Goal: Task Accomplishment & Management: Complete application form

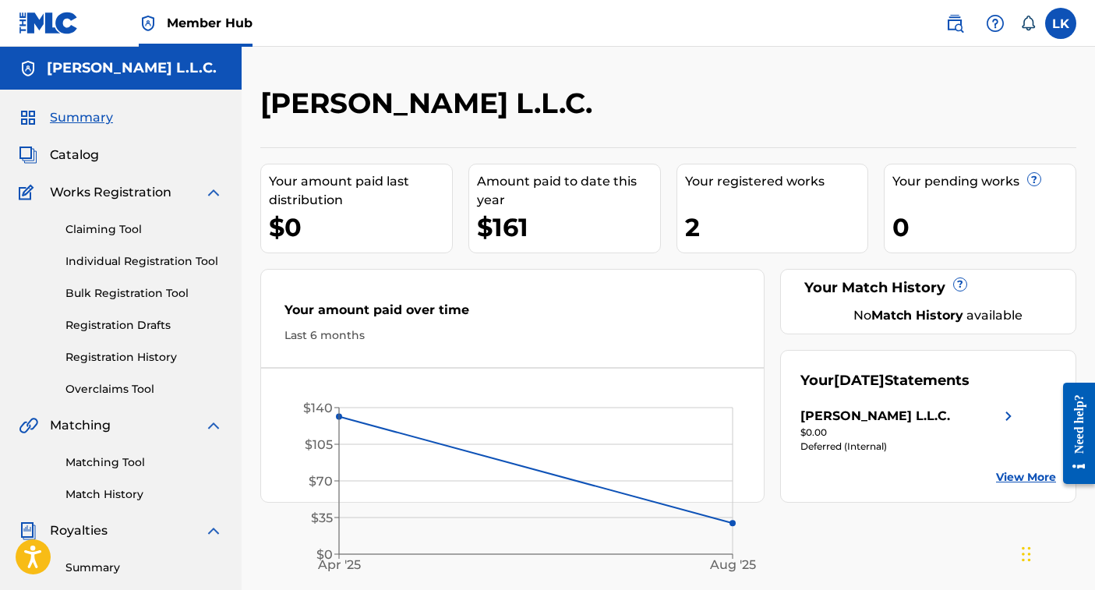
click at [1017, 473] on link "View More" at bounding box center [1026, 477] width 60 height 16
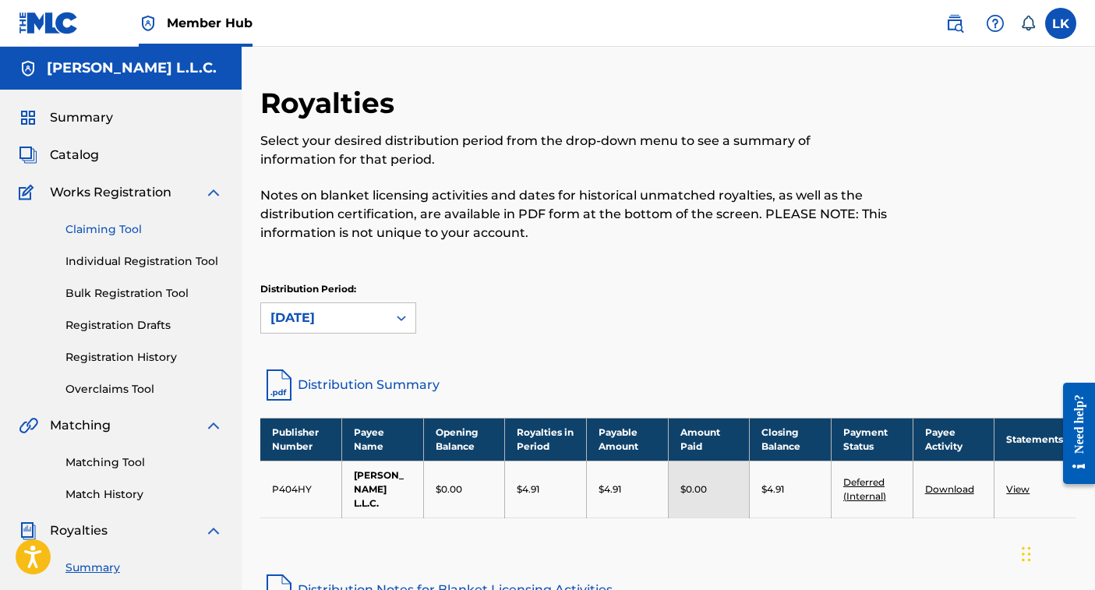
click at [118, 230] on link "Claiming Tool" at bounding box center [143, 229] width 157 height 16
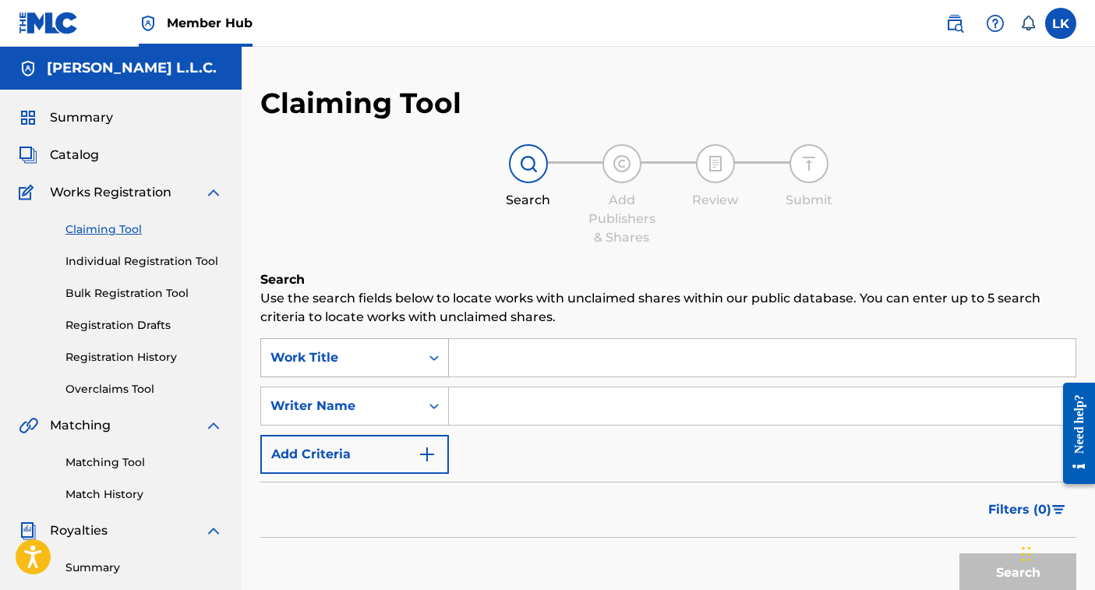
click at [435, 358] on div "Search Form" at bounding box center [434, 358] width 28 height 28
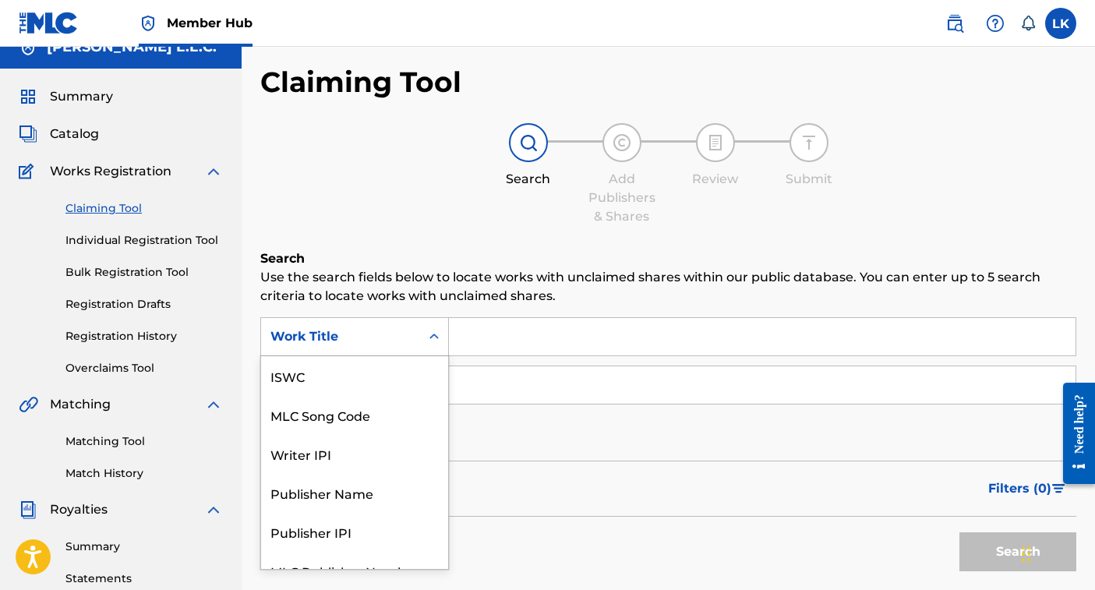
scroll to position [22, 0]
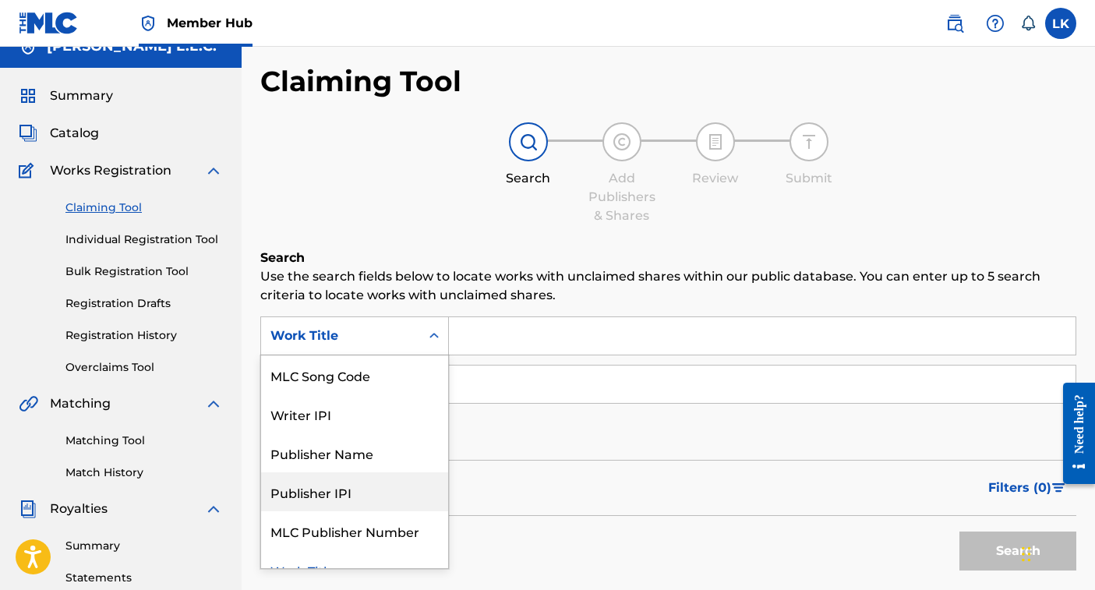
click at [358, 496] on div "Publisher IPI" at bounding box center [354, 491] width 187 height 39
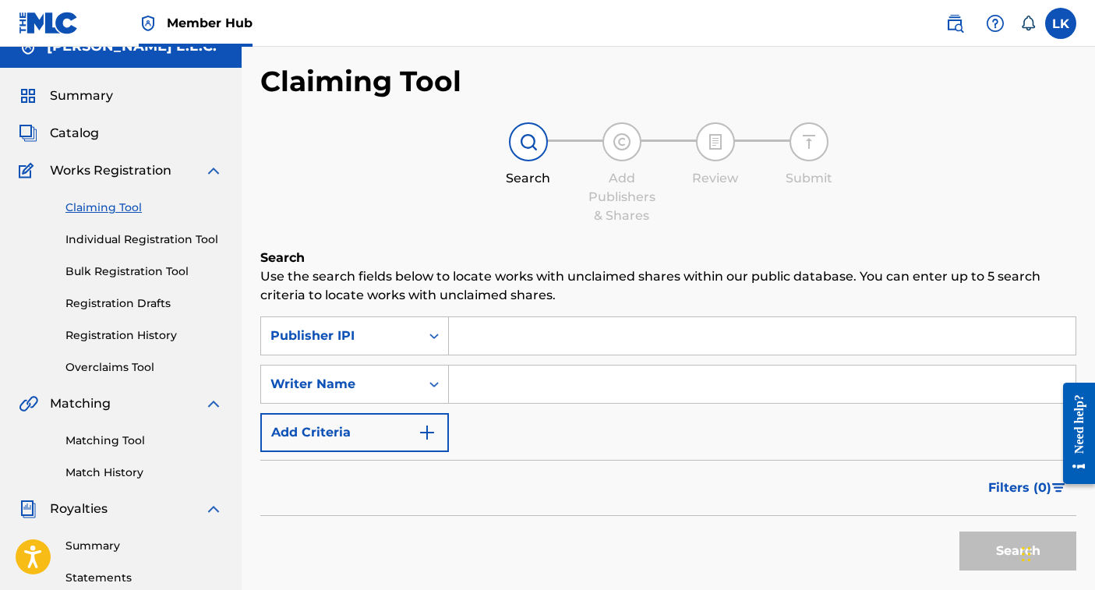
click at [501, 337] on input "Search Form" at bounding box center [762, 335] width 627 height 37
type input "1272309172"
click at [518, 387] on input "Search Form" at bounding box center [762, 384] width 627 height 37
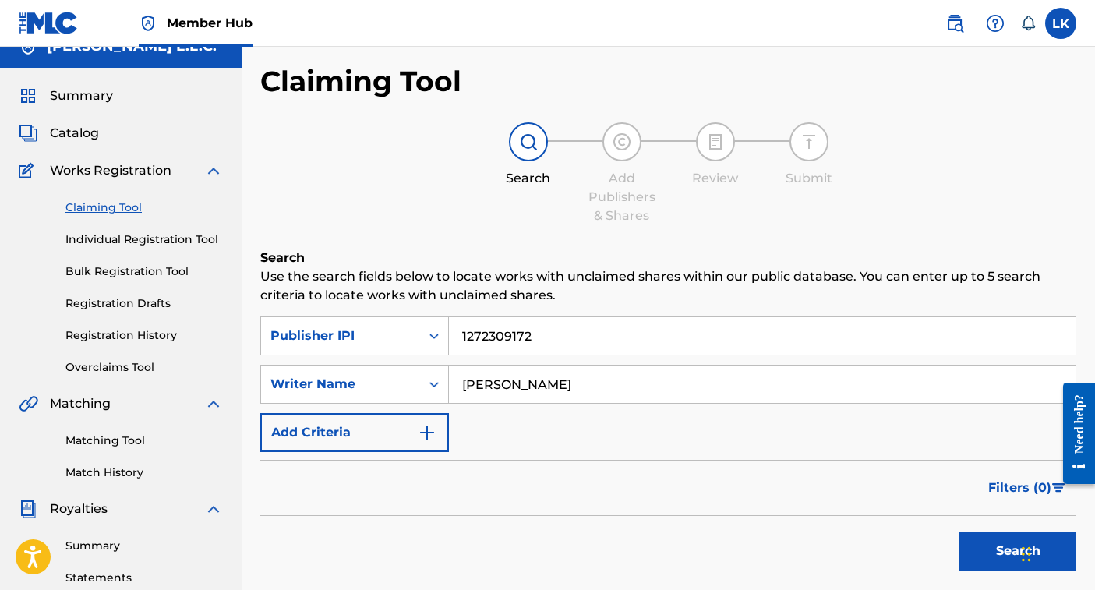
type input "[PERSON_NAME]"
drag, startPoint x: 502, startPoint y: 412, endPoint x: 430, endPoint y: 433, distance: 75.0
click at [430, 433] on img "Search Form" at bounding box center [427, 432] width 19 height 19
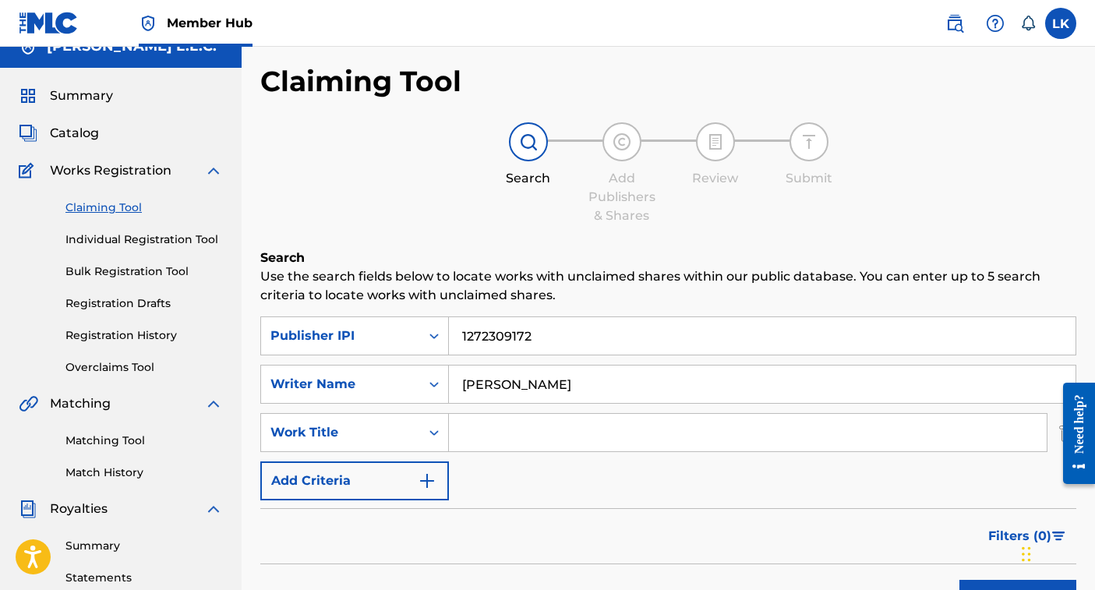
click at [483, 437] on input "Search Form" at bounding box center [748, 432] width 598 height 37
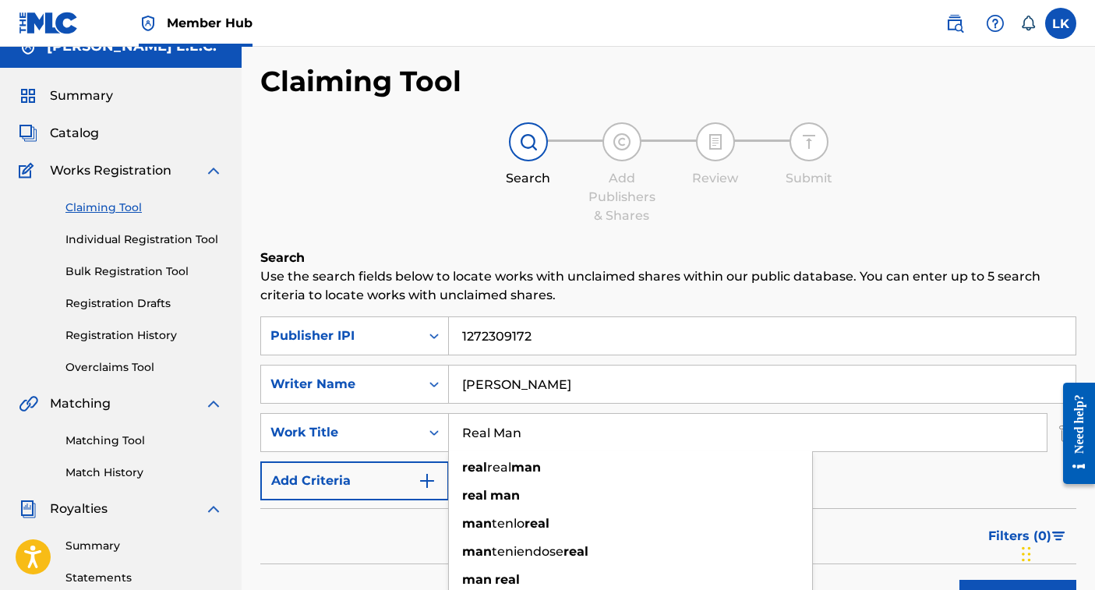
type input "Real Man"
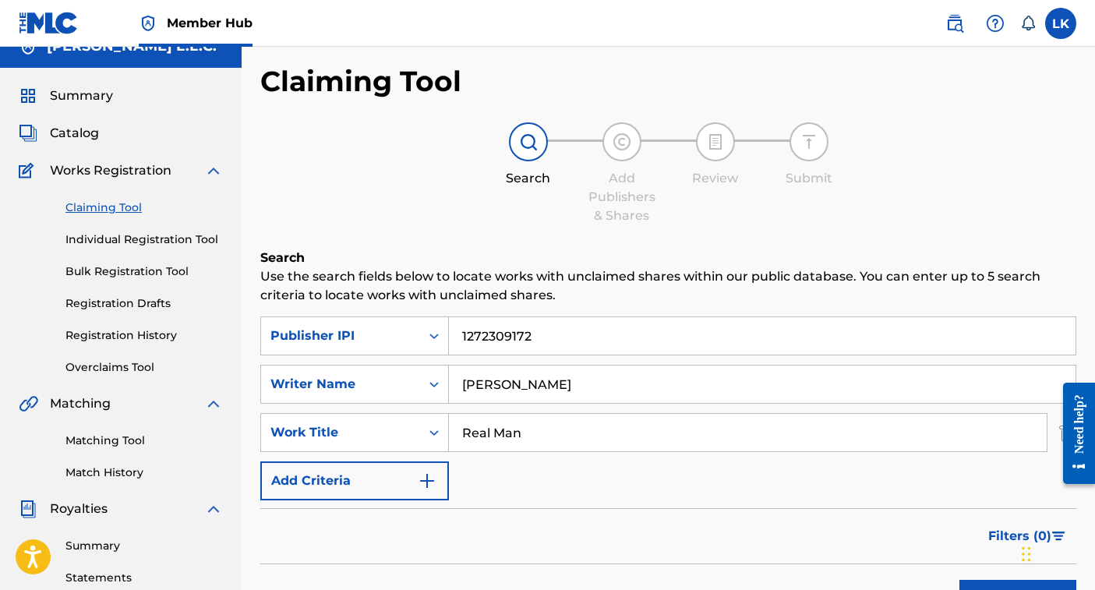
click at [530, 333] on input "1272309172" at bounding box center [762, 335] width 627 height 37
drag, startPoint x: 530, startPoint y: 333, endPoint x: 453, endPoint y: 331, distance: 77.2
click at [453, 331] on input "1272309172" at bounding box center [762, 335] width 627 height 37
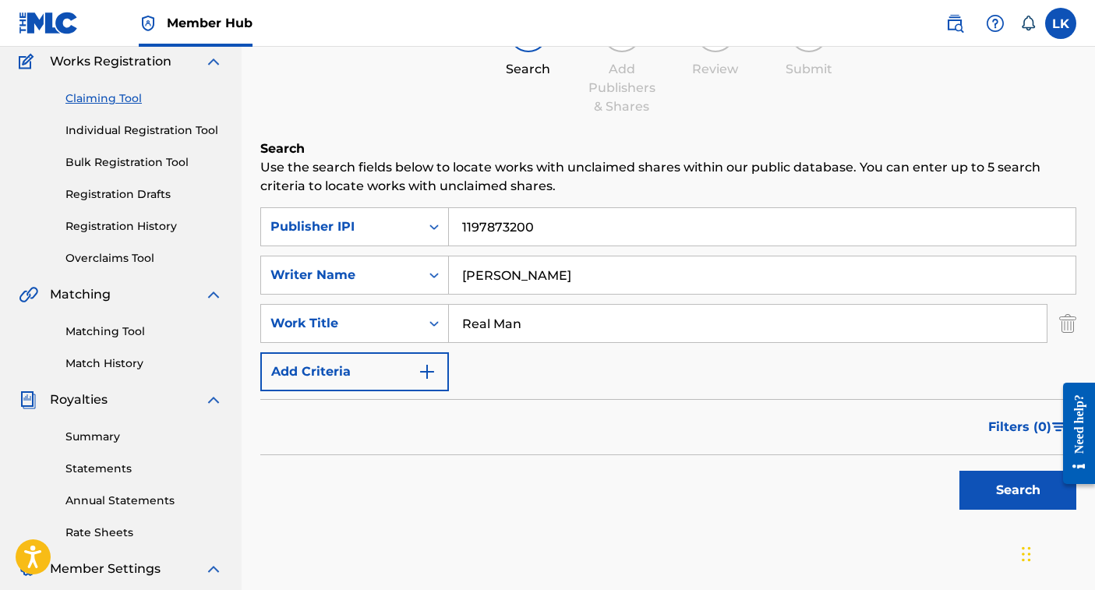
scroll to position [135, 0]
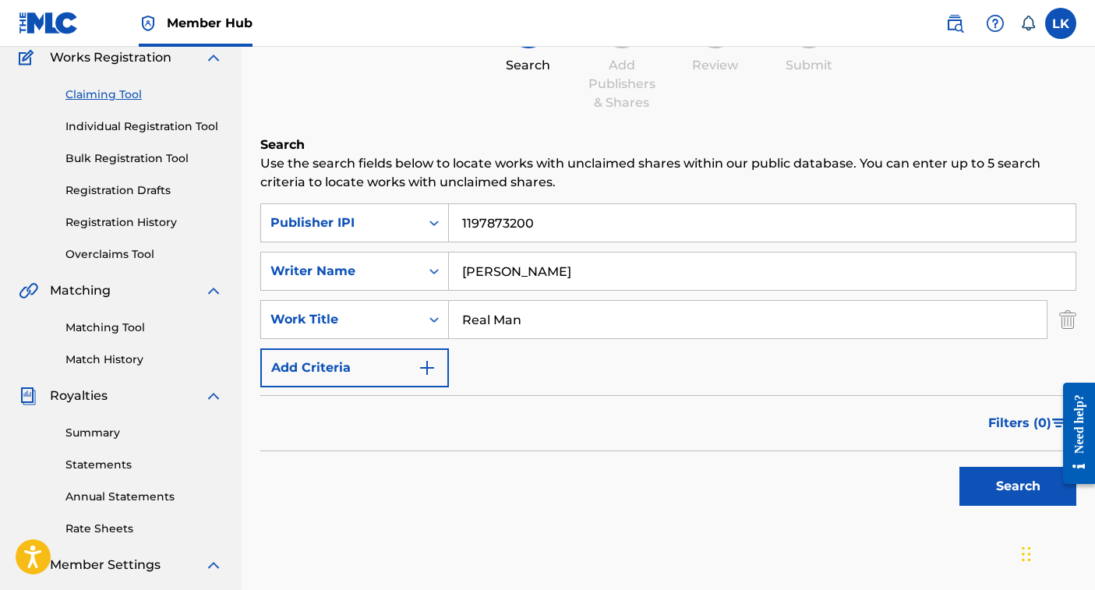
type input "1197873200"
drag, startPoint x: 539, startPoint y: 274, endPoint x: 444, endPoint y: 274, distance: 94.3
click at [444, 274] on div "SearchWithCriteriadf13d331-42ef-44ce-93a5-c3cbf2837b82 Writer Name [PERSON_NAME]" at bounding box center [668, 271] width 816 height 39
type input "[PERSON_NAME]"
click at [1018, 486] on button "Search" at bounding box center [1018, 486] width 117 height 39
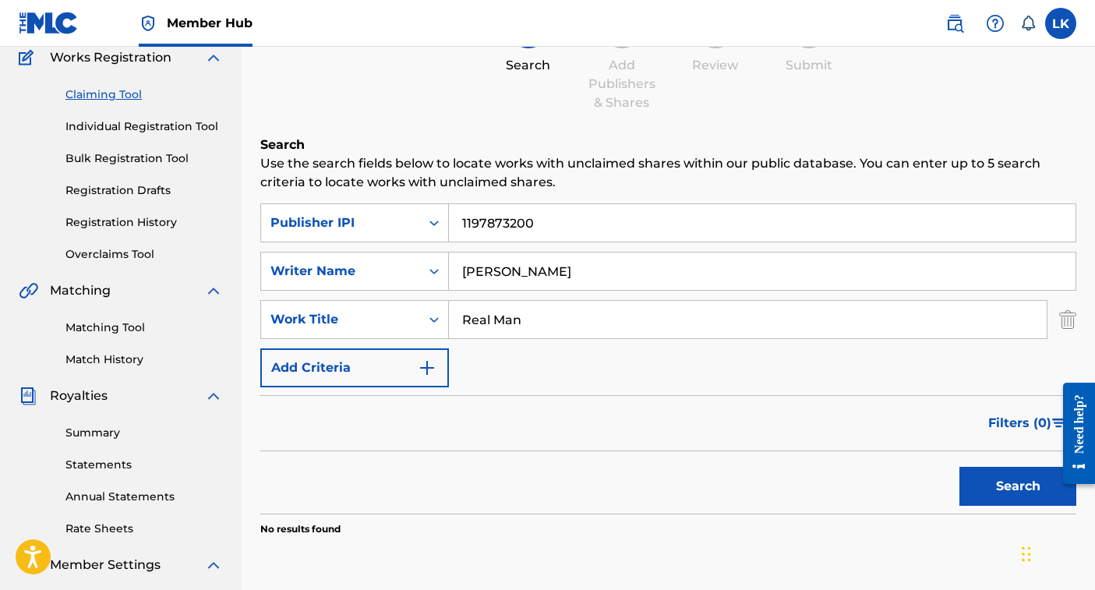
click at [493, 323] on input "Real Man" at bounding box center [748, 319] width 598 height 37
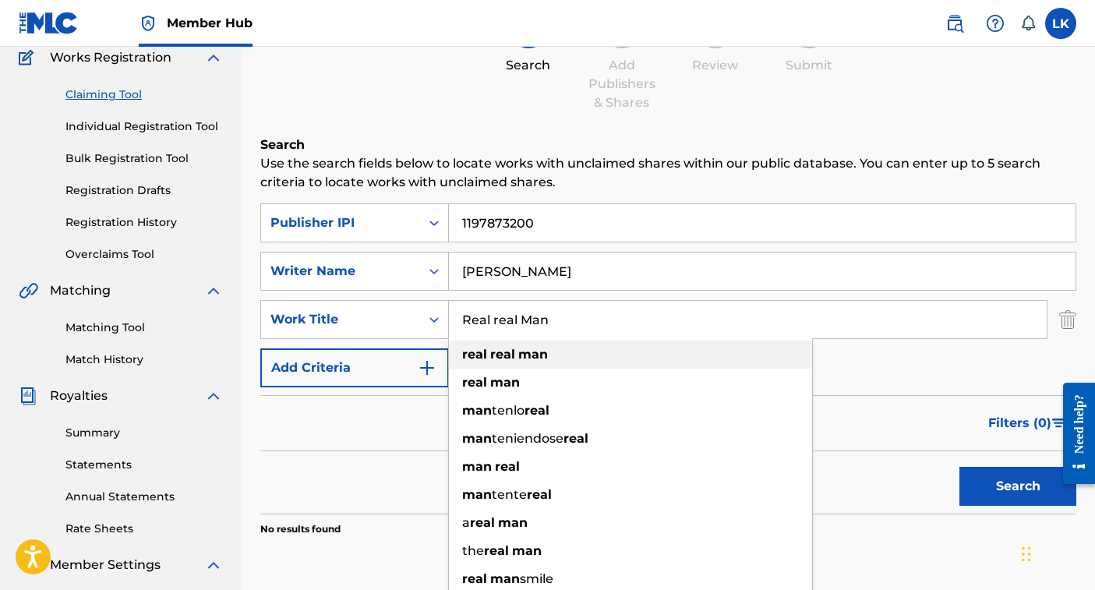
click at [494, 355] on strong "real" at bounding box center [502, 354] width 25 height 15
type input "real real man"
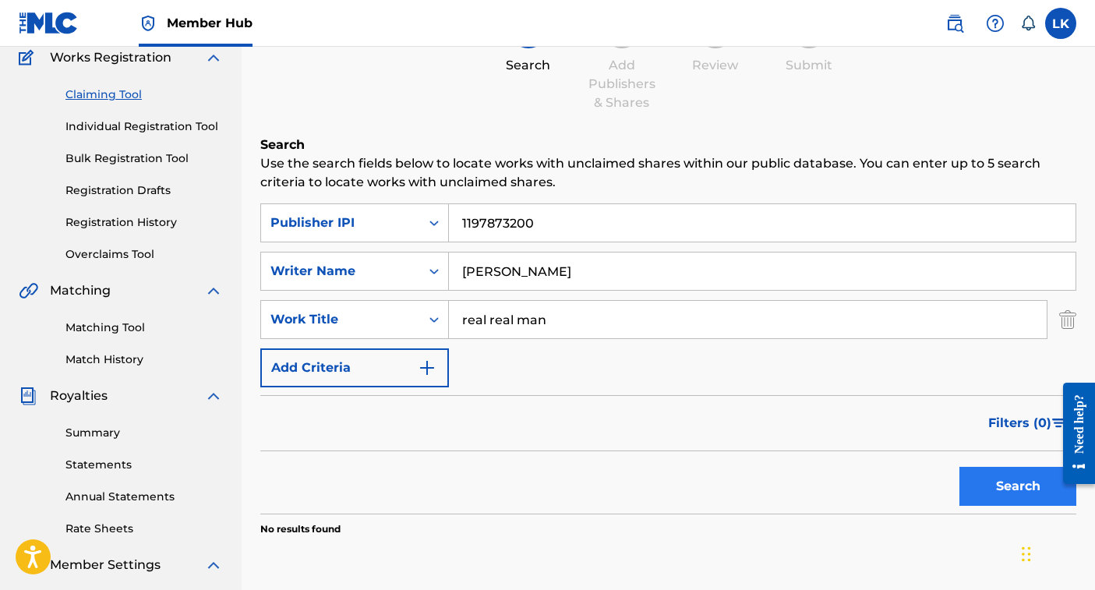
click at [1002, 490] on button "Search" at bounding box center [1018, 486] width 117 height 39
click at [143, 189] on link "Registration Drafts" at bounding box center [143, 190] width 157 height 16
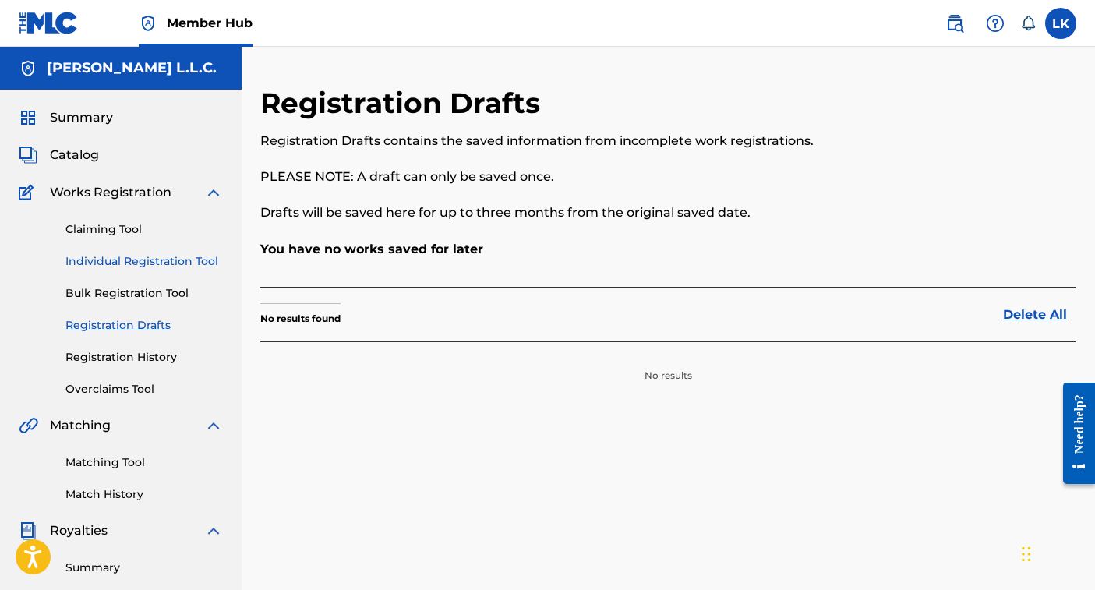
click at [128, 255] on link "Individual Registration Tool" at bounding box center [143, 261] width 157 height 16
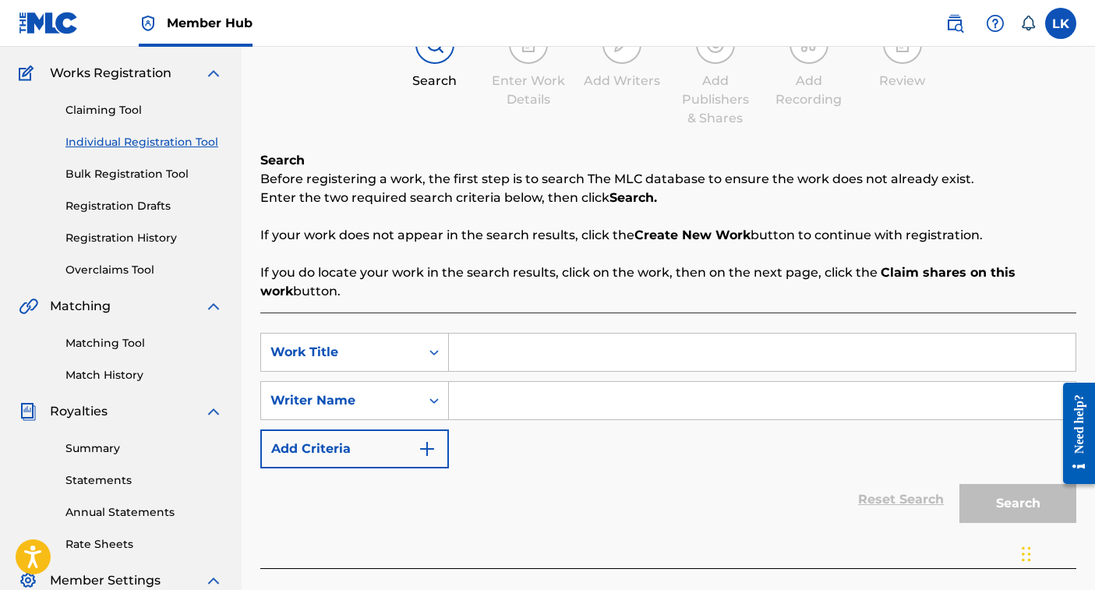
scroll to position [133, 0]
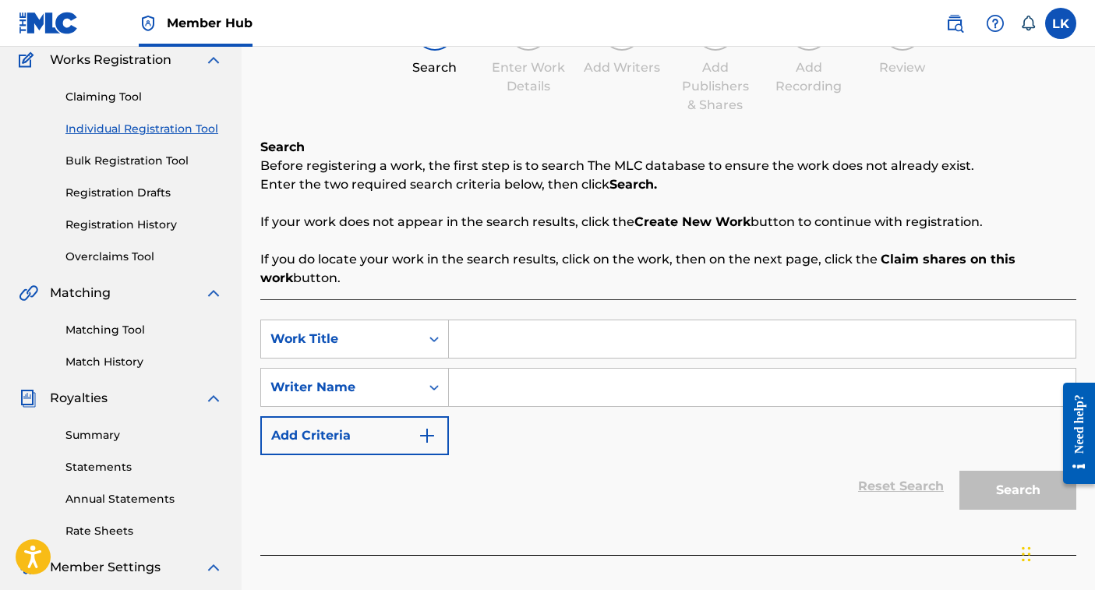
click at [516, 343] on input "Search Form" at bounding box center [762, 338] width 627 height 37
type input "REAL MAN"
click at [514, 395] on input "Search Form" at bounding box center [762, 387] width 627 height 37
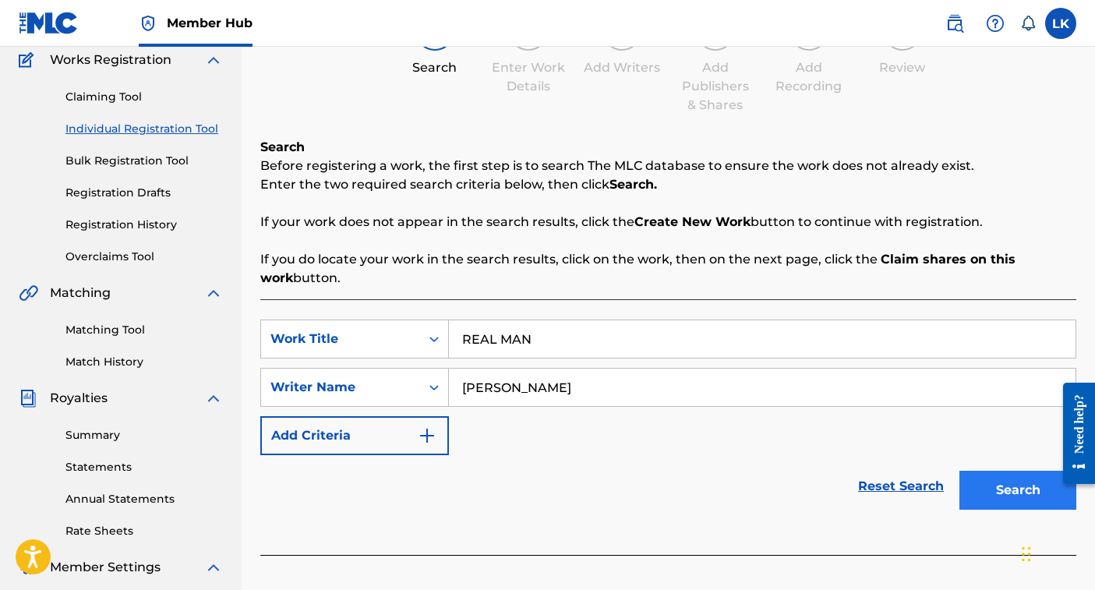
type input "[PERSON_NAME]"
click at [1008, 493] on button "Search" at bounding box center [1018, 490] width 117 height 39
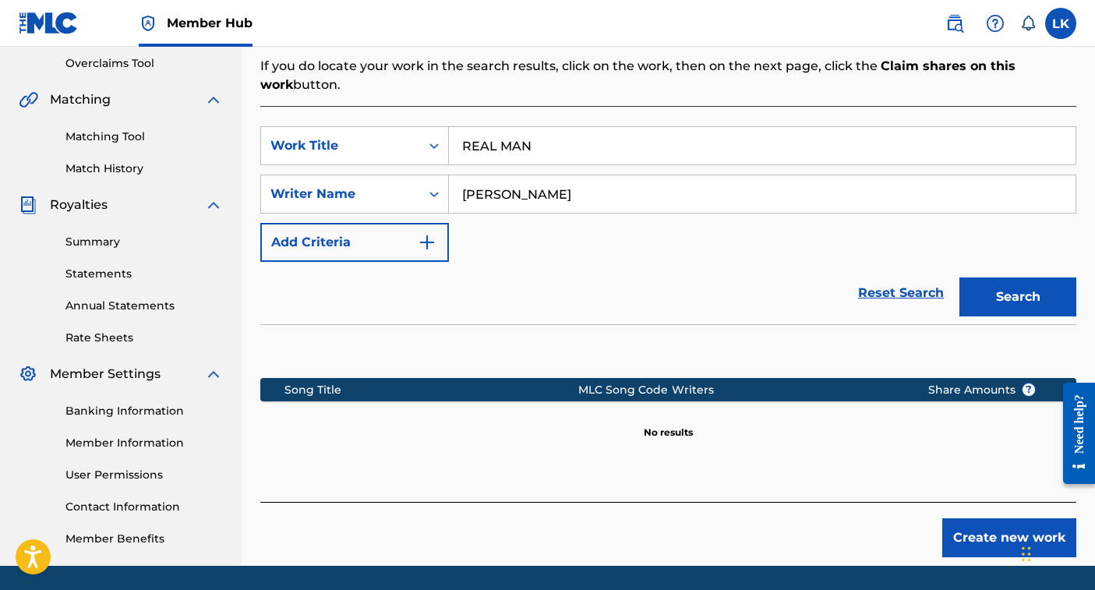
scroll to position [327, 0]
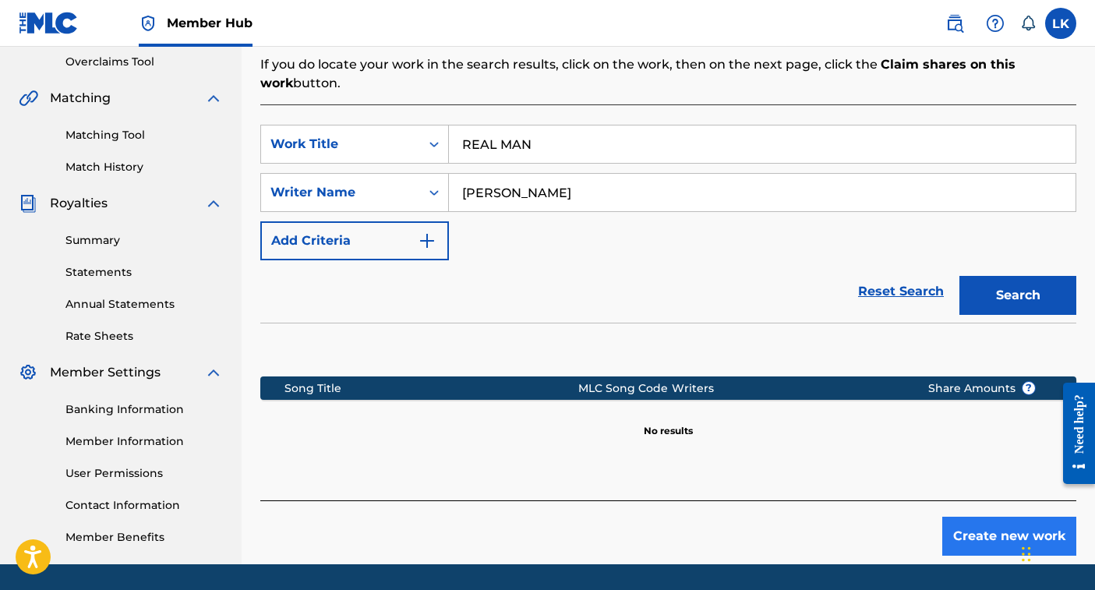
click at [995, 533] on button "Create new work" at bounding box center [1010, 536] width 134 height 39
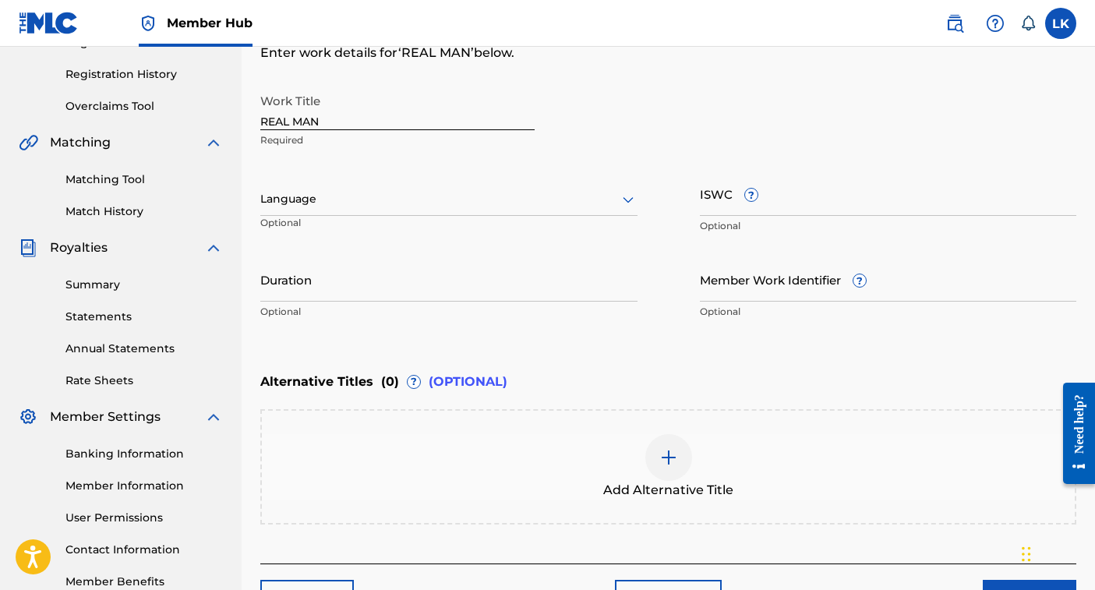
scroll to position [256, 0]
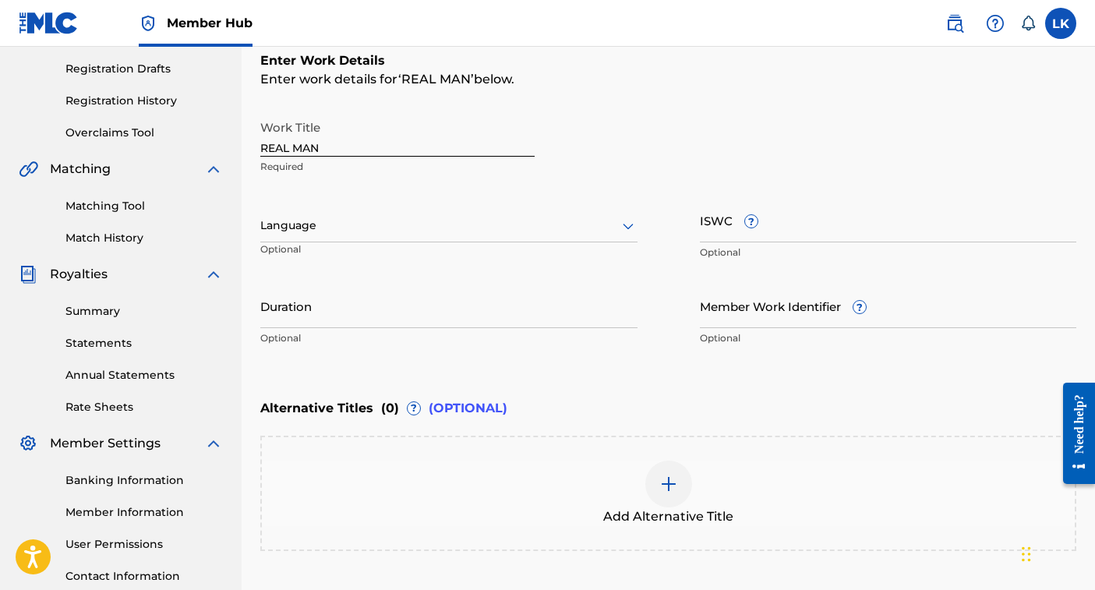
click at [298, 234] on div at bounding box center [448, 225] width 377 height 19
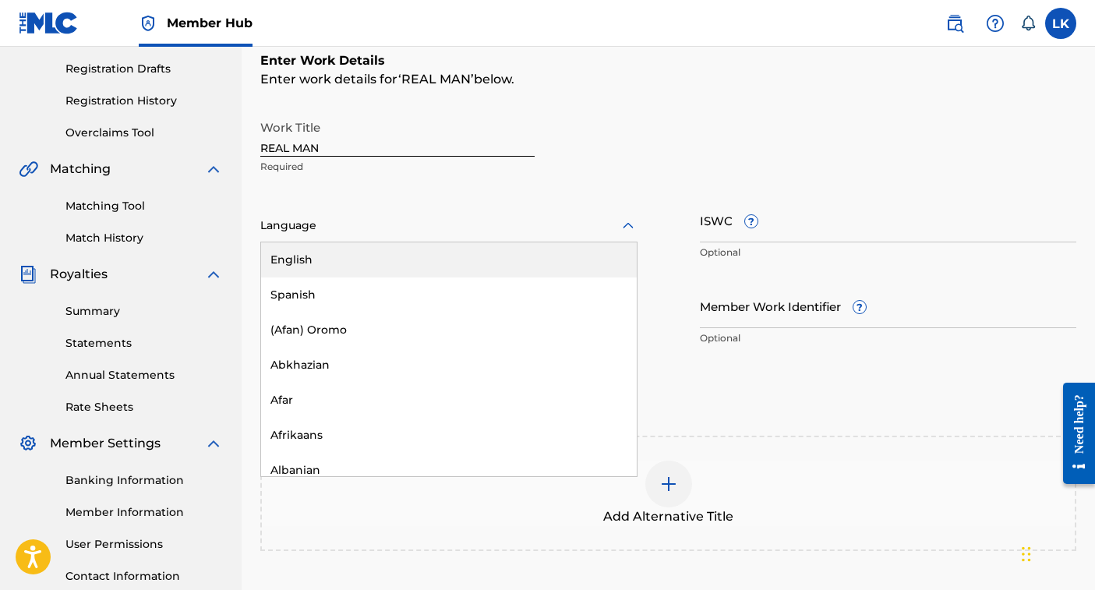
click at [300, 264] on div "English" at bounding box center [449, 259] width 376 height 35
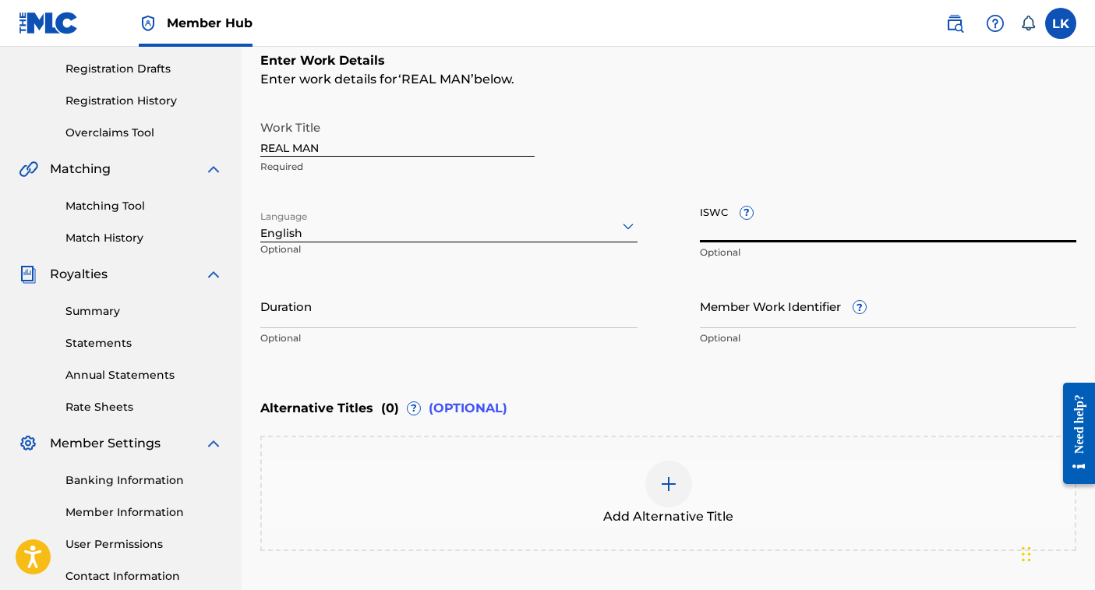
click at [790, 225] on input "ISWC ?" at bounding box center [888, 220] width 377 height 44
click at [709, 228] on input "ISWC ?" at bounding box center [888, 220] width 377 height 44
paste input "T3337532335"
type input "T3337532335"
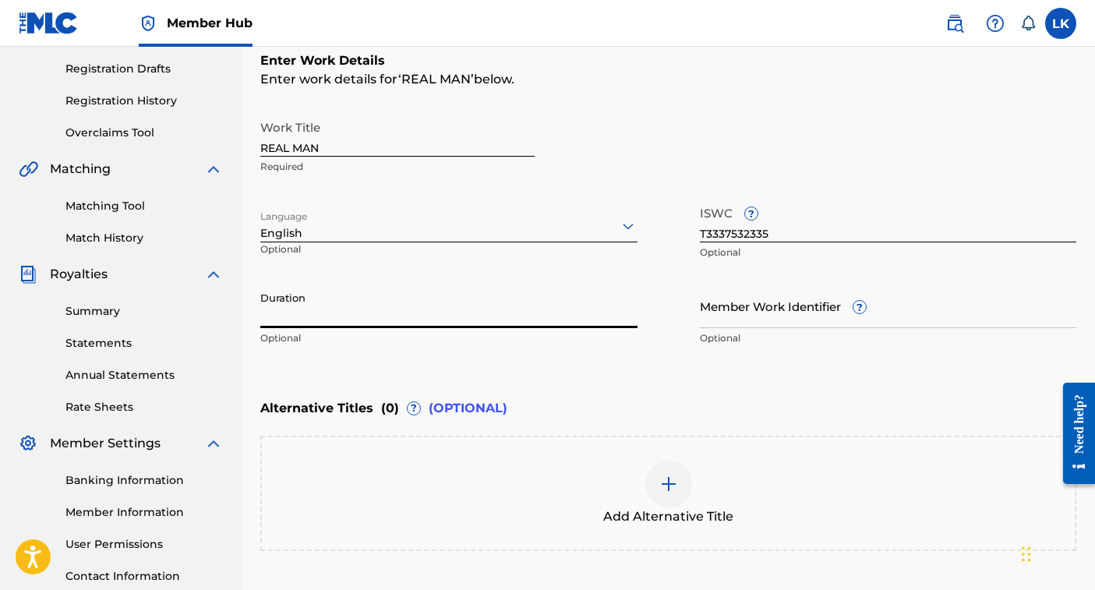
click at [375, 320] on input "Duration" at bounding box center [448, 306] width 377 height 44
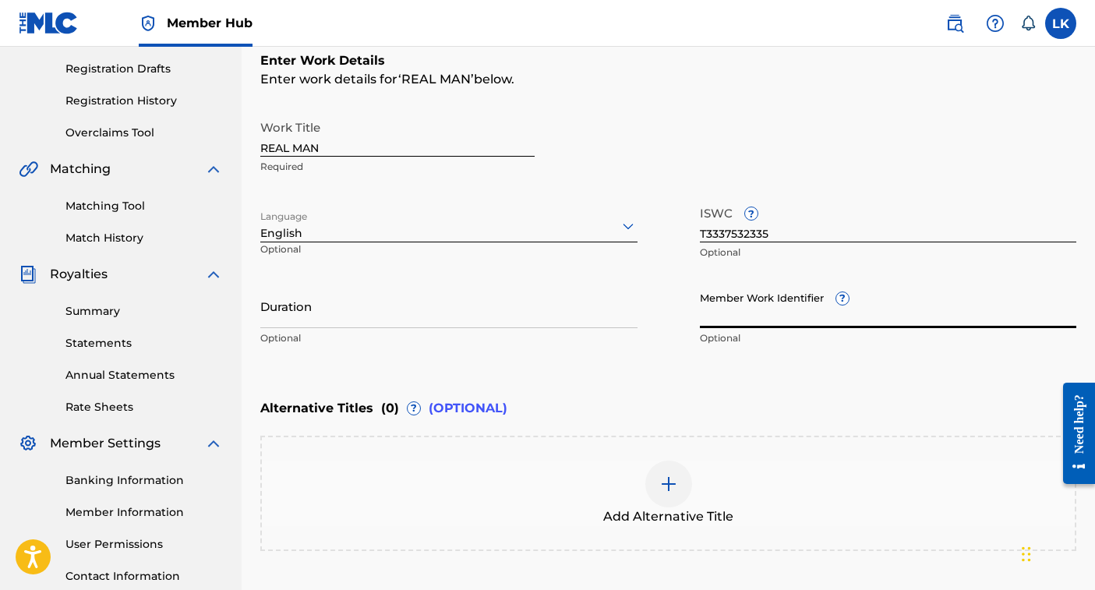
click at [780, 314] on input "Member Work Identifier ?" at bounding box center [888, 306] width 377 height 44
type input "7679103"
click at [801, 346] on div "Member Work Identifier ? 7679103 Optional" at bounding box center [888, 319] width 377 height 70
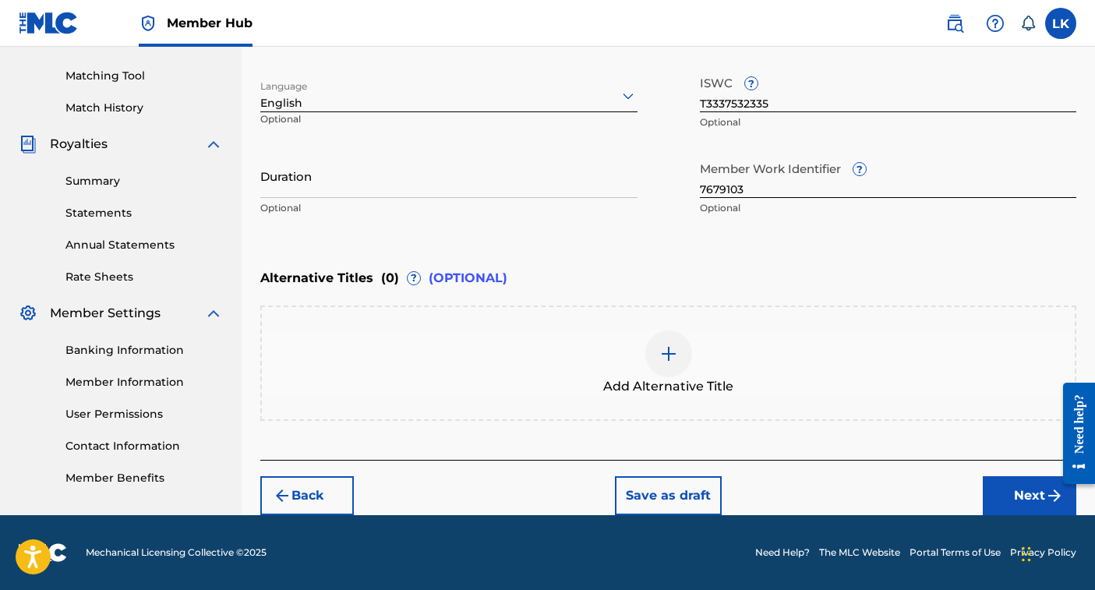
scroll to position [387, 0]
click at [1010, 494] on button "Next" at bounding box center [1030, 495] width 94 height 39
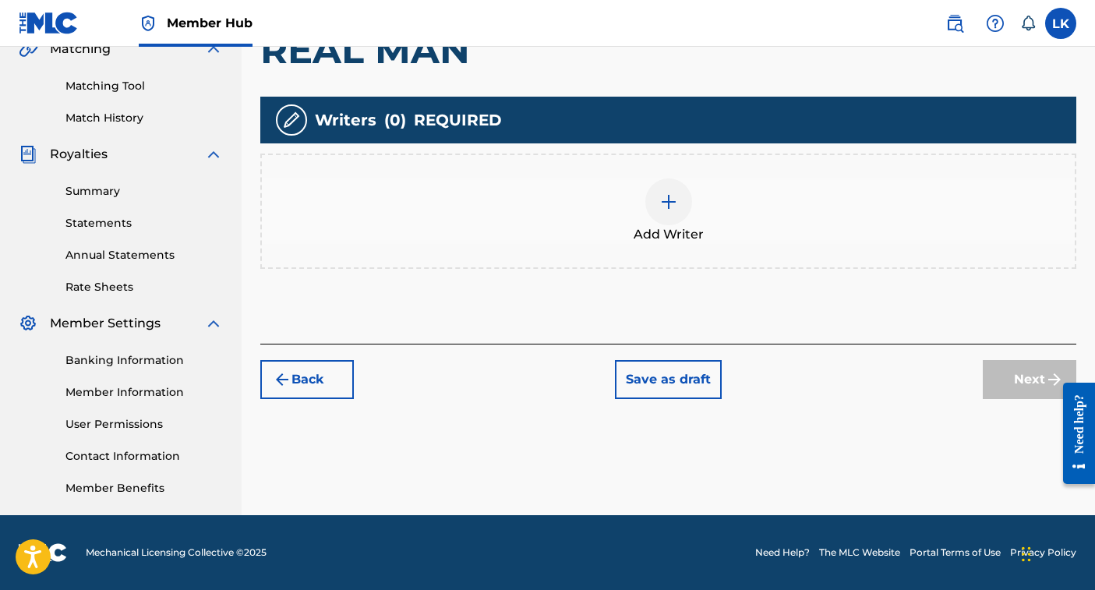
scroll to position [377, 0]
click at [671, 200] on img at bounding box center [669, 202] width 19 height 19
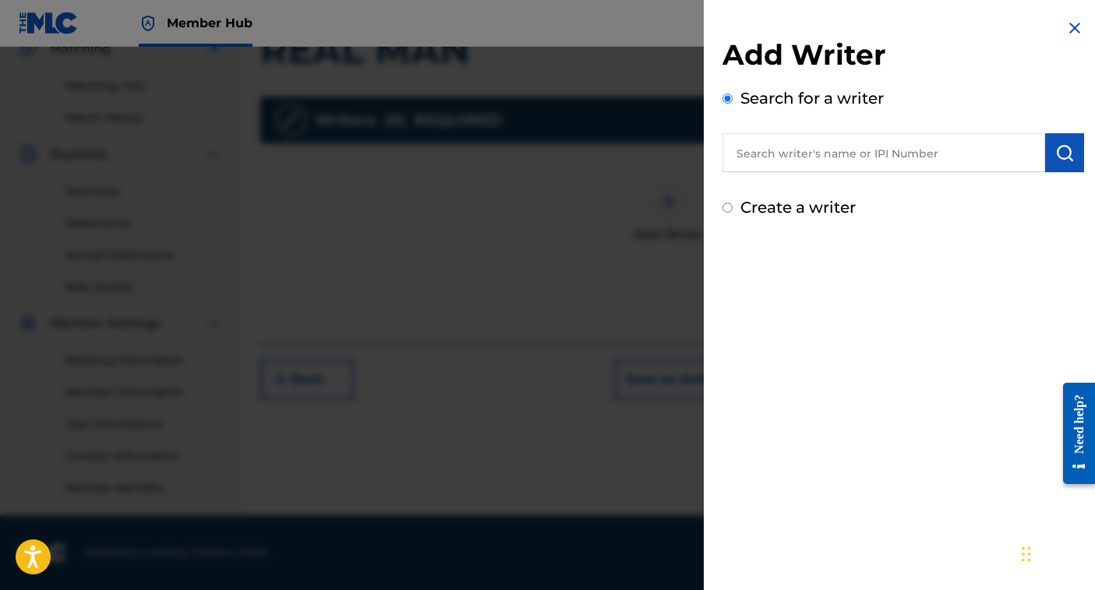
click at [794, 152] on input "text" at bounding box center [884, 152] width 323 height 39
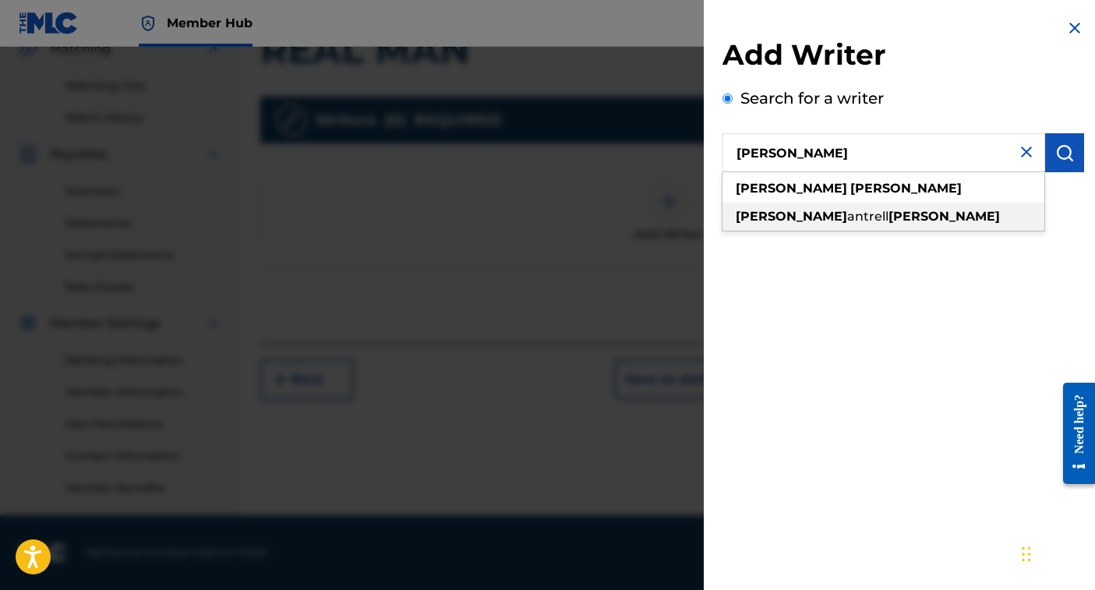
click at [847, 221] on span "antrell" at bounding box center [867, 216] width 41 height 15
type input "[PERSON_NAME]"
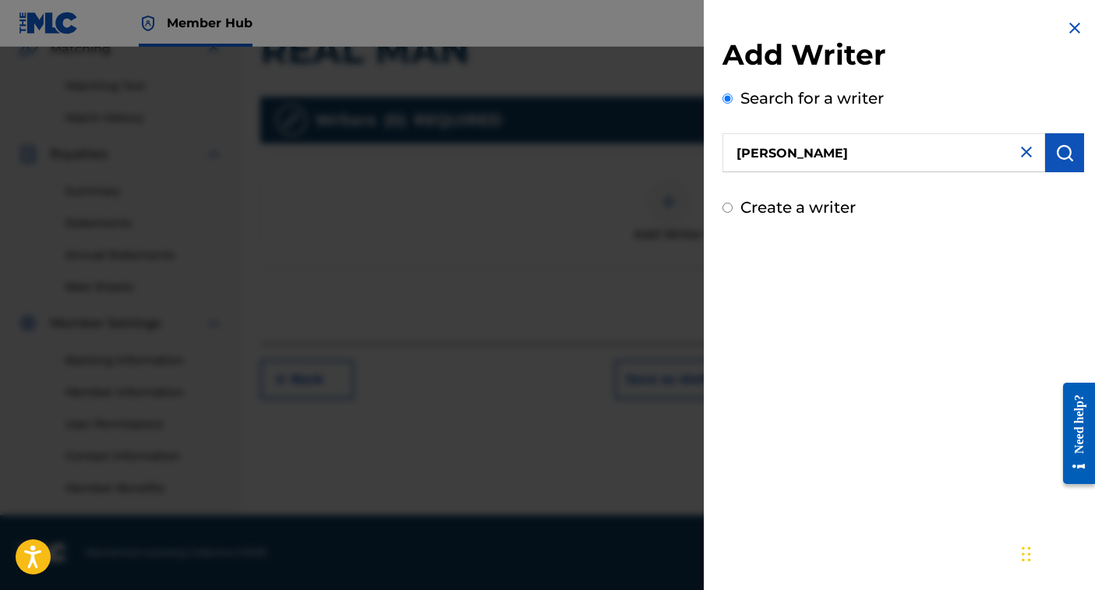
scroll to position [360, 0]
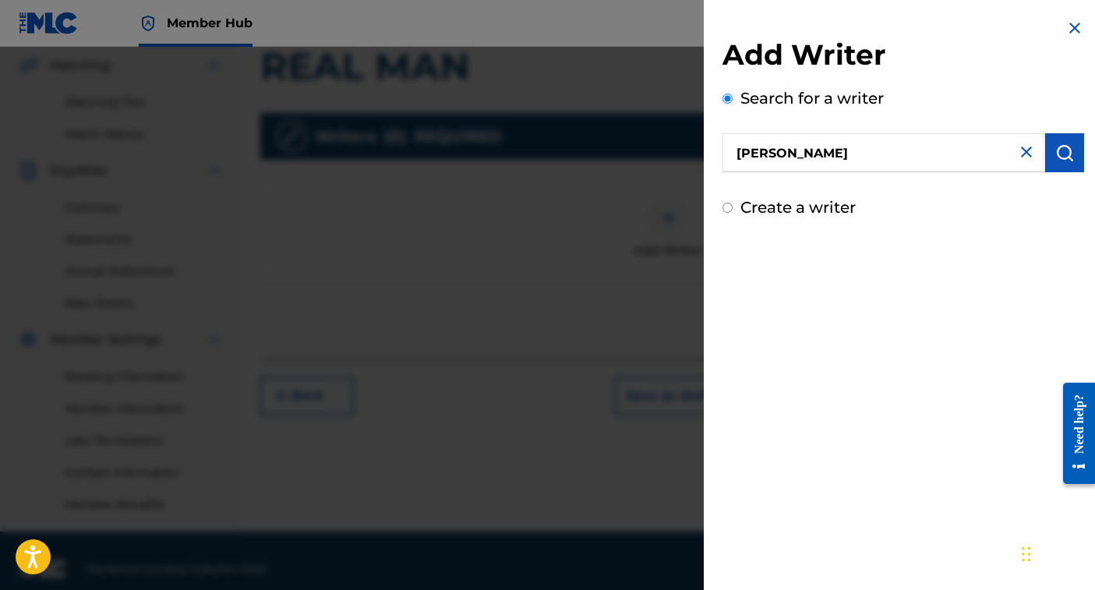
click at [1020, 154] on img at bounding box center [1026, 152] width 19 height 19
click at [907, 157] on input "text" at bounding box center [884, 152] width 323 height 39
type input "00621305200"
click at [728, 210] on input "Create a writer" at bounding box center [728, 208] width 10 height 10
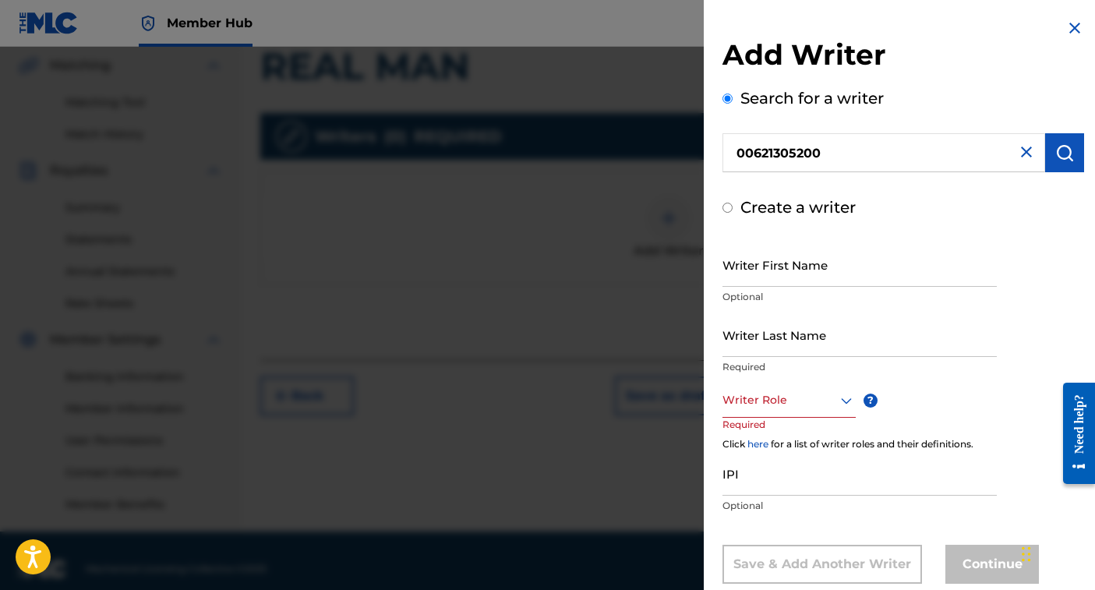
radio input "false"
radio input "true"
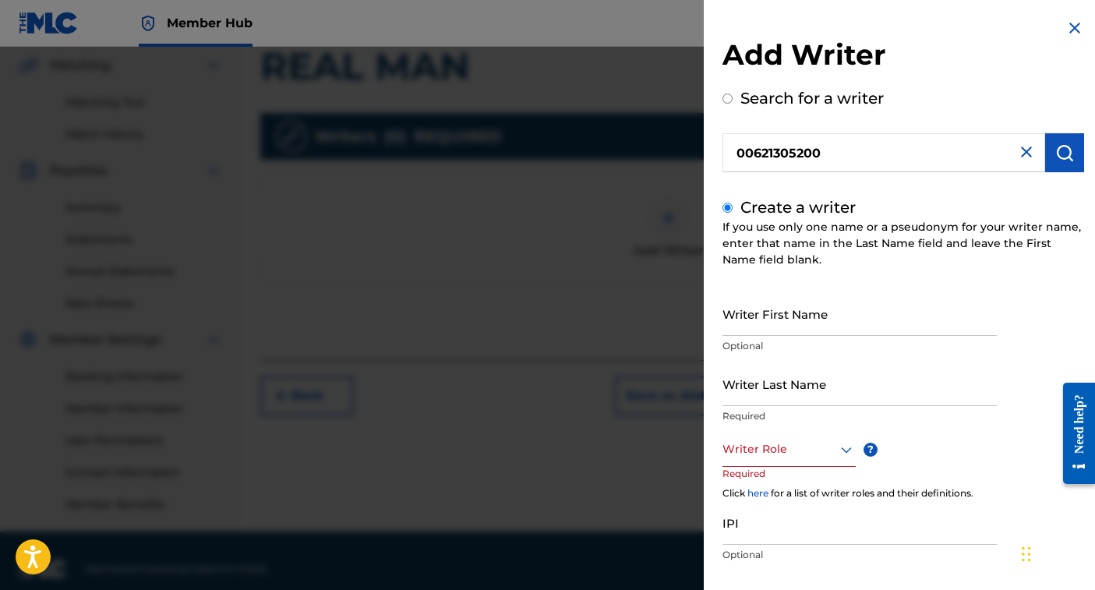
click at [904, 157] on input "00621305200" at bounding box center [884, 152] width 323 height 39
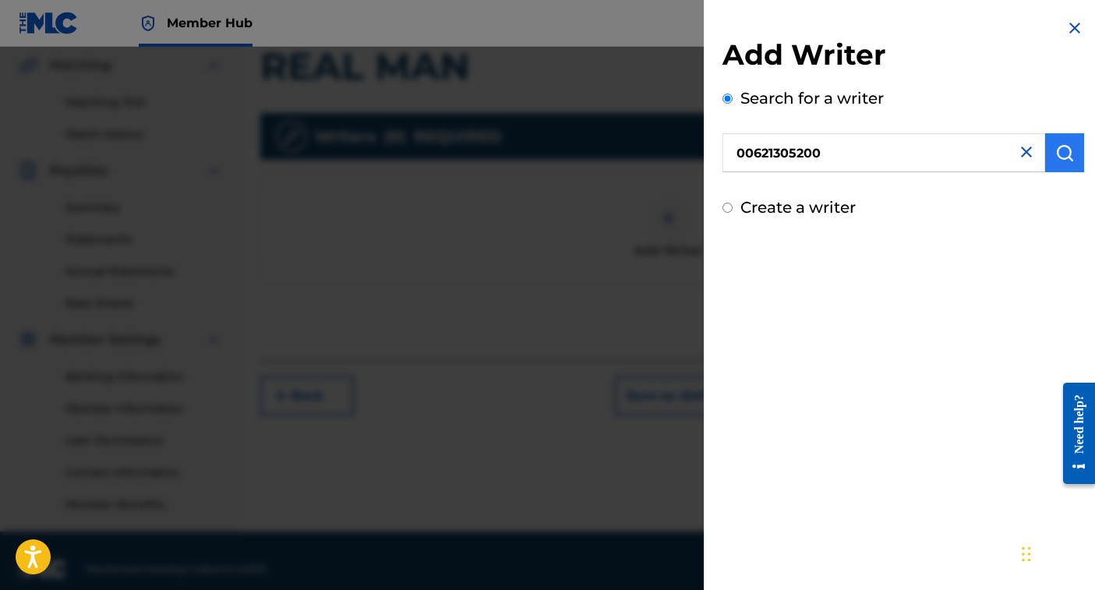
click at [1063, 154] on img "submit" at bounding box center [1065, 152] width 19 height 19
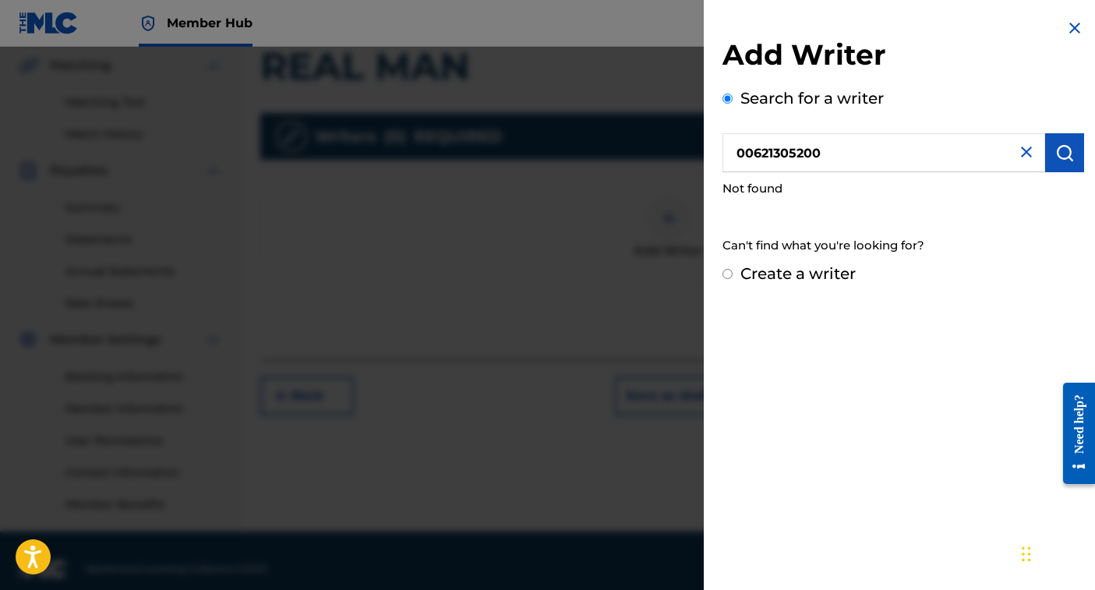
click at [732, 275] on div "Create a writer" at bounding box center [904, 273] width 362 height 23
click at [727, 274] on input "Create a writer" at bounding box center [728, 274] width 10 height 10
radio input "false"
radio input "true"
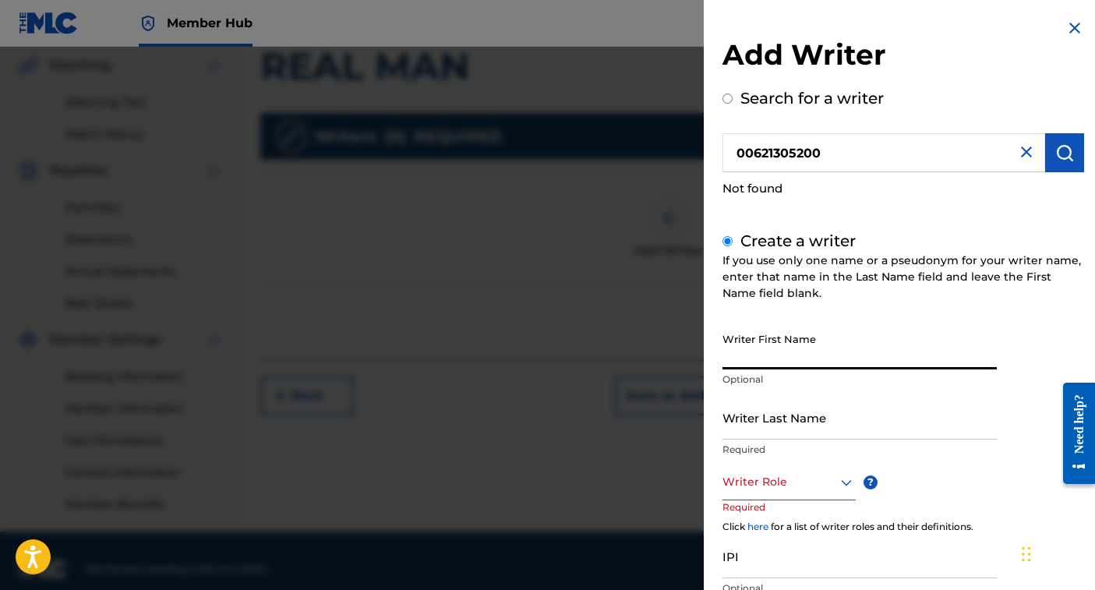
click at [761, 355] on input "Writer First Name" at bounding box center [860, 347] width 274 height 44
type input "[PERSON_NAME]"
click at [757, 426] on input "Writer Last Name" at bounding box center [860, 417] width 274 height 44
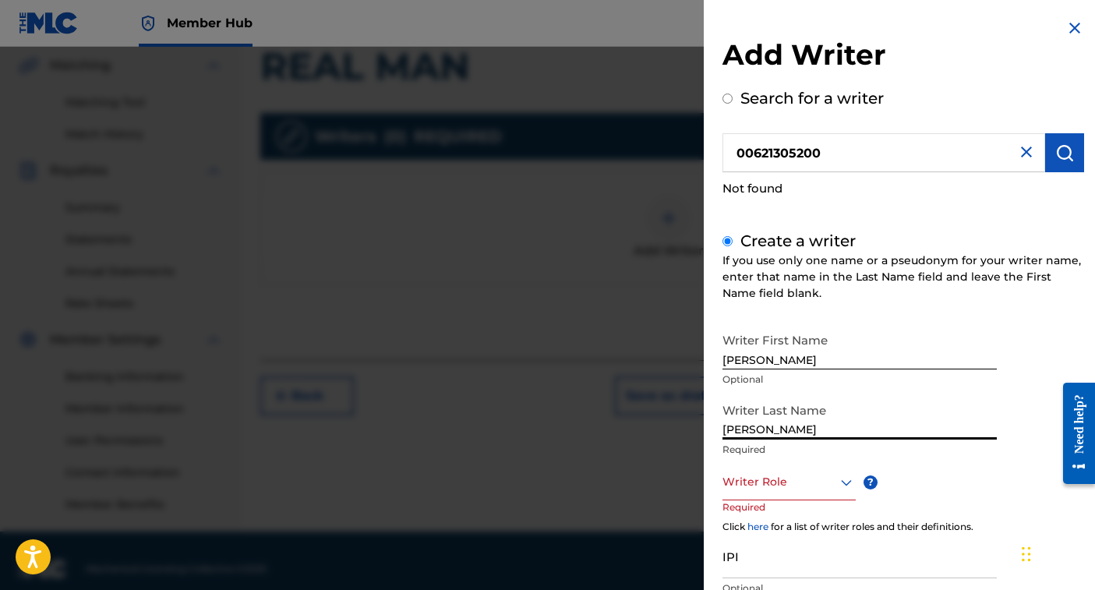
type input "[PERSON_NAME]"
click at [745, 488] on div at bounding box center [789, 481] width 133 height 19
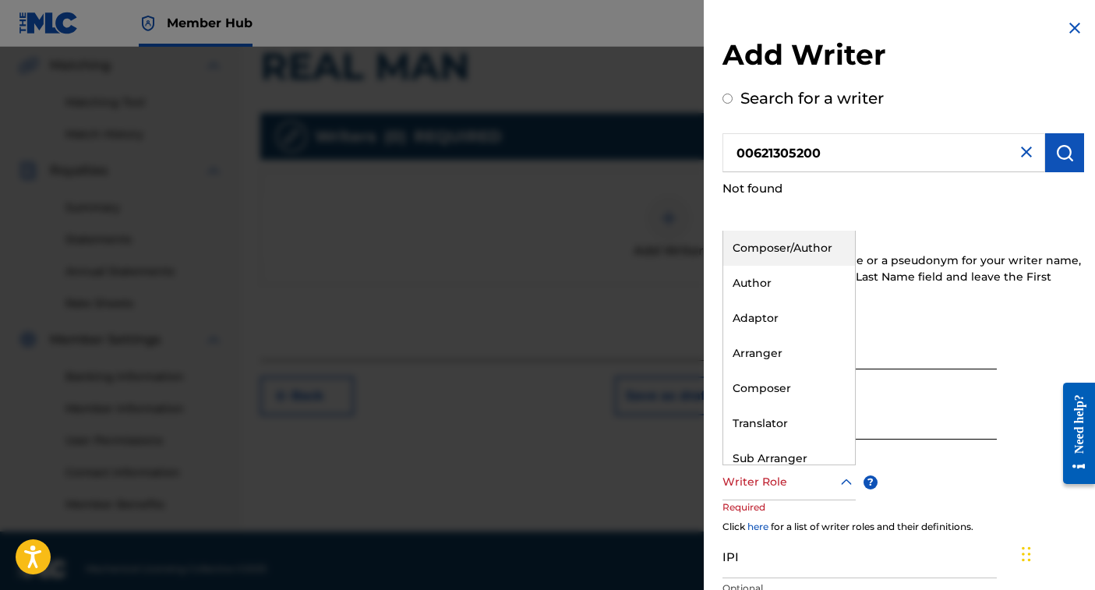
click at [767, 242] on div "Composer/Author" at bounding box center [789, 248] width 132 height 35
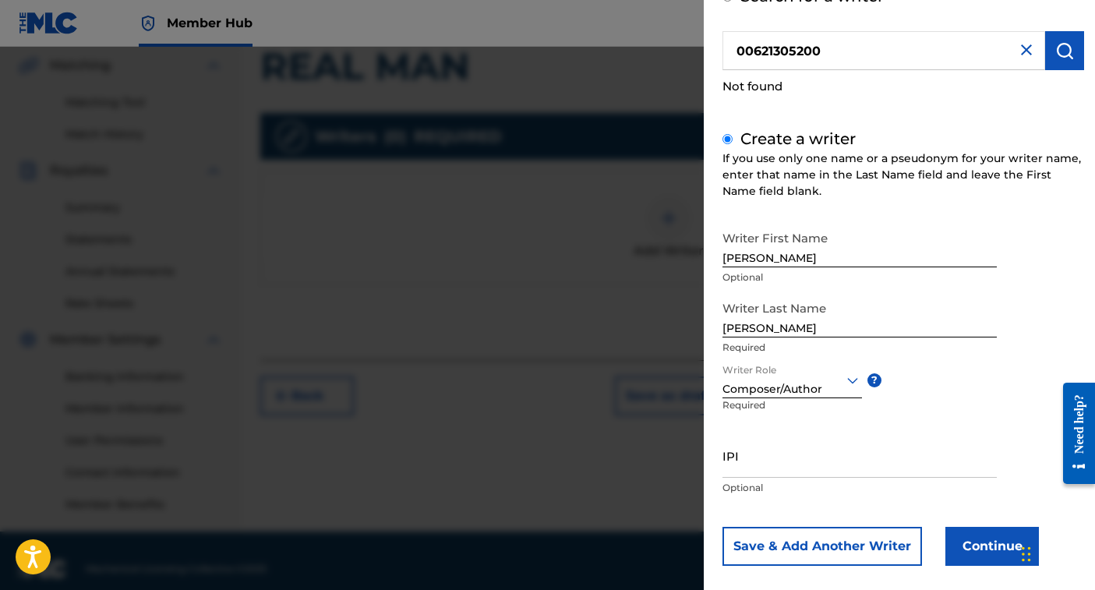
scroll to position [114, 0]
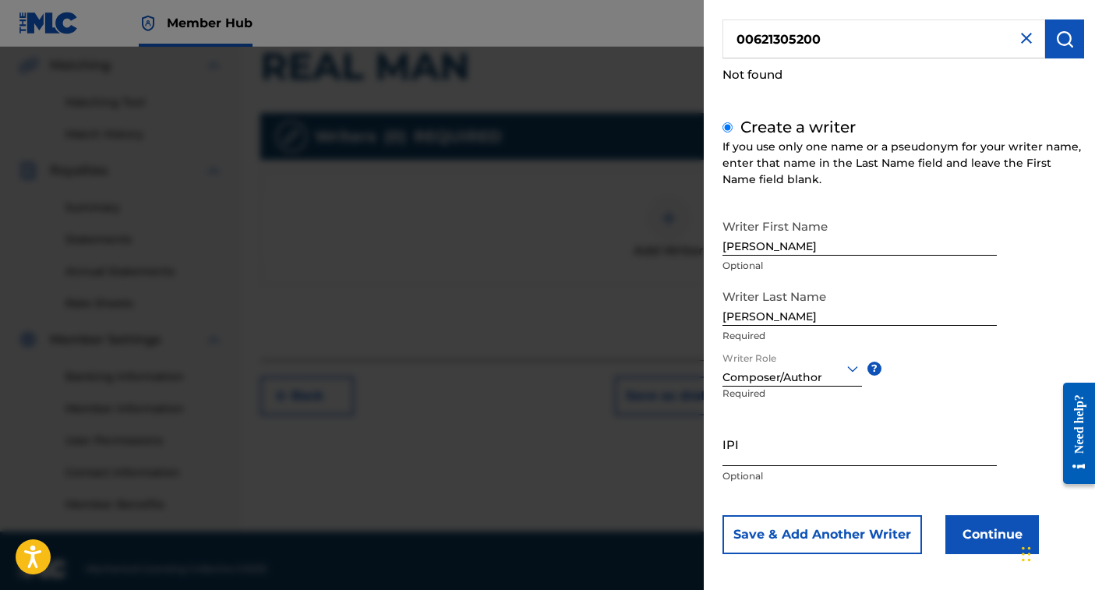
click at [762, 452] on input "IPI" at bounding box center [860, 444] width 274 height 44
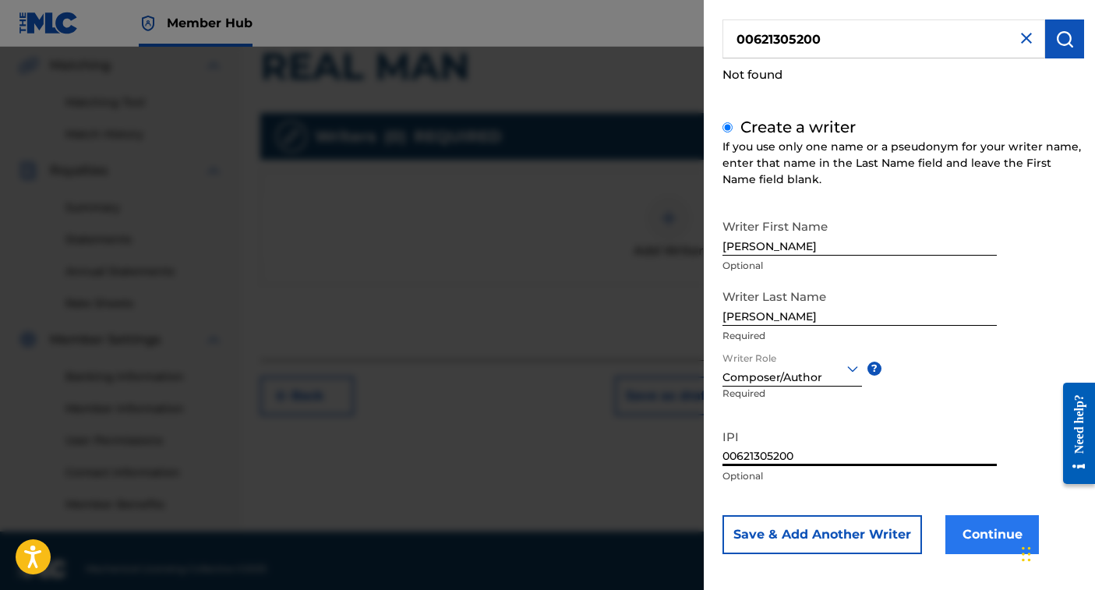
type input "00621305200"
click at [1005, 529] on button "Continue" at bounding box center [993, 534] width 94 height 39
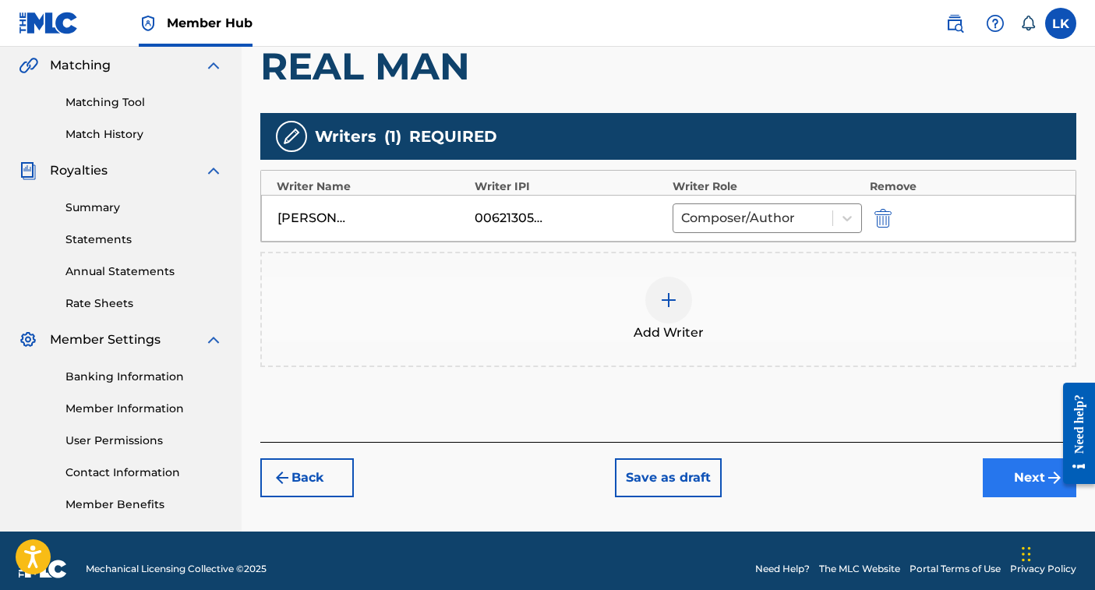
click at [1042, 477] on button "Next" at bounding box center [1030, 477] width 94 height 39
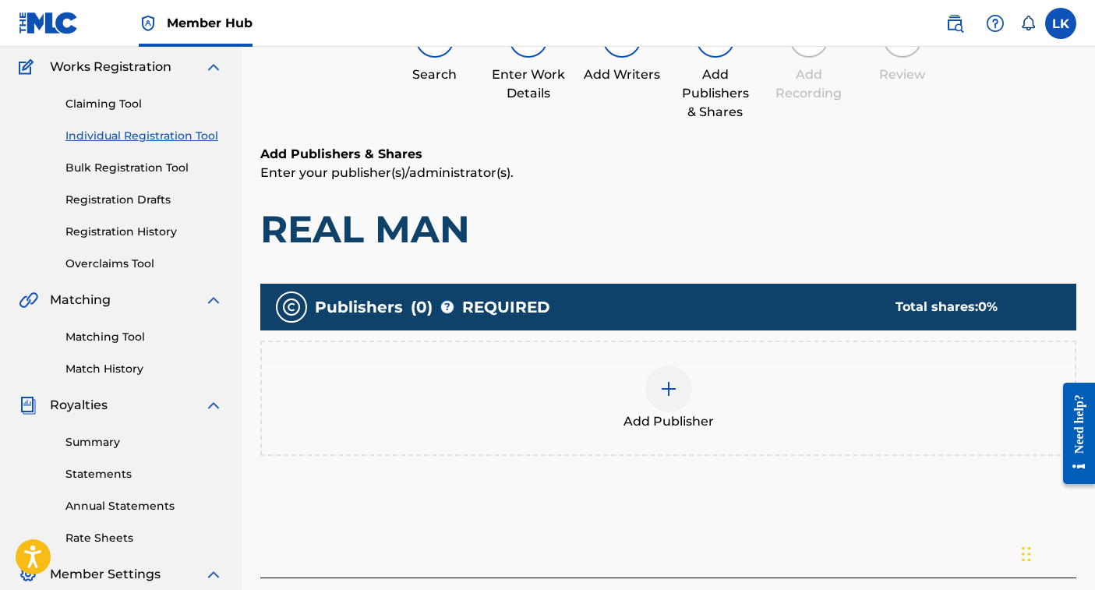
scroll to position [70, 0]
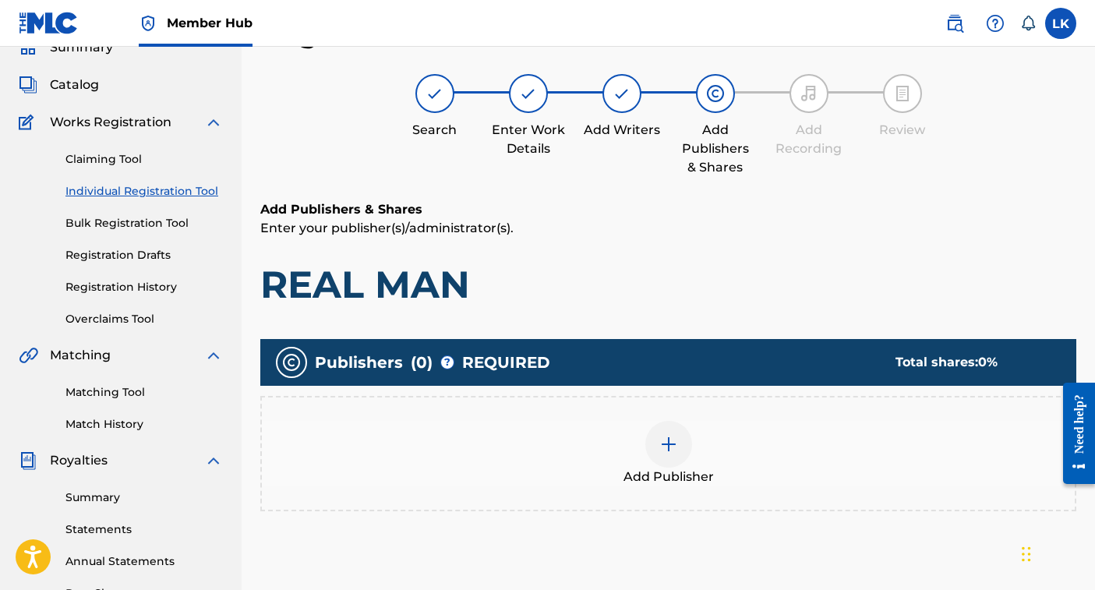
click at [676, 449] on img at bounding box center [669, 444] width 19 height 19
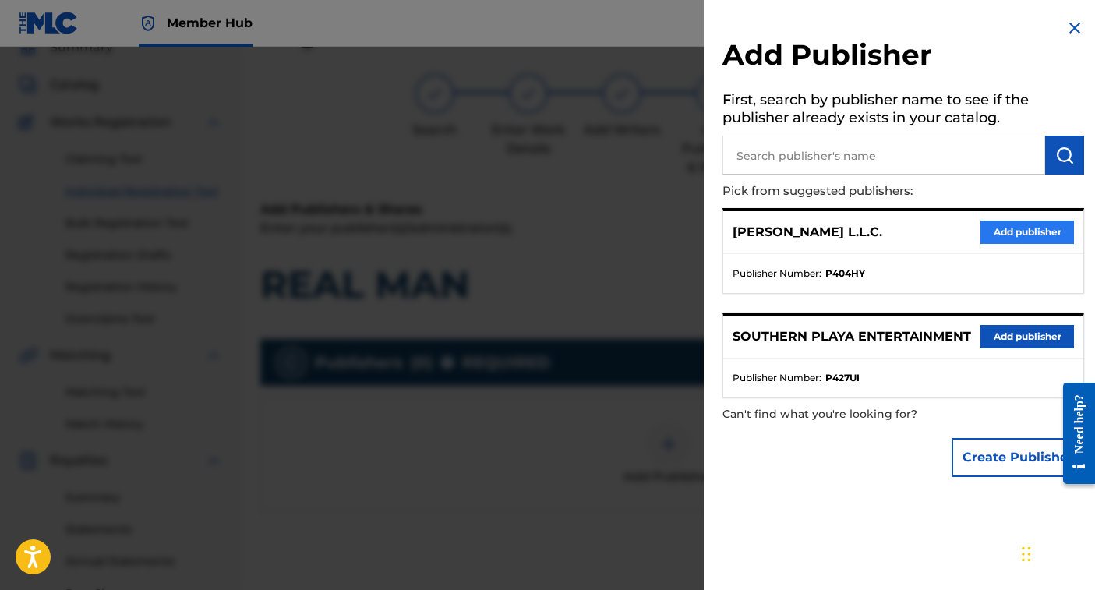
click at [1023, 228] on button "Add publisher" at bounding box center [1028, 232] width 94 height 23
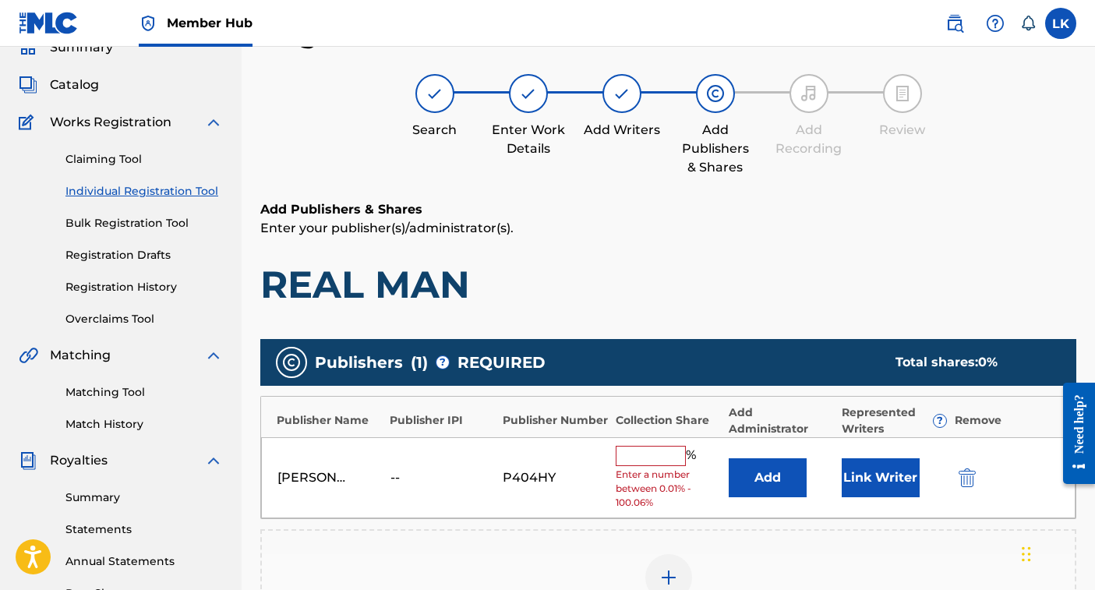
click at [645, 452] on input "text" at bounding box center [651, 456] width 70 height 20
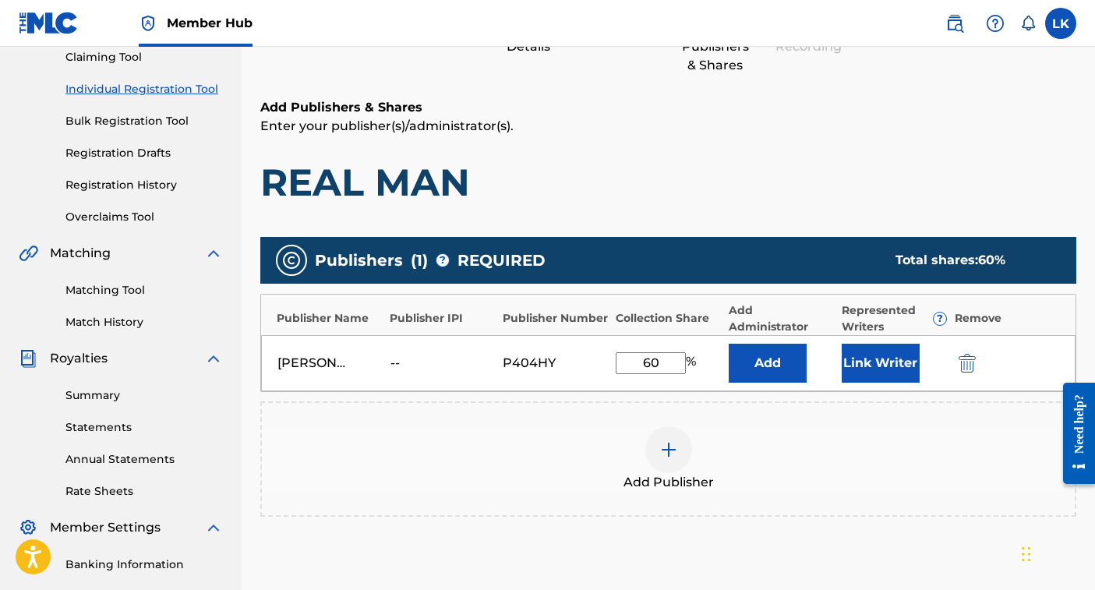
scroll to position [173, 0]
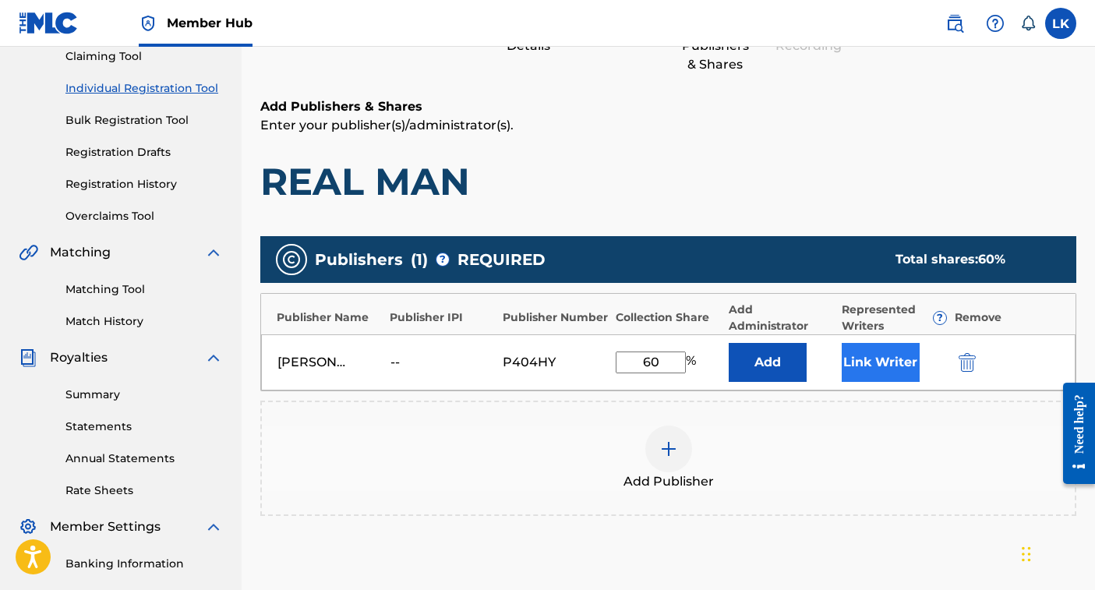
type input "60"
click at [892, 364] on button "Link Writer" at bounding box center [881, 362] width 78 height 39
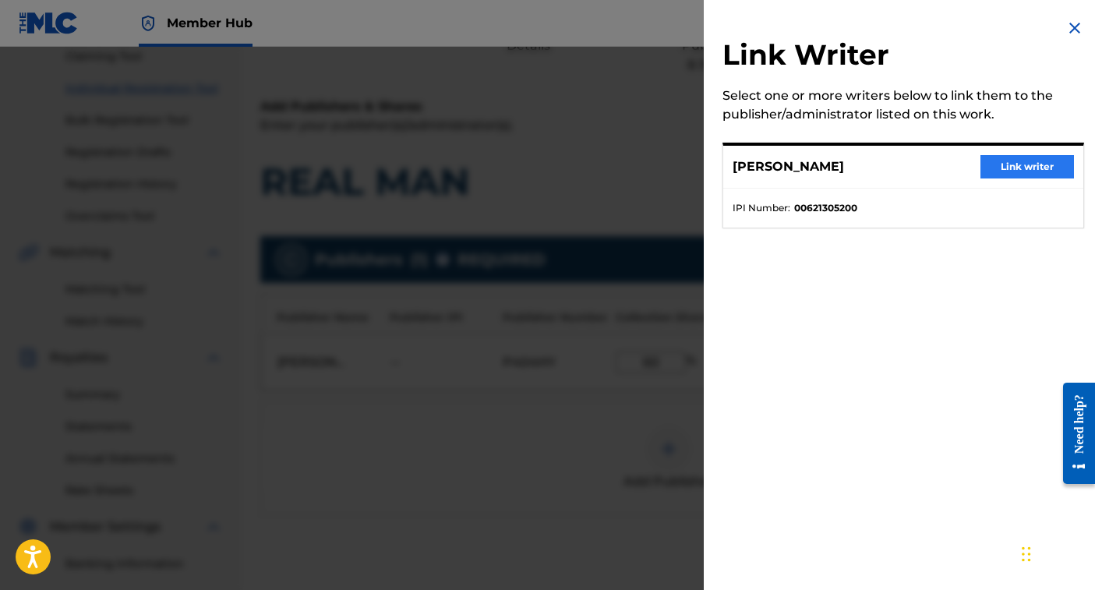
click at [1009, 167] on button "Link writer" at bounding box center [1028, 166] width 94 height 23
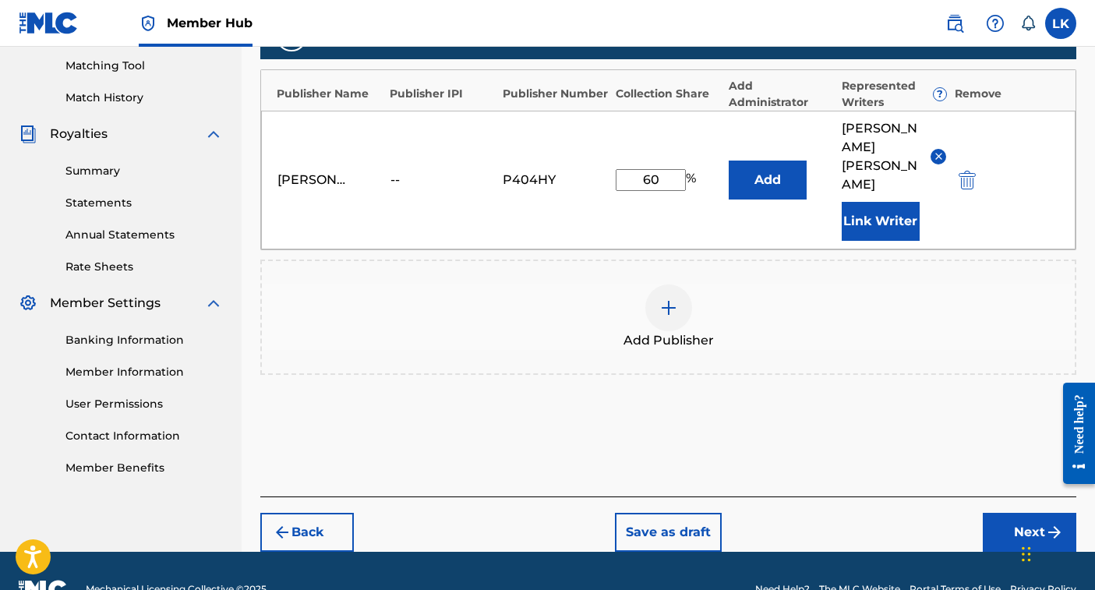
scroll to position [396, 0]
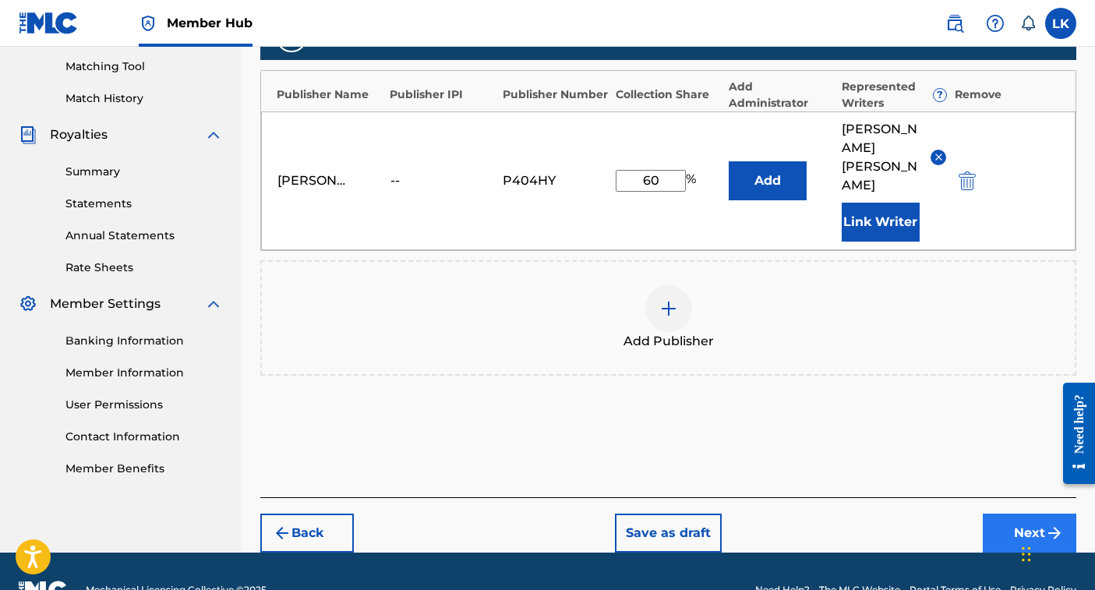
click at [1026, 514] on button "Next" at bounding box center [1030, 533] width 94 height 39
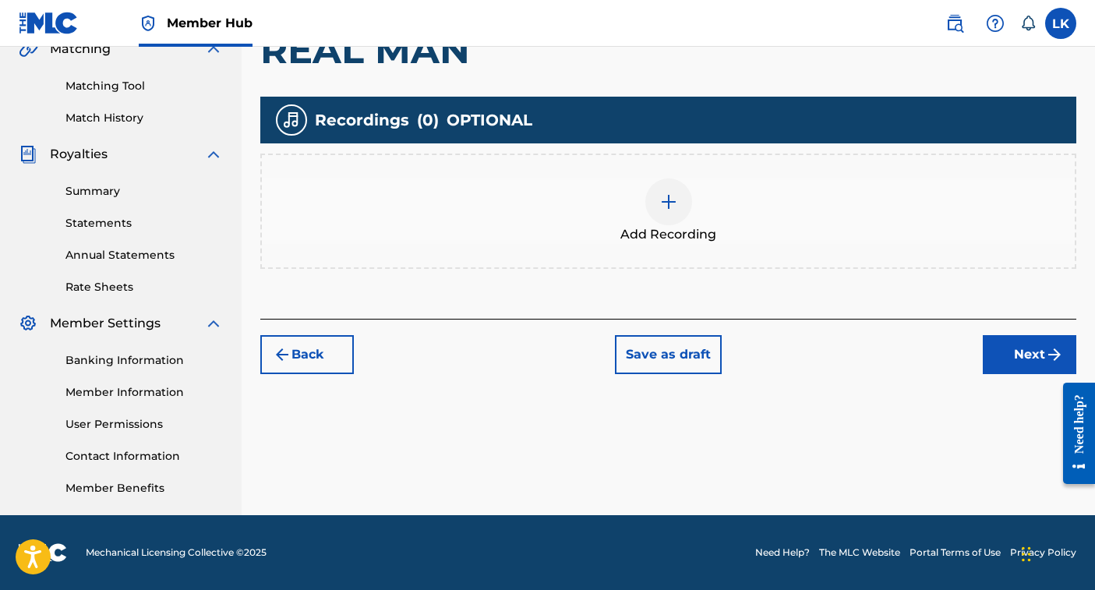
click at [670, 200] on img at bounding box center [669, 202] width 19 height 19
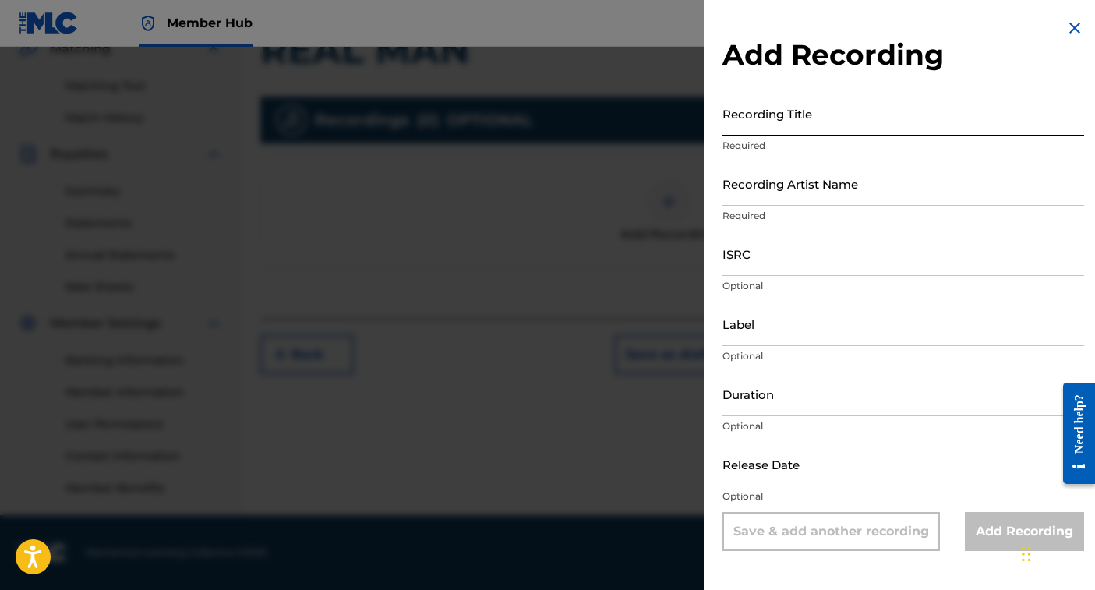
click at [798, 118] on input "Recording Title" at bounding box center [904, 113] width 362 height 44
type input "REAL MAN"
click at [787, 198] on input "Recording Artist Name" at bounding box center [904, 183] width 362 height 44
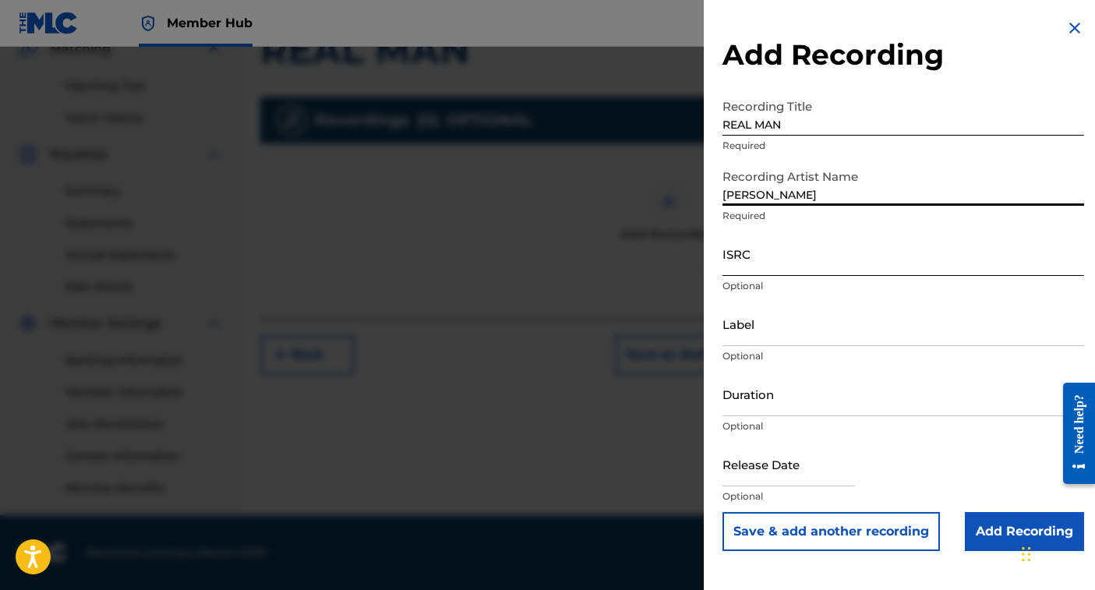
type input "[PERSON_NAME]"
click at [758, 256] on input "ISRC" at bounding box center [904, 254] width 362 height 44
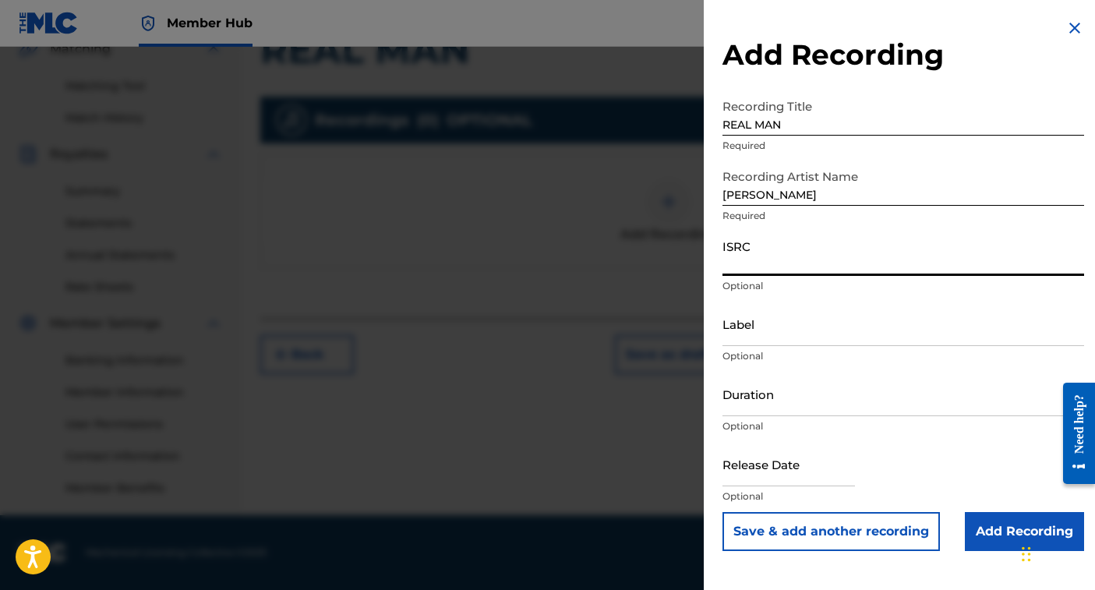
click at [750, 264] on input "ISRC" at bounding box center [904, 254] width 362 height 44
paste input "TCAJT2551990"
type input "TCAJT2551990"
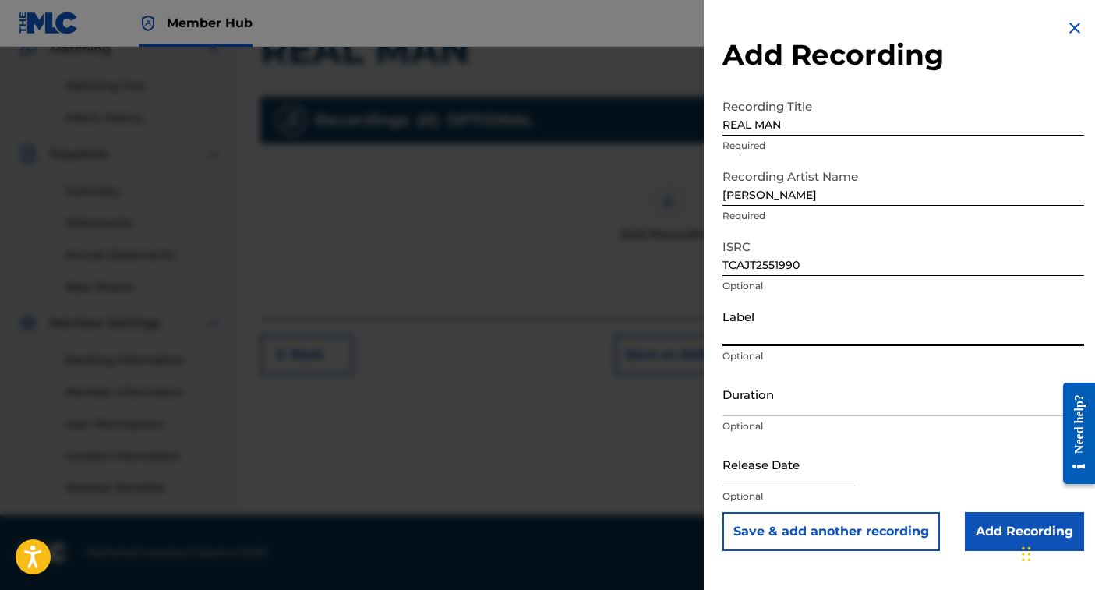
click at [745, 331] on input "Label" at bounding box center [904, 324] width 362 height 44
type input "PR3TTY PAID MANAGEMENT"
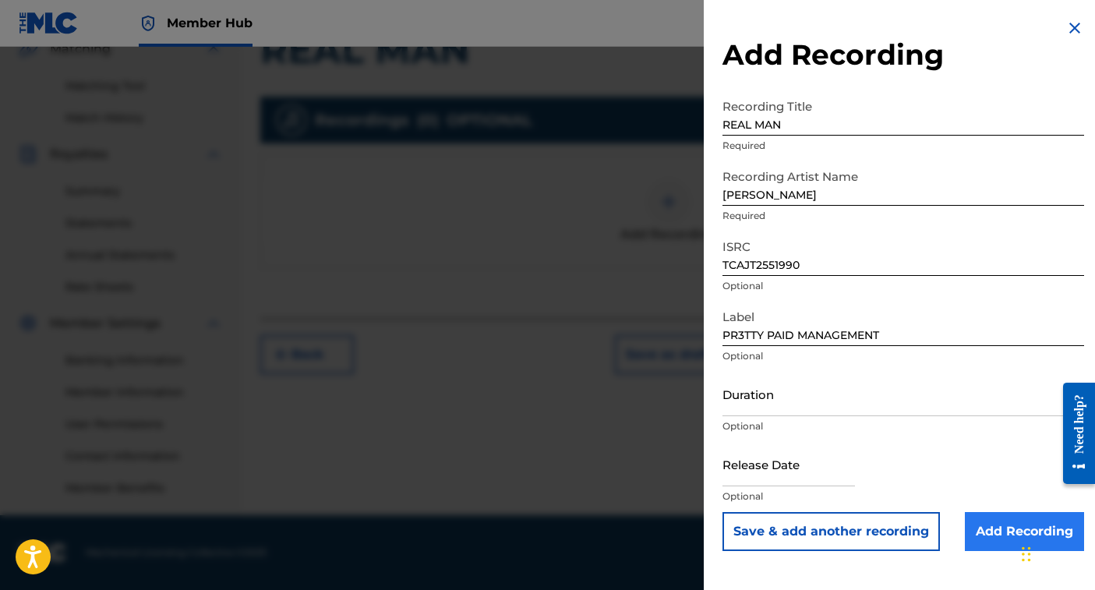
click at [992, 531] on input "Add Recording" at bounding box center [1024, 531] width 119 height 39
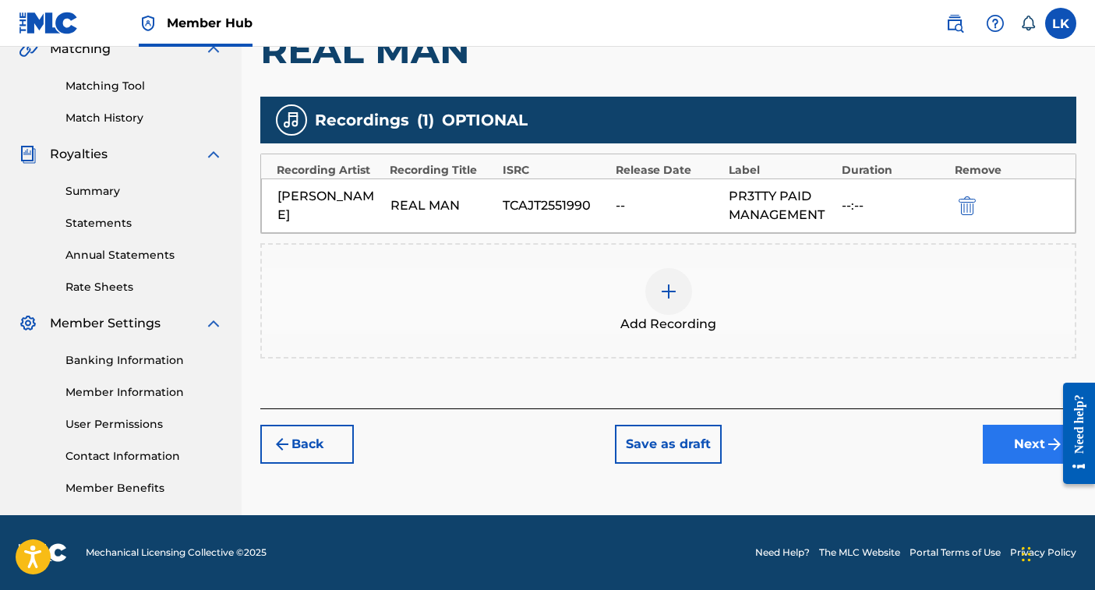
click at [1002, 441] on button "Next" at bounding box center [1030, 444] width 94 height 39
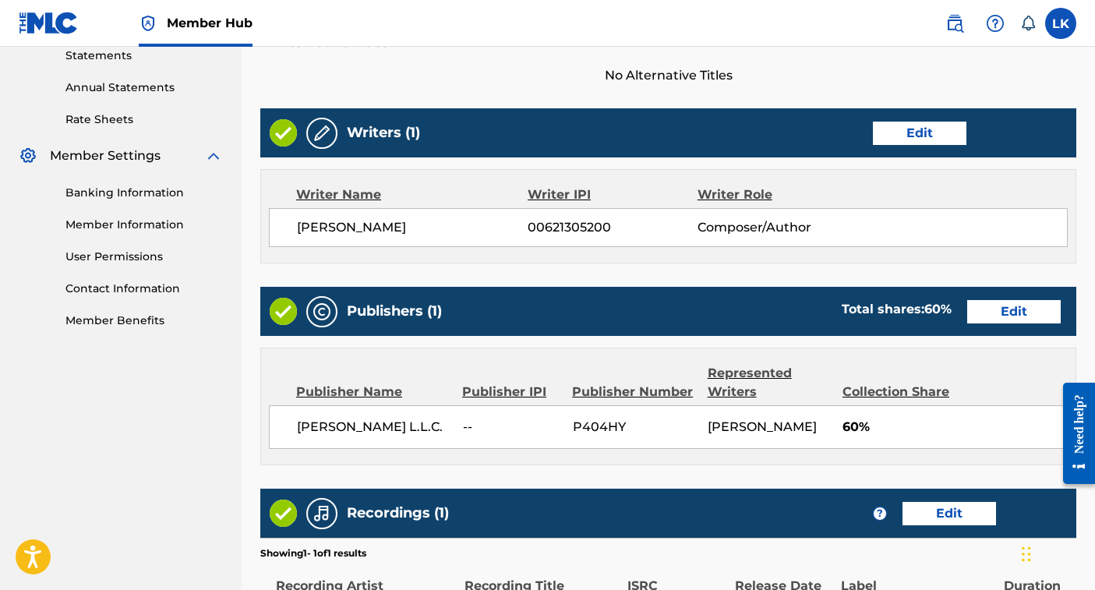
scroll to position [564, 0]
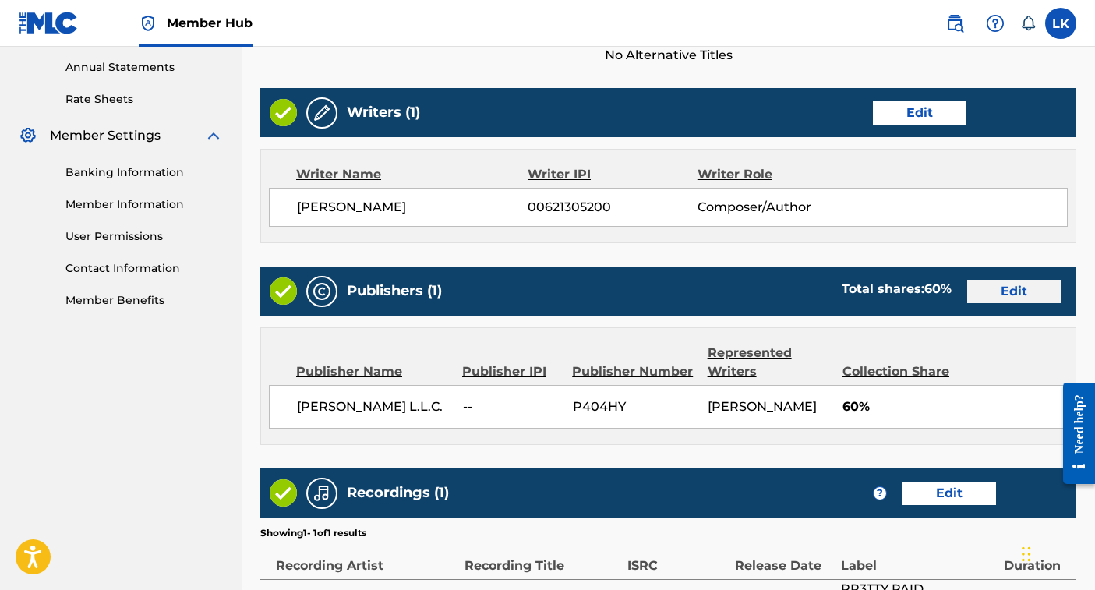
click at [1009, 291] on button "Edit" at bounding box center [1014, 291] width 94 height 23
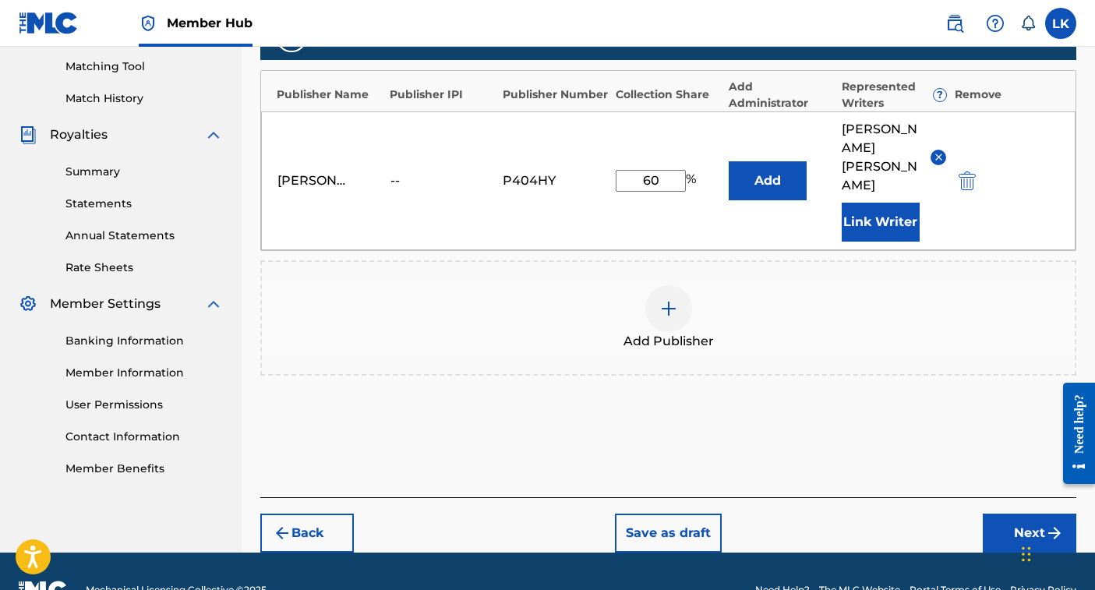
click at [939, 151] on img at bounding box center [939, 157] width 12 height 12
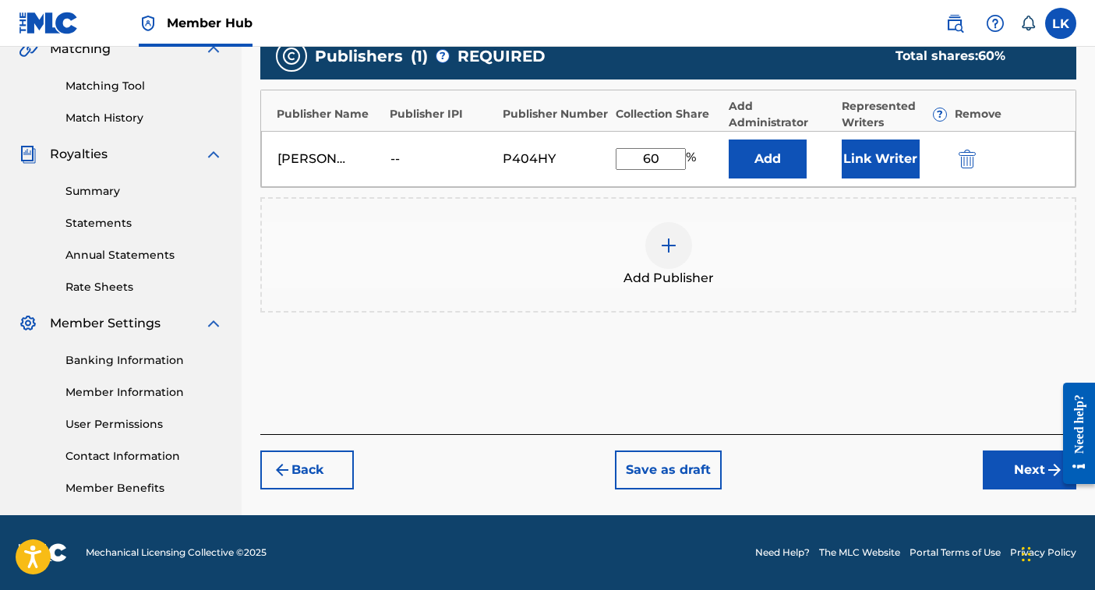
scroll to position [377, 0]
click at [651, 159] on input "60" at bounding box center [651, 159] width 70 height 22
type input "50"
click at [1019, 471] on button "Next" at bounding box center [1030, 470] width 94 height 39
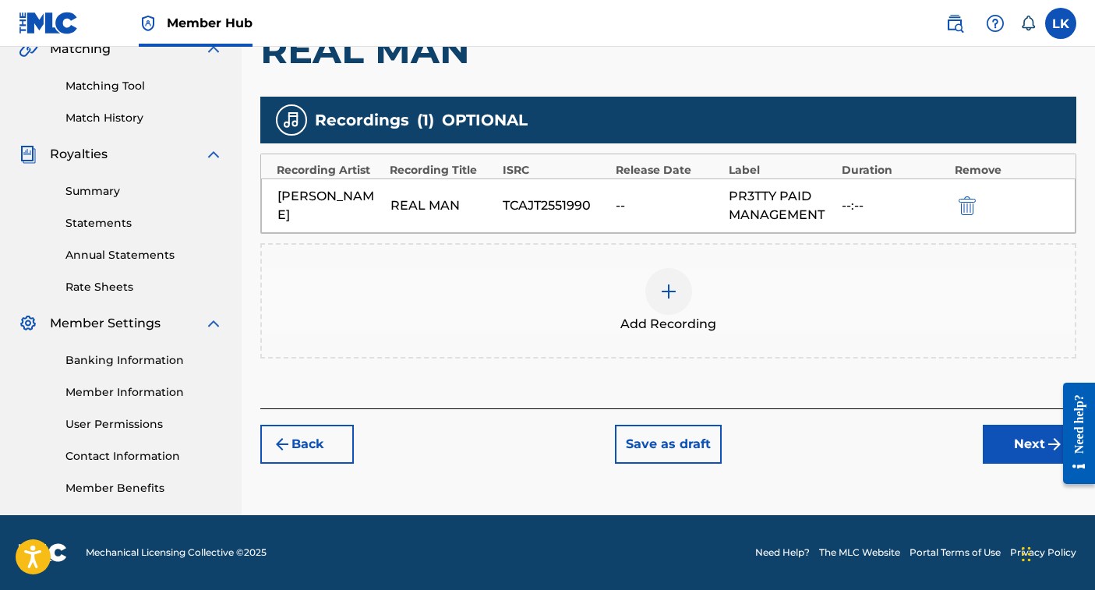
click at [668, 291] on img at bounding box center [669, 291] width 19 height 19
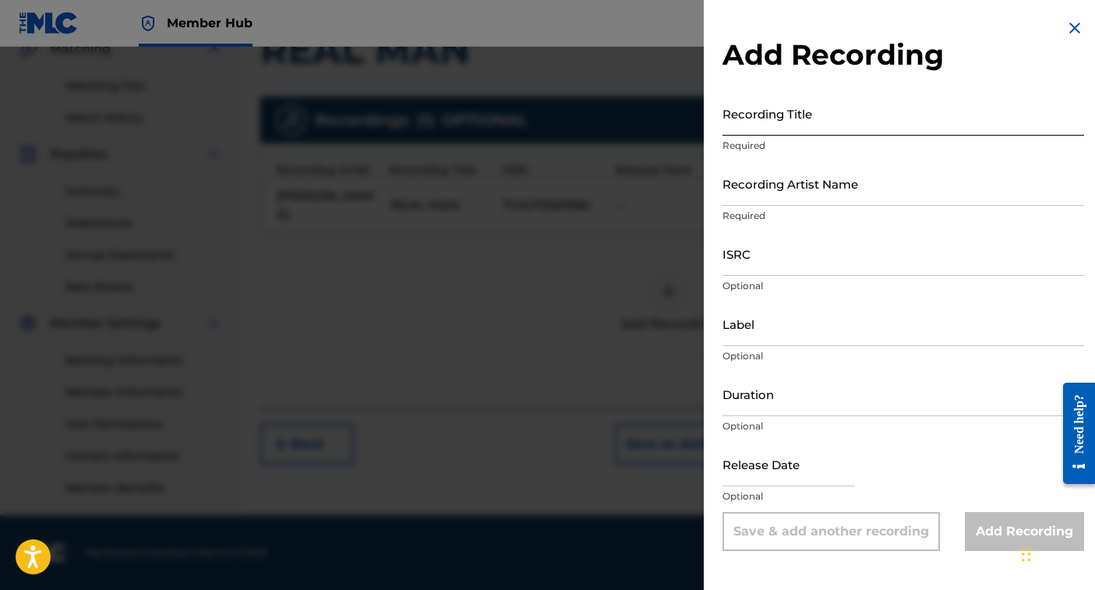
click at [780, 125] on input "Recording Title" at bounding box center [904, 113] width 362 height 44
type input "REAL MAN"
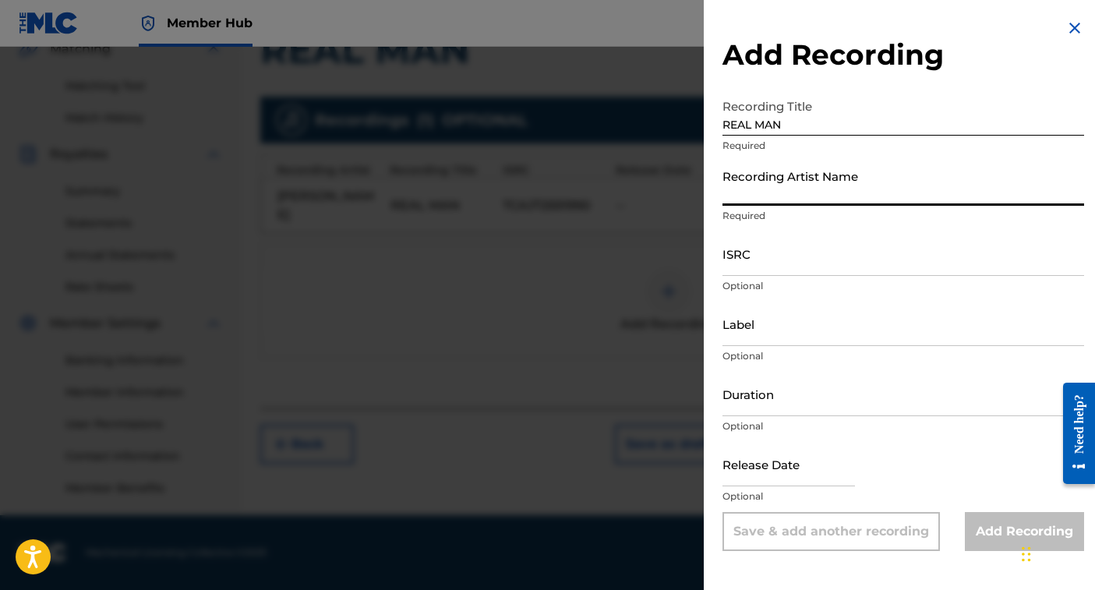
click at [756, 192] on input "Recording Artist Name" at bounding box center [904, 183] width 362 height 44
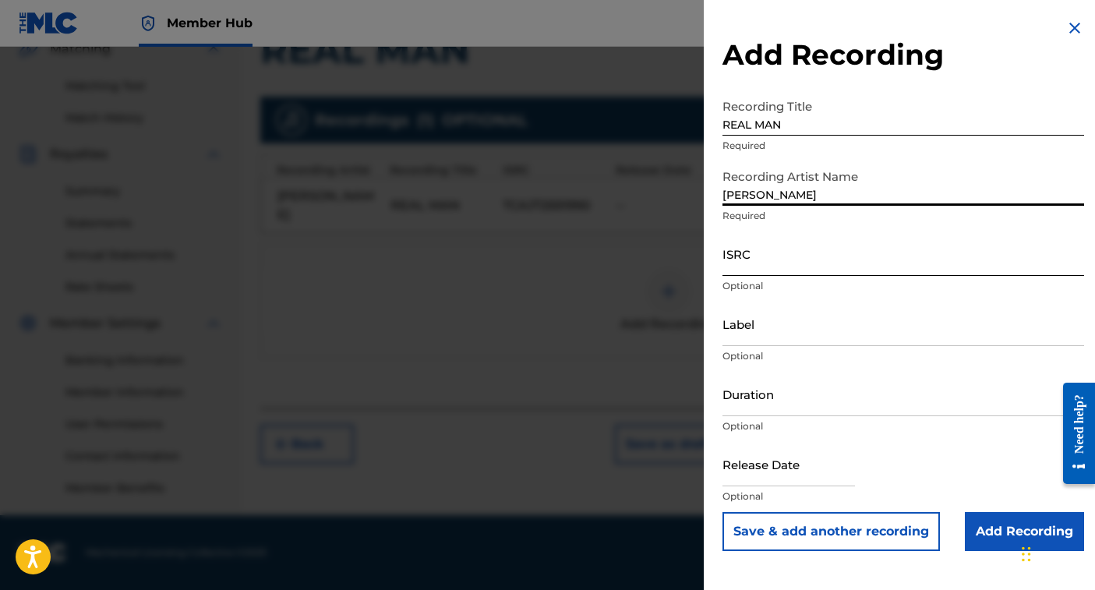
type input "[PERSON_NAME]"
click at [743, 266] on input "ISRC" at bounding box center [904, 254] width 362 height 44
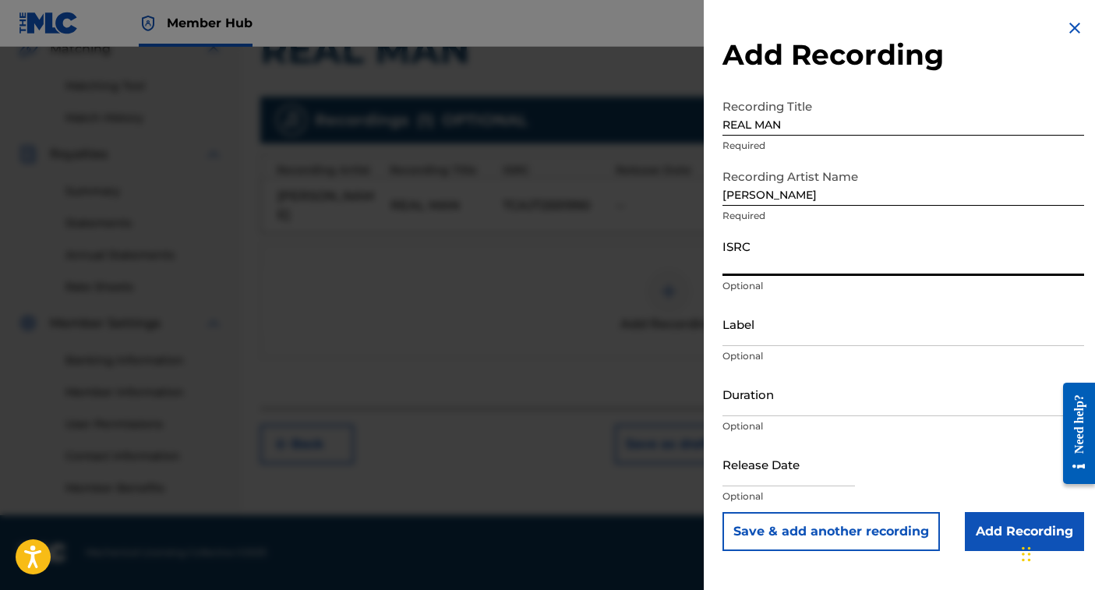
click at [742, 267] on input "ISRC" at bounding box center [904, 254] width 362 height 44
paste input "TCAJT2551990"
type input "TCAJT2551990"
click at [752, 332] on input "Label" at bounding box center [904, 324] width 362 height 44
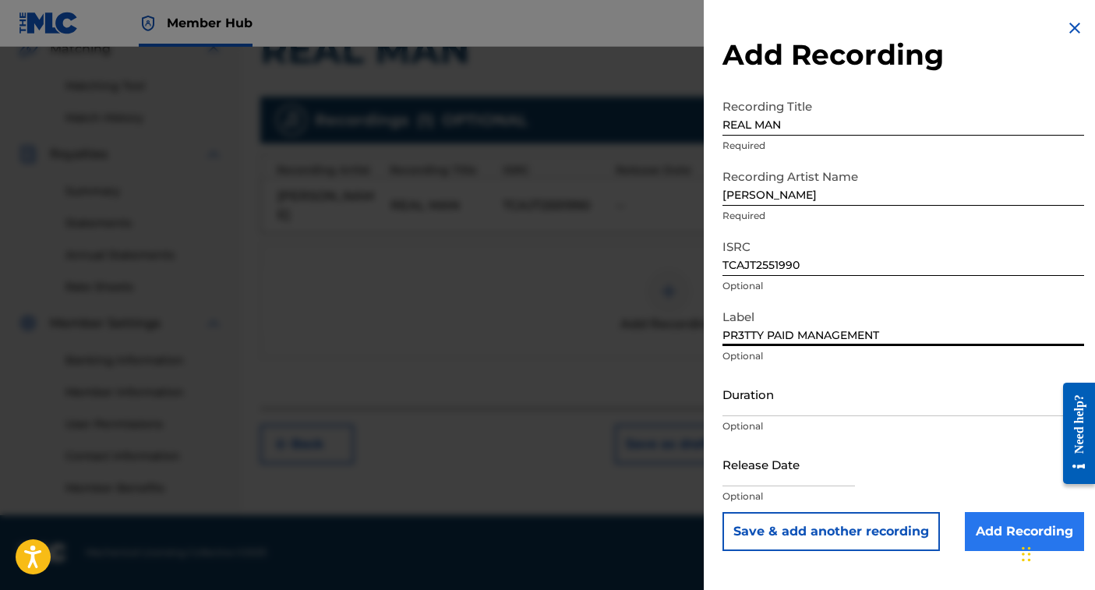
type input "PR3TTY PAID MANAGEMENT"
click at [996, 529] on input "Add Recording" at bounding box center [1024, 531] width 119 height 39
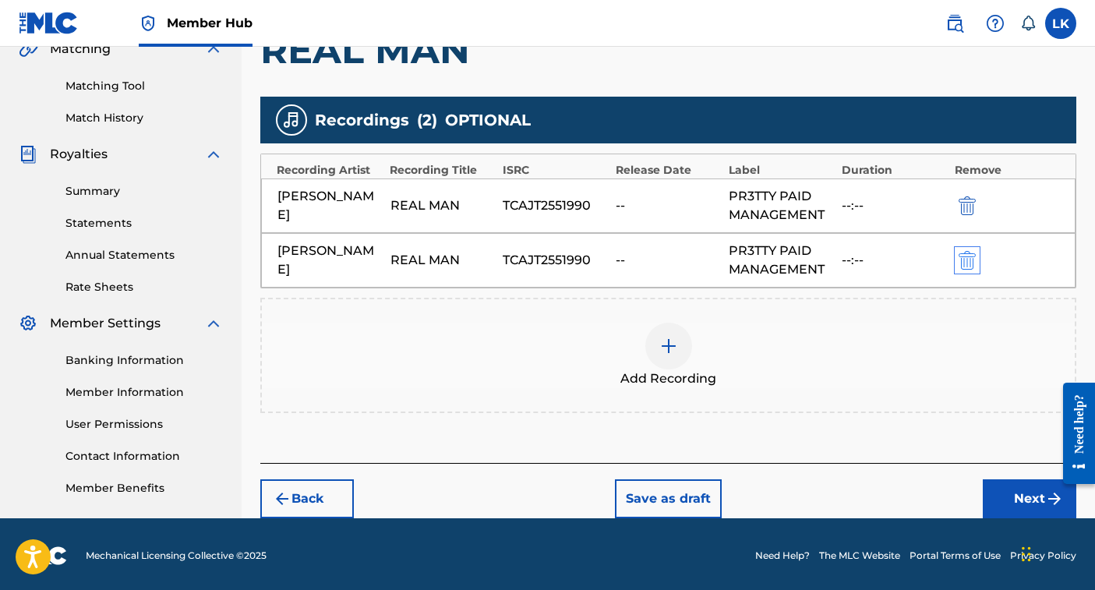
click at [969, 262] on img "submit" at bounding box center [967, 260] width 17 height 19
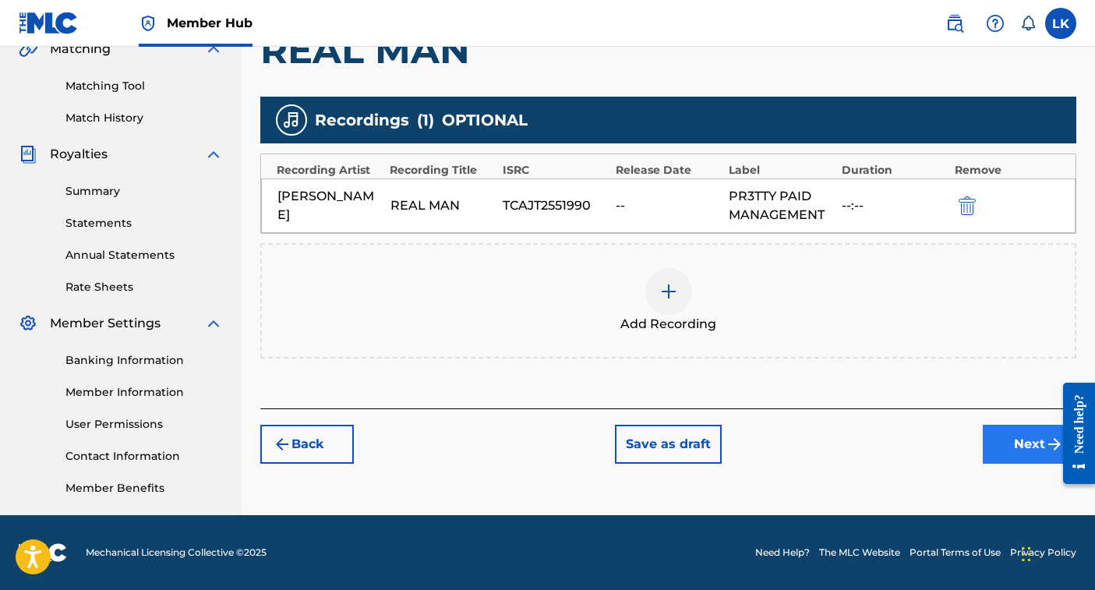
click at [1010, 448] on button "Next" at bounding box center [1030, 444] width 94 height 39
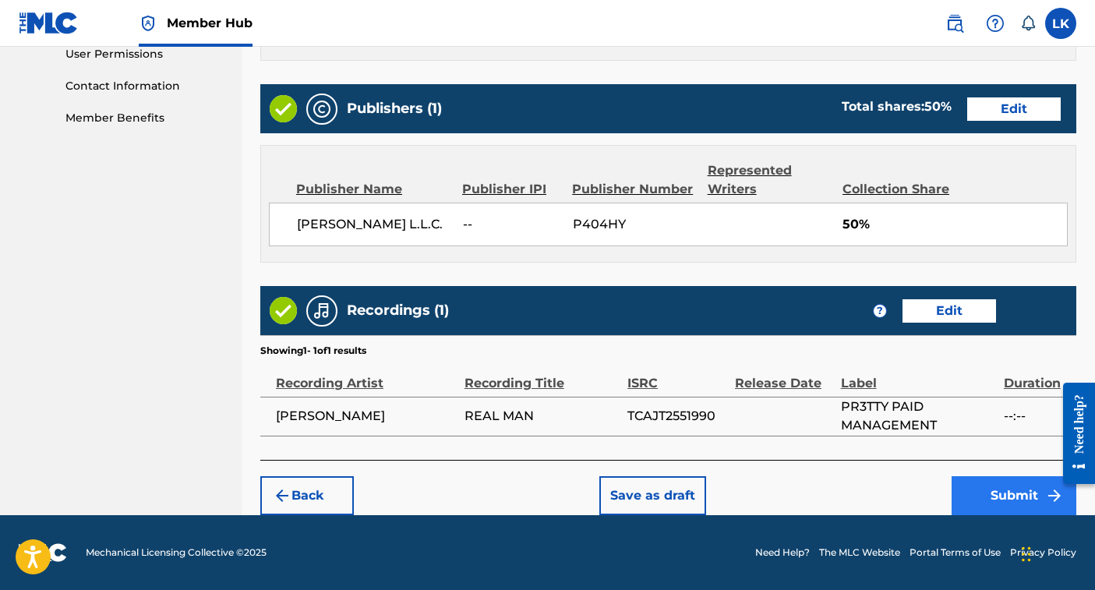
scroll to position [746, 0]
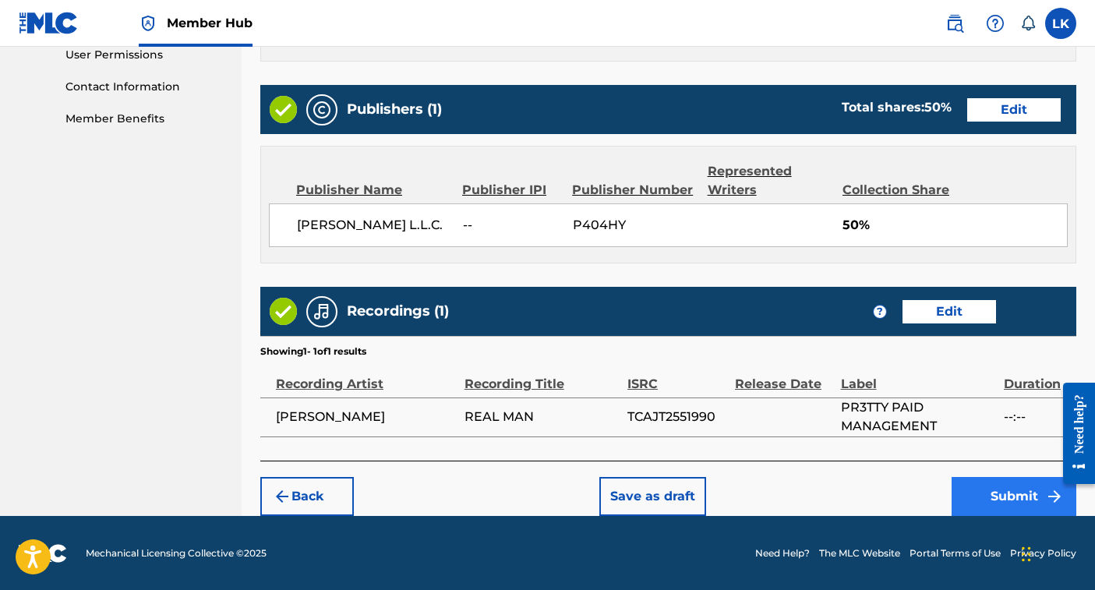
click at [1013, 496] on button "Submit" at bounding box center [1014, 496] width 125 height 39
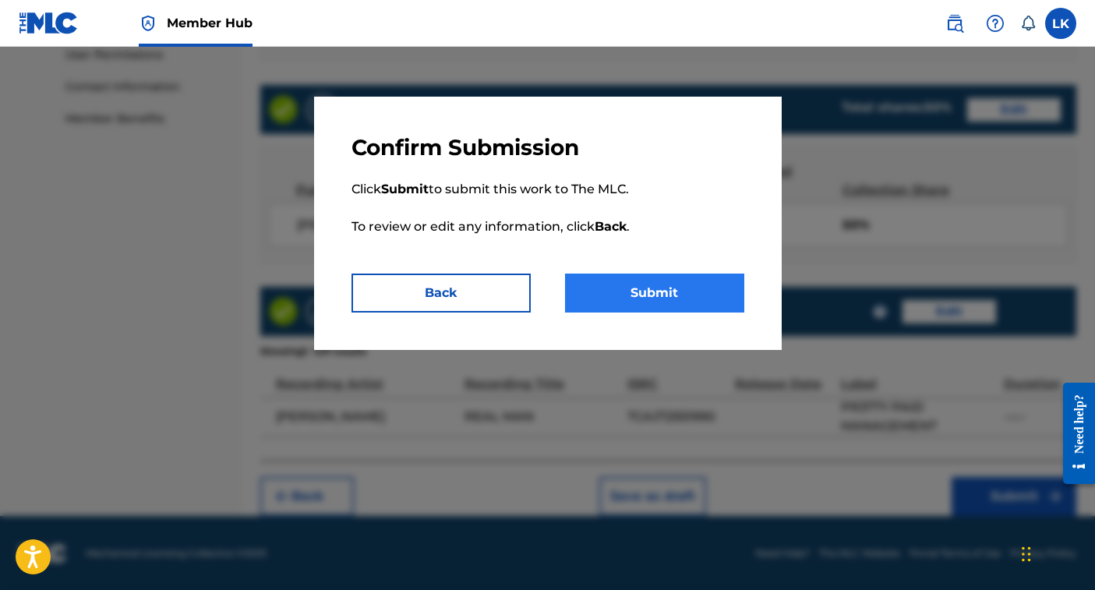
click at [667, 295] on button "Submit" at bounding box center [654, 293] width 179 height 39
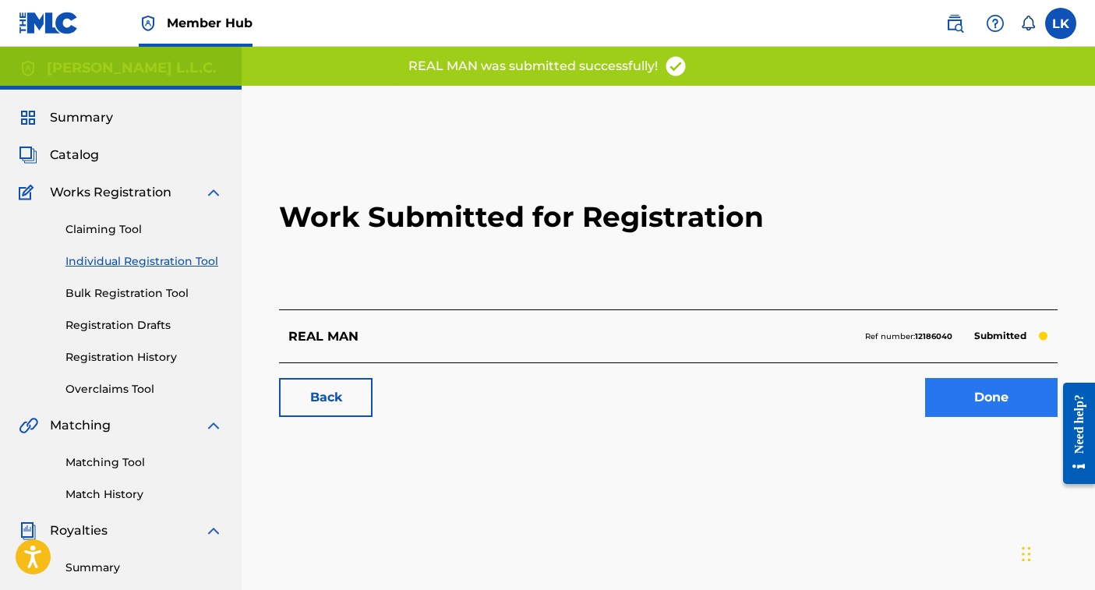
click at [1003, 402] on link "Done" at bounding box center [991, 397] width 133 height 39
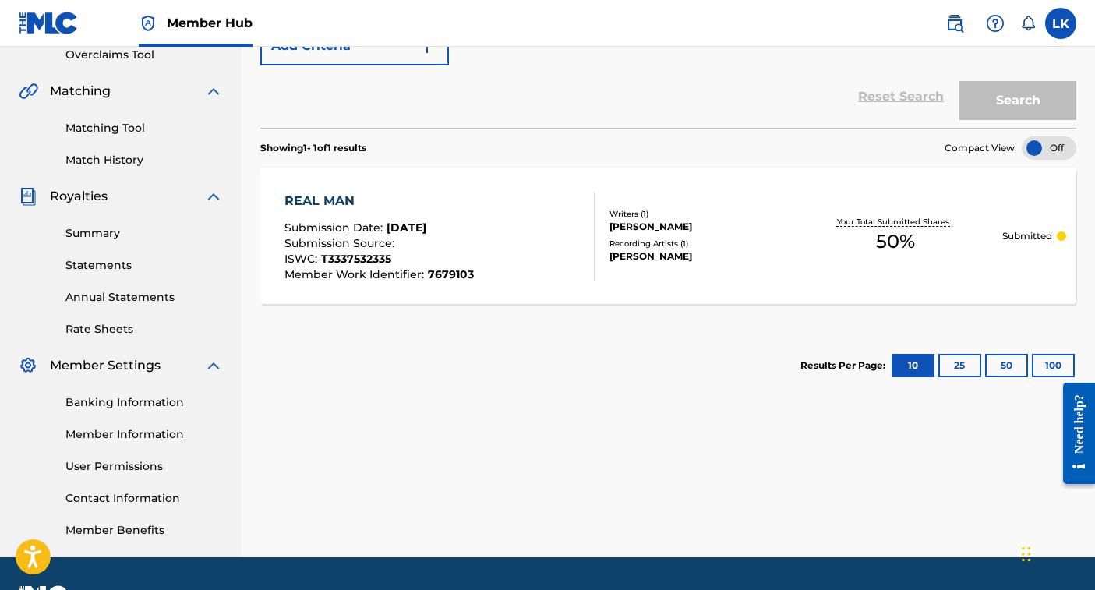
scroll to position [306, 0]
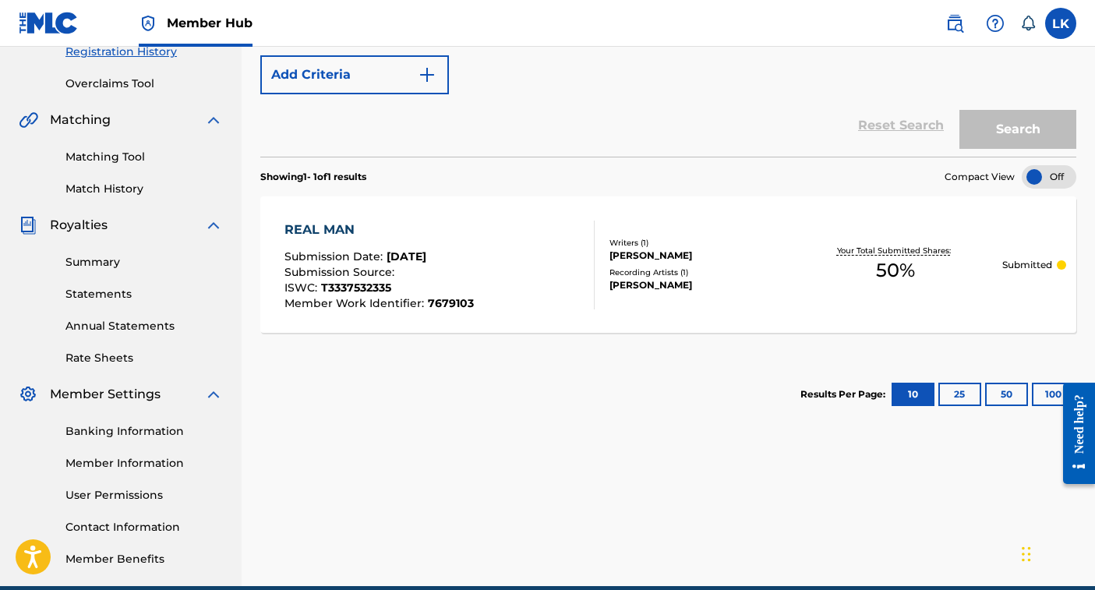
click at [448, 268] on div "Submission Source :" at bounding box center [379, 275] width 189 height 16
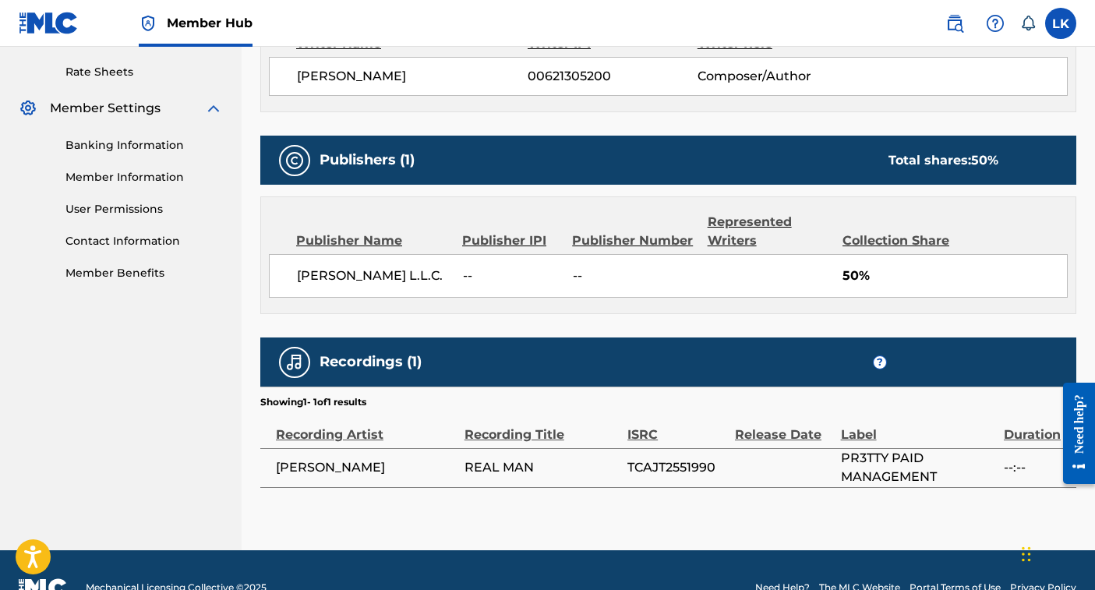
scroll to position [595, 0]
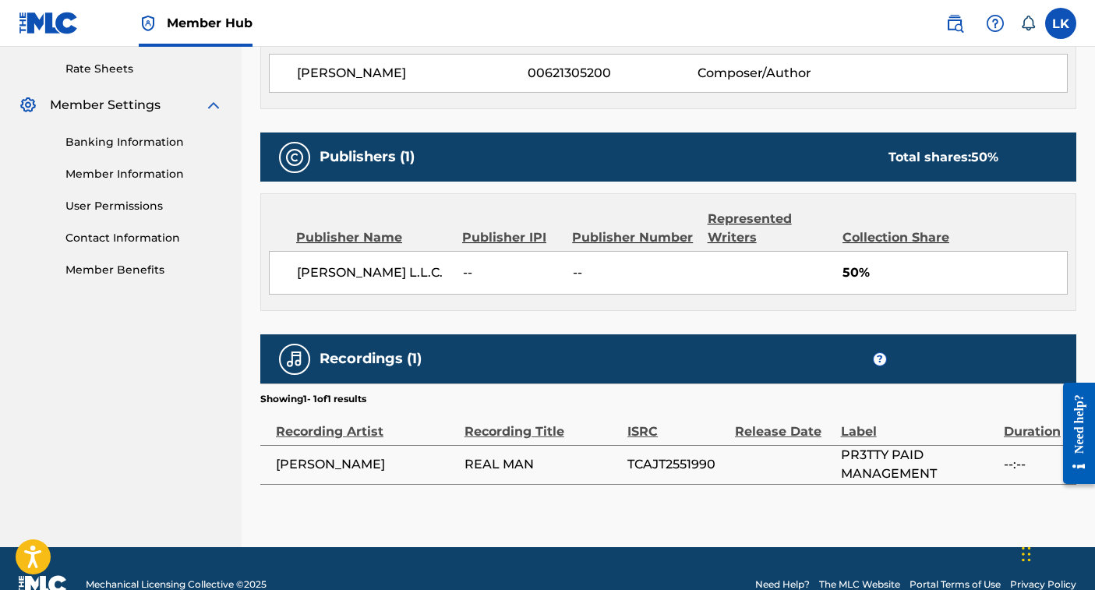
click at [854, 276] on span "50%" at bounding box center [955, 272] width 225 height 19
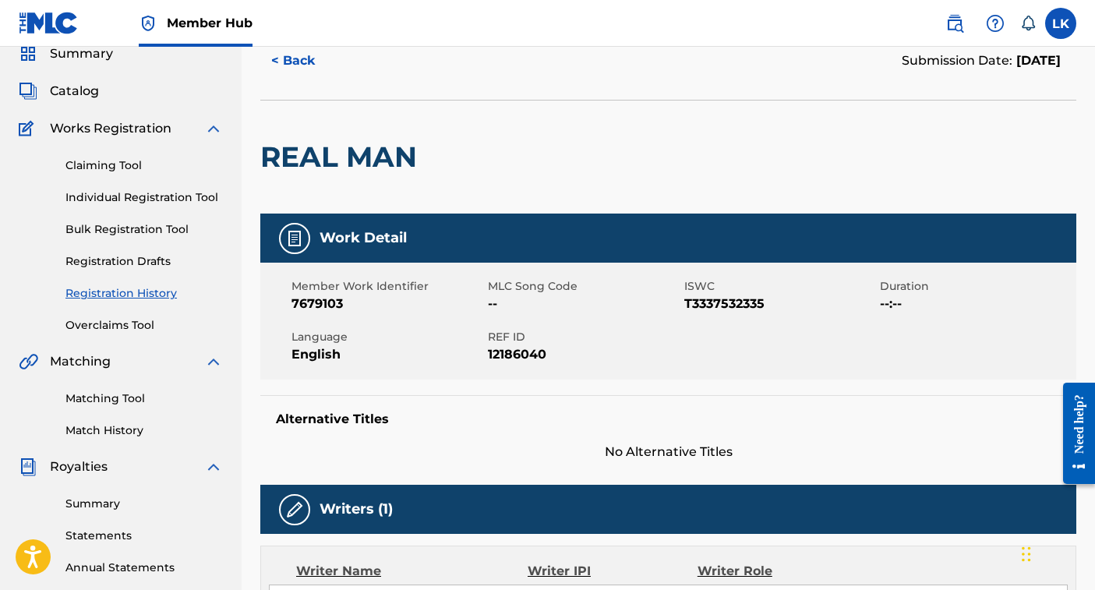
scroll to position [65, 0]
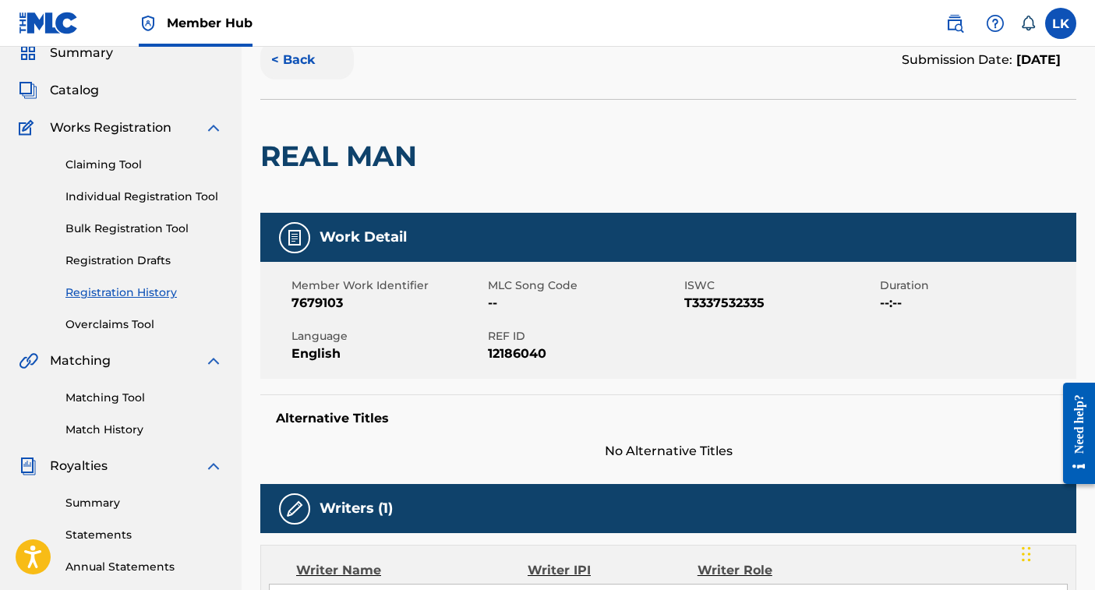
click at [298, 57] on button "< Back" at bounding box center [307, 60] width 94 height 39
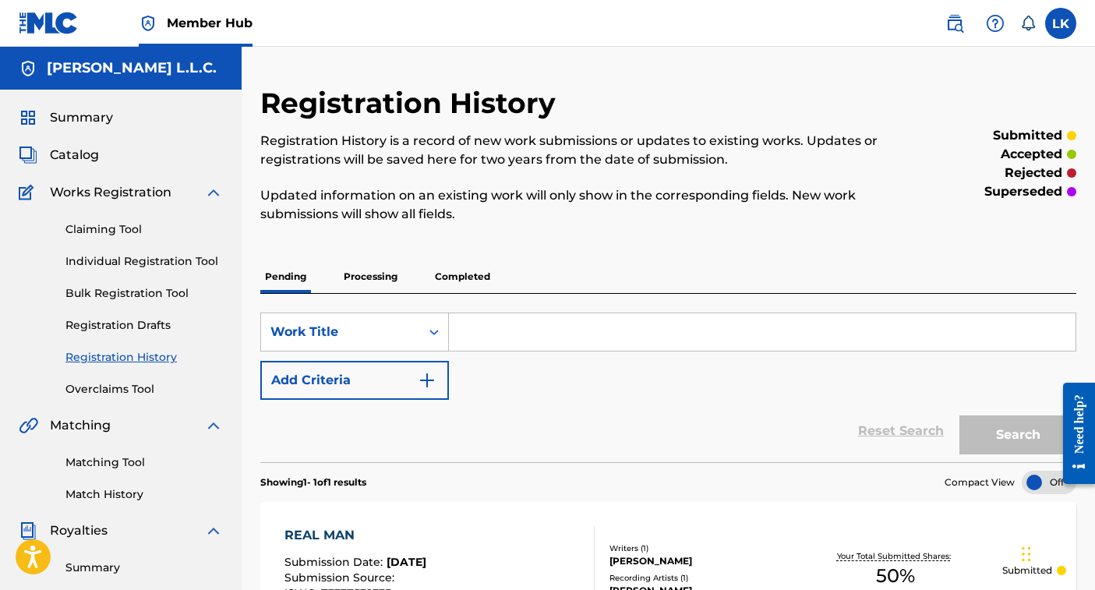
click at [129, 356] on link "Registration History" at bounding box center [143, 357] width 157 height 16
click at [118, 355] on link "Registration History" at bounding box center [143, 357] width 157 height 16
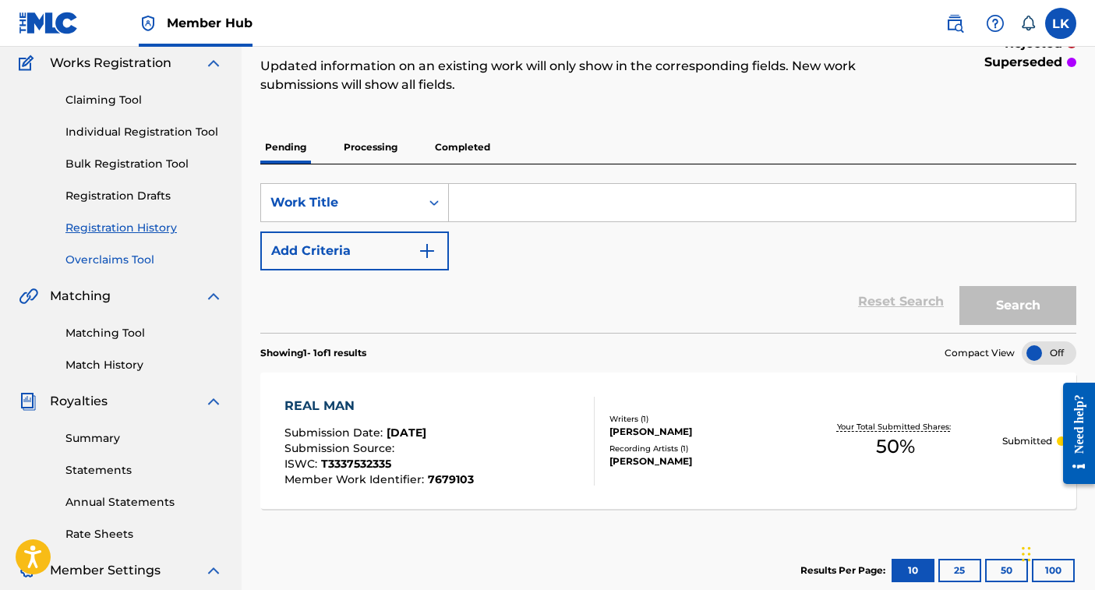
scroll to position [131, 0]
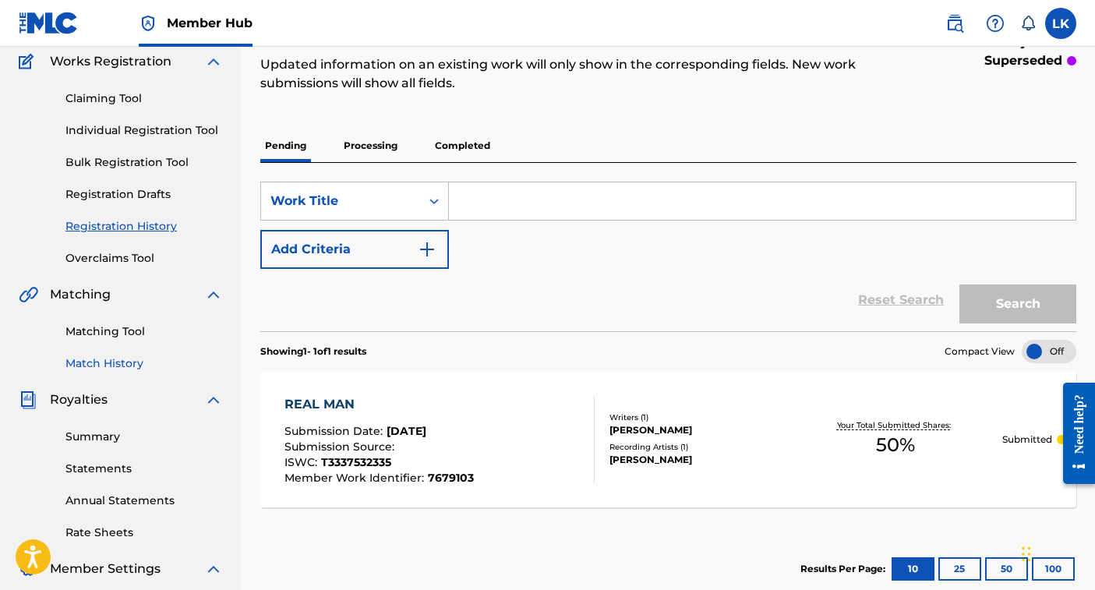
click at [118, 363] on link "Match History" at bounding box center [143, 363] width 157 height 16
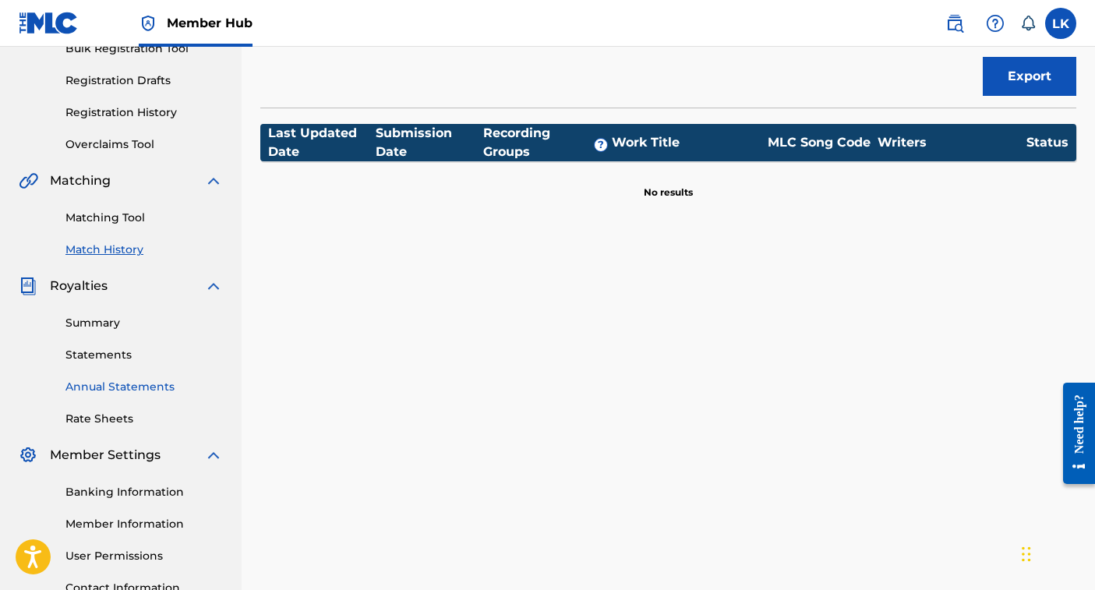
scroll to position [246, 0]
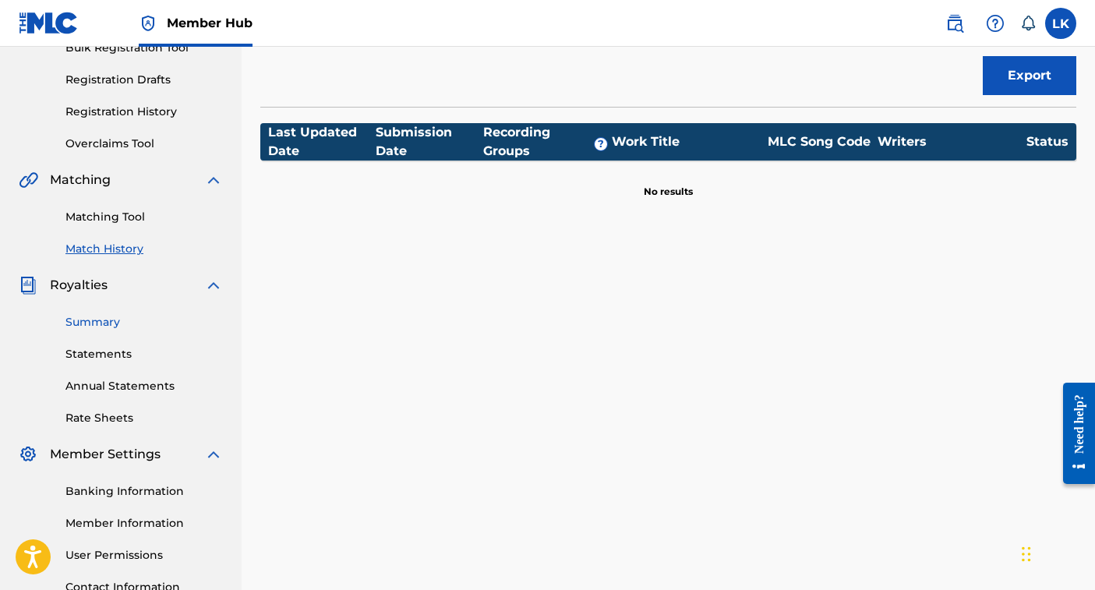
click at [107, 323] on link "Summary" at bounding box center [143, 322] width 157 height 16
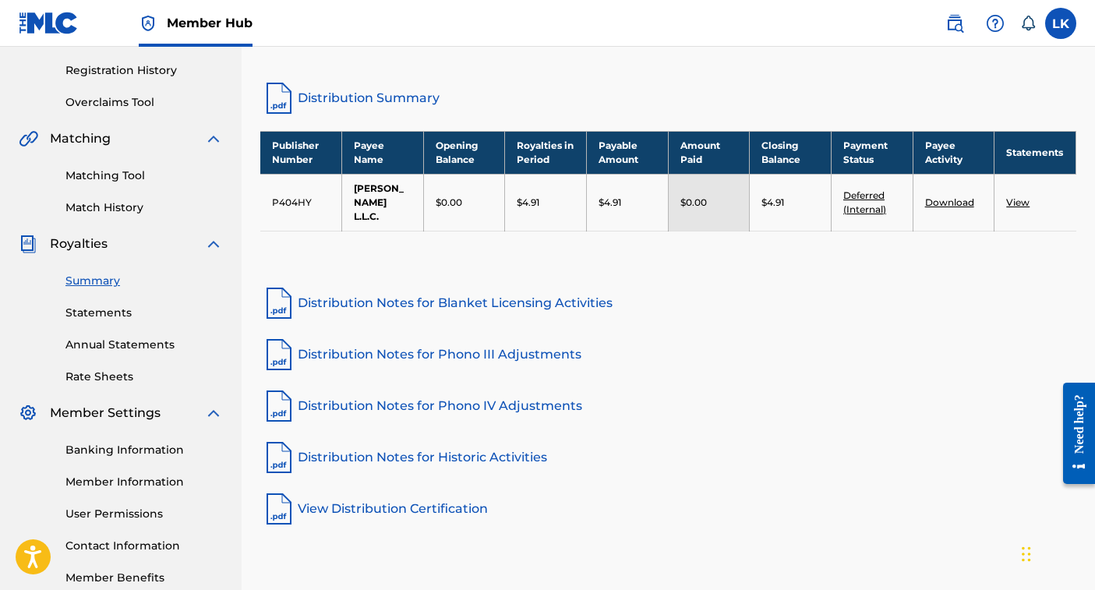
scroll to position [285, 0]
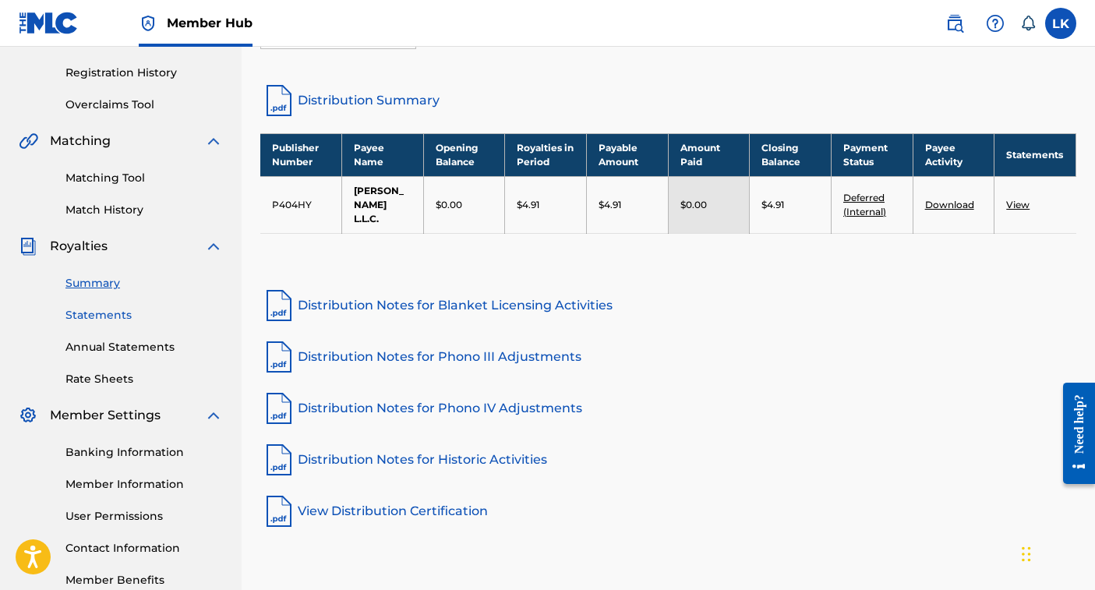
click at [114, 315] on link "Statements" at bounding box center [143, 315] width 157 height 16
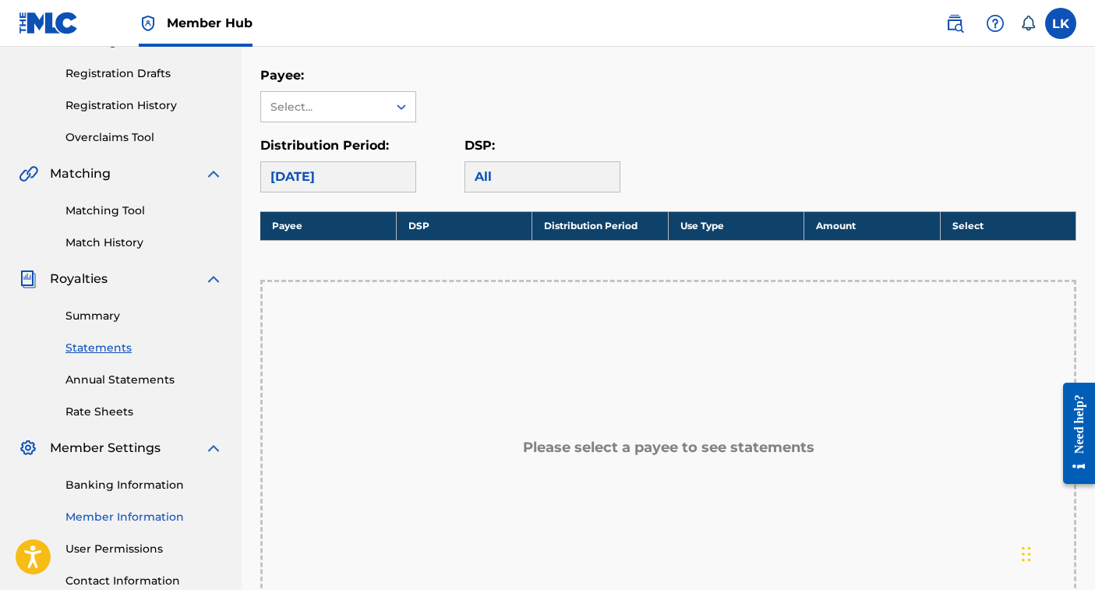
scroll to position [234, 0]
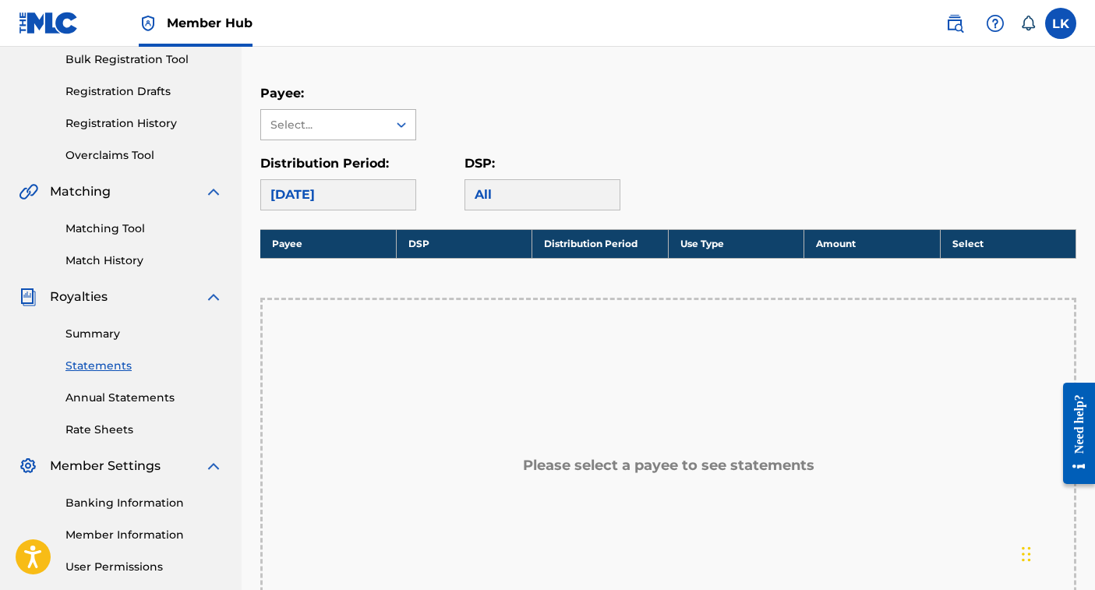
click at [403, 122] on icon at bounding box center [402, 125] width 16 height 16
click at [377, 157] on div "[PERSON_NAME] L.L.C." at bounding box center [338, 169] width 154 height 58
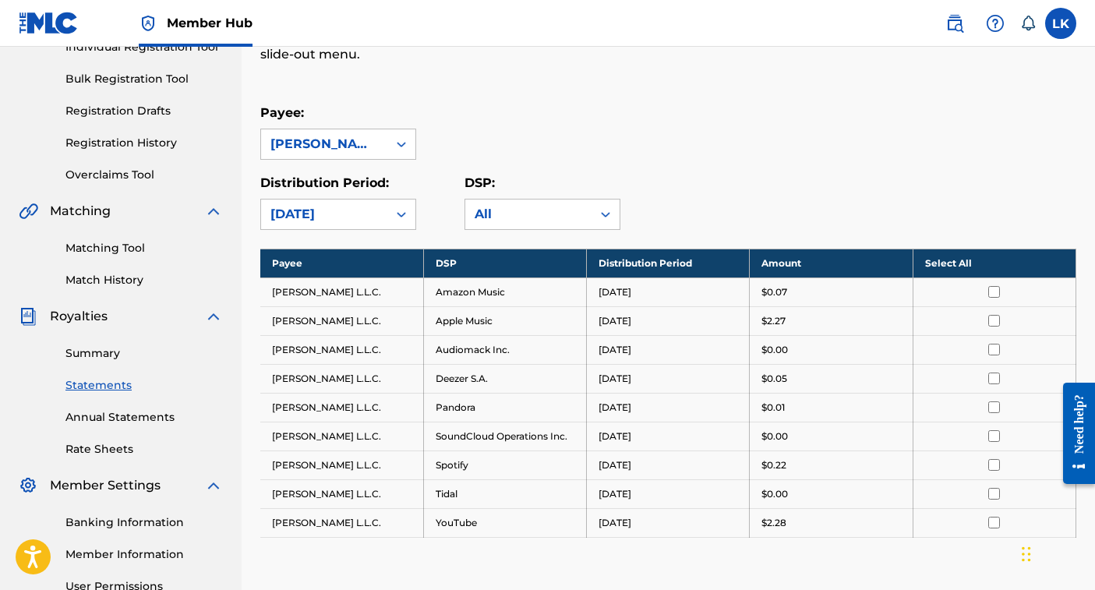
scroll to position [216, 0]
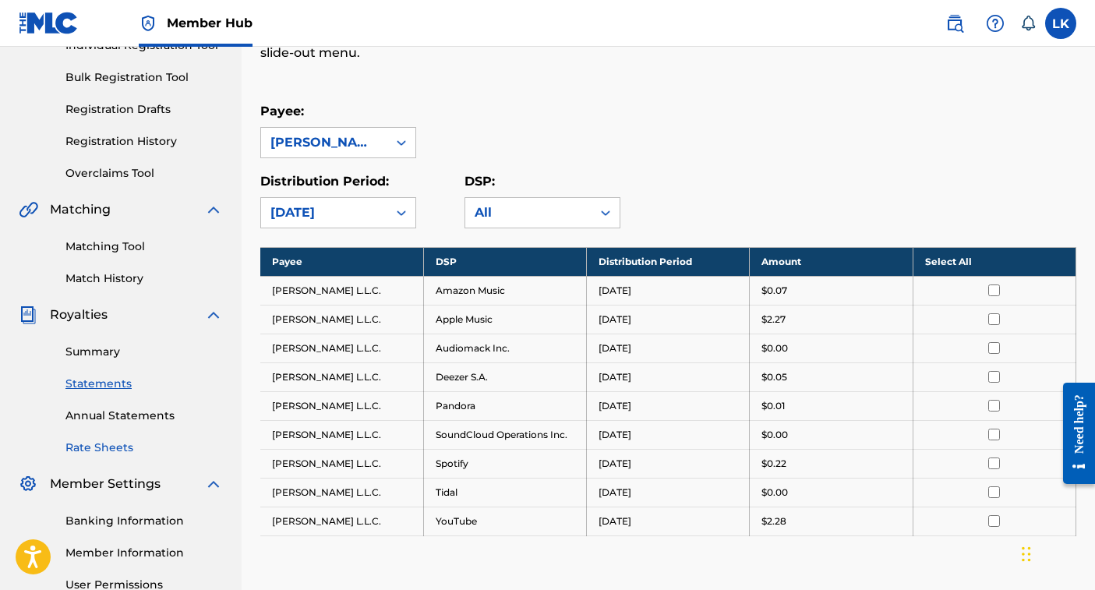
click at [111, 447] on link "Rate Sheets" at bounding box center [143, 448] width 157 height 16
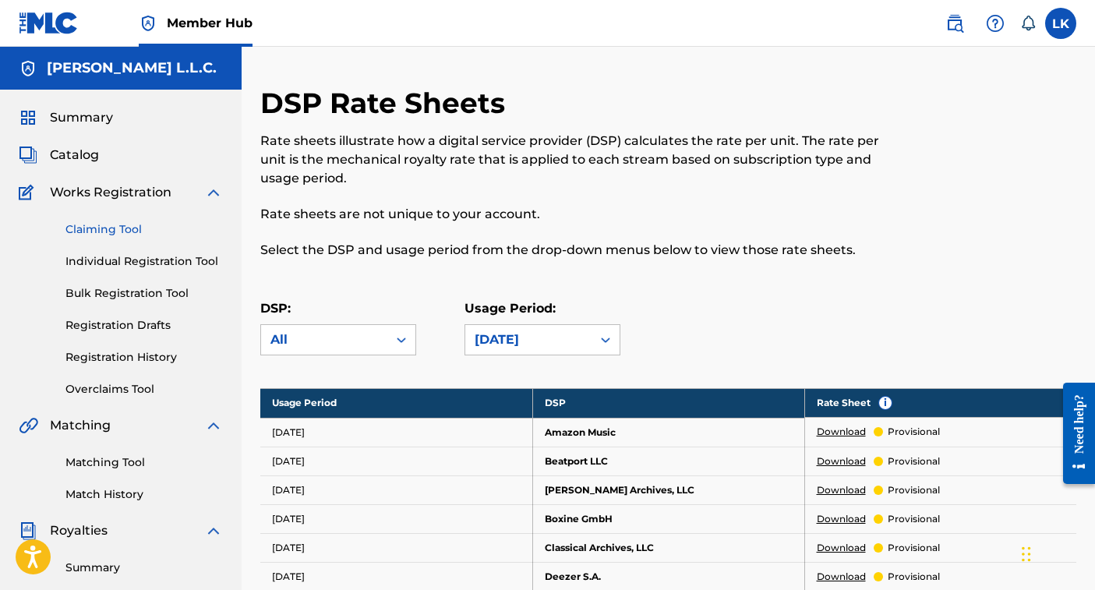
click at [113, 228] on link "Claiming Tool" at bounding box center [143, 229] width 157 height 16
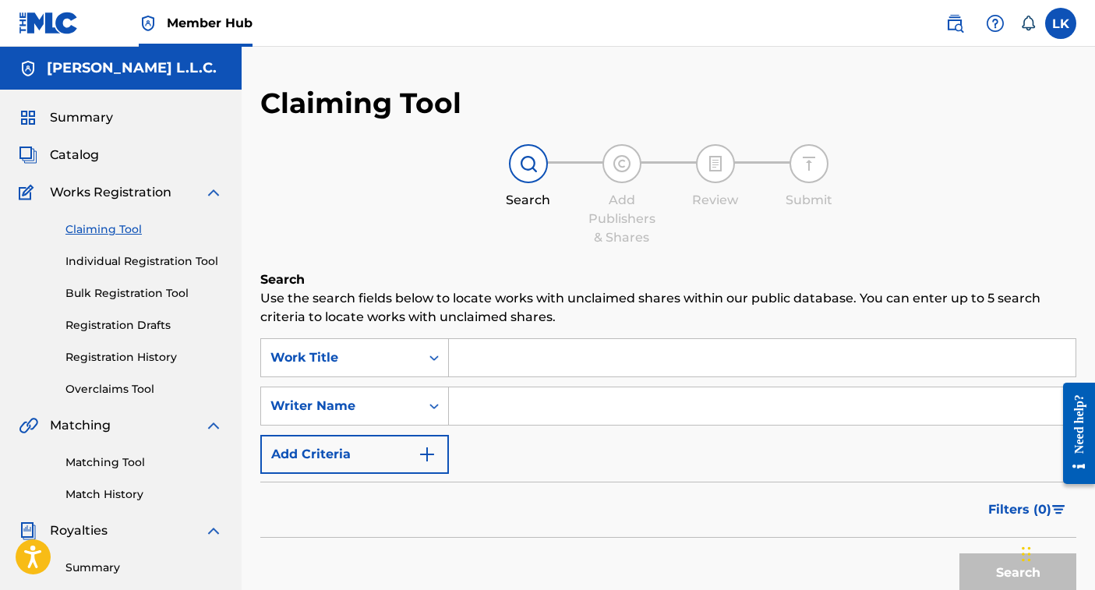
click at [486, 357] on input "Search Form" at bounding box center [762, 357] width 627 height 37
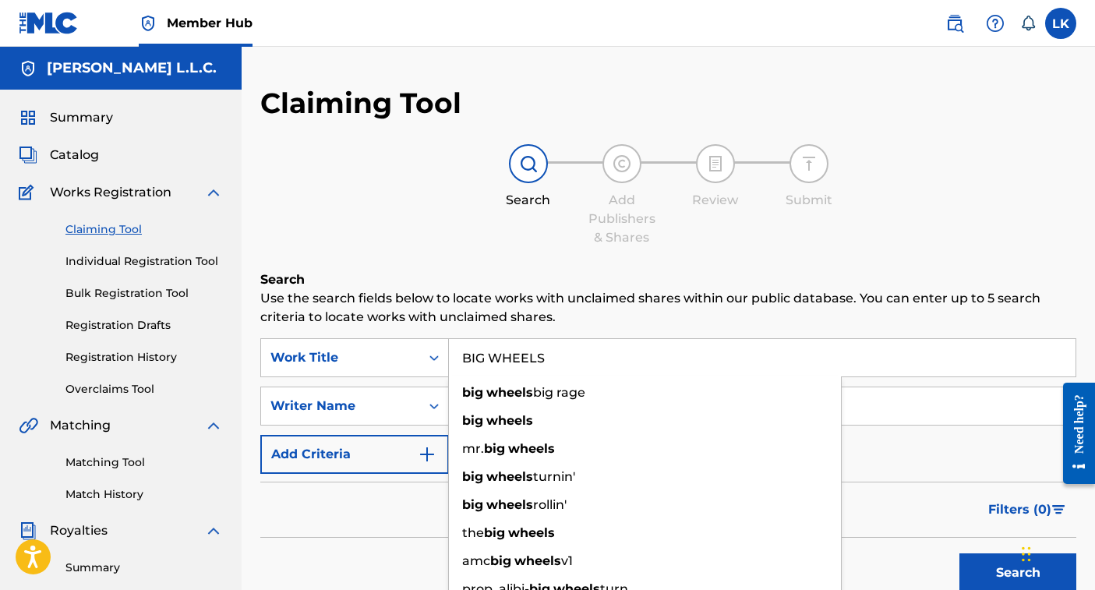
type input "BIG WHEELS"
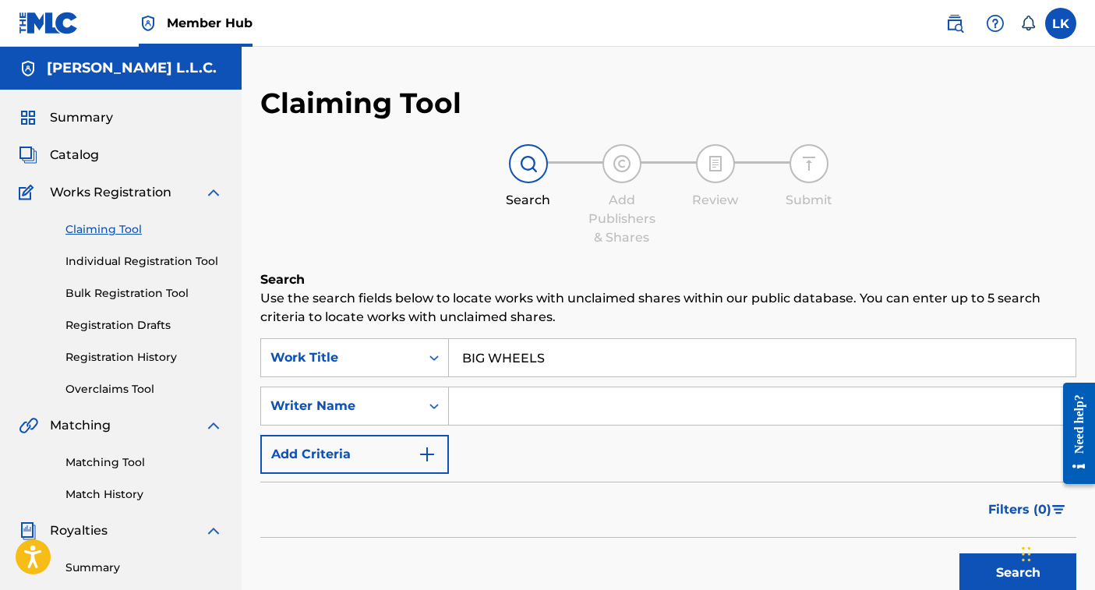
click at [914, 393] on input "Search Form" at bounding box center [762, 405] width 627 height 37
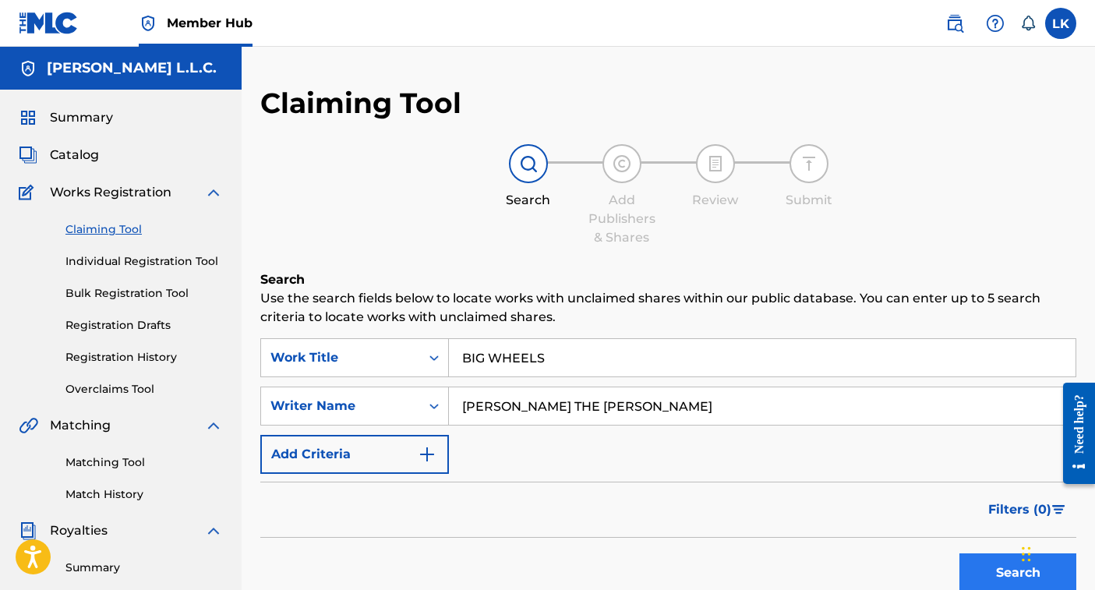
type input "[PERSON_NAME] THE [PERSON_NAME]"
click at [987, 568] on button "Search" at bounding box center [1018, 573] width 117 height 39
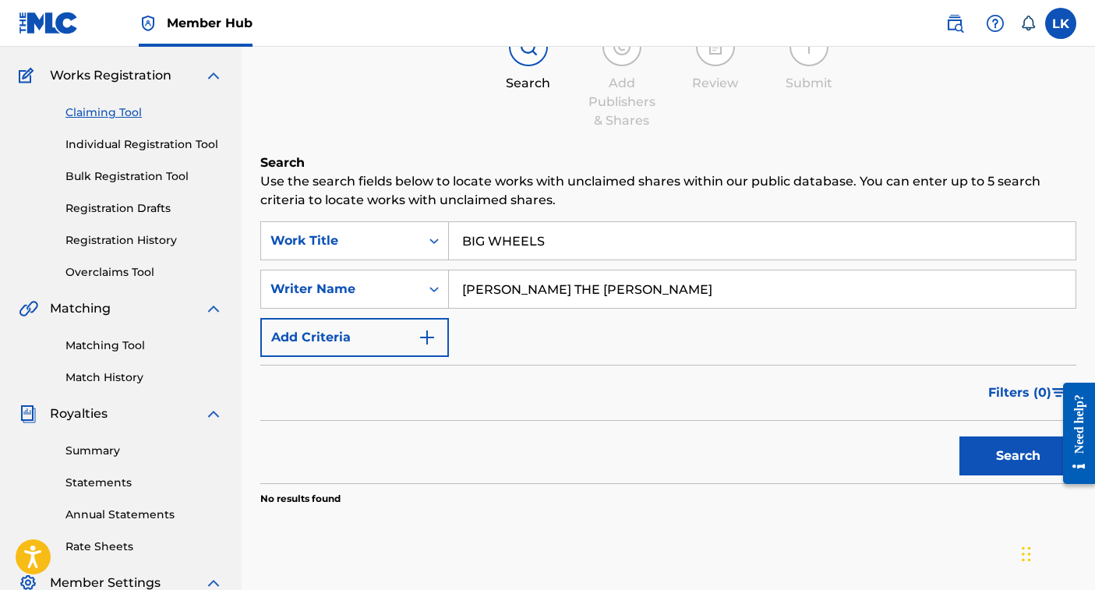
scroll to position [90, 0]
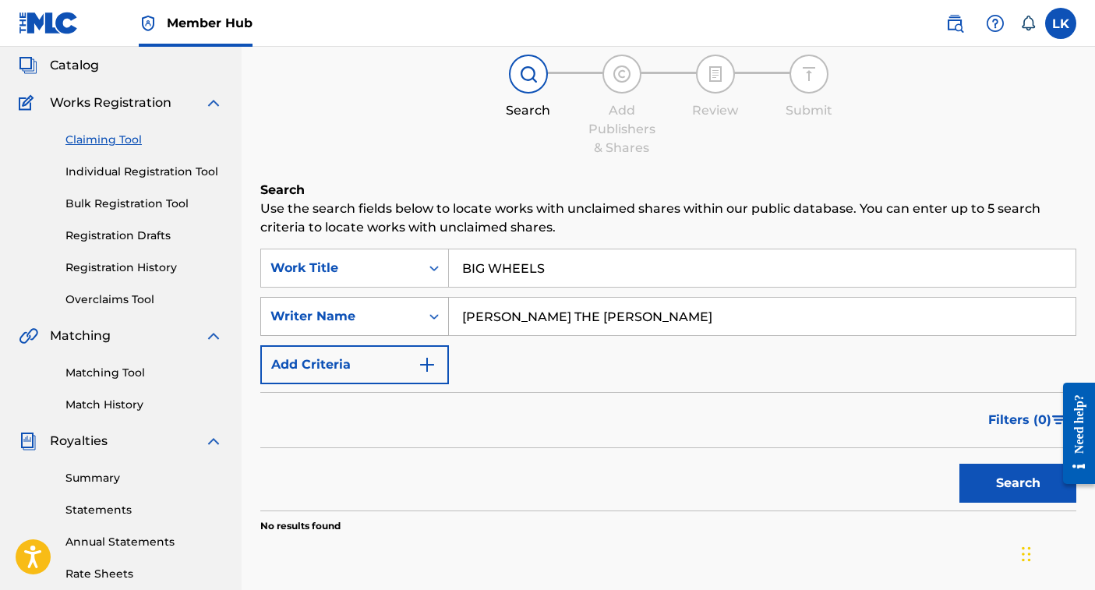
drag, startPoint x: 631, startPoint y: 316, endPoint x: 443, endPoint y: 317, distance: 188.7
click at [443, 317] on div "SearchWithCriteriadf13d331-42ef-44ce-93a5-c3cbf2837b82 Writer Name [PERSON_NAME…" at bounding box center [668, 316] width 816 height 39
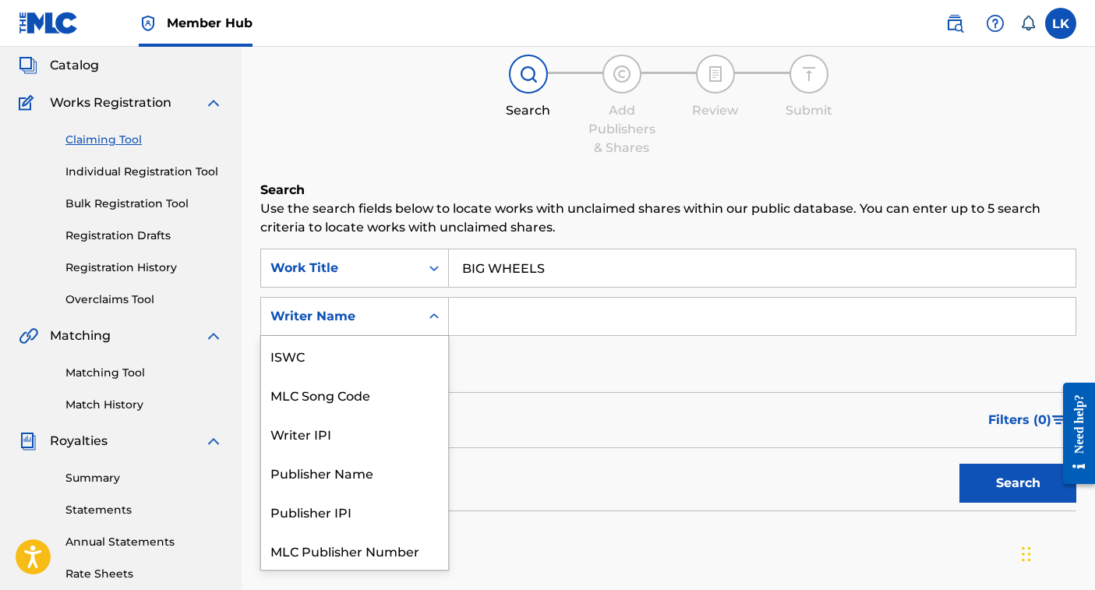
click at [437, 313] on icon "Search Form" at bounding box center [434, 317] width 16 height 16
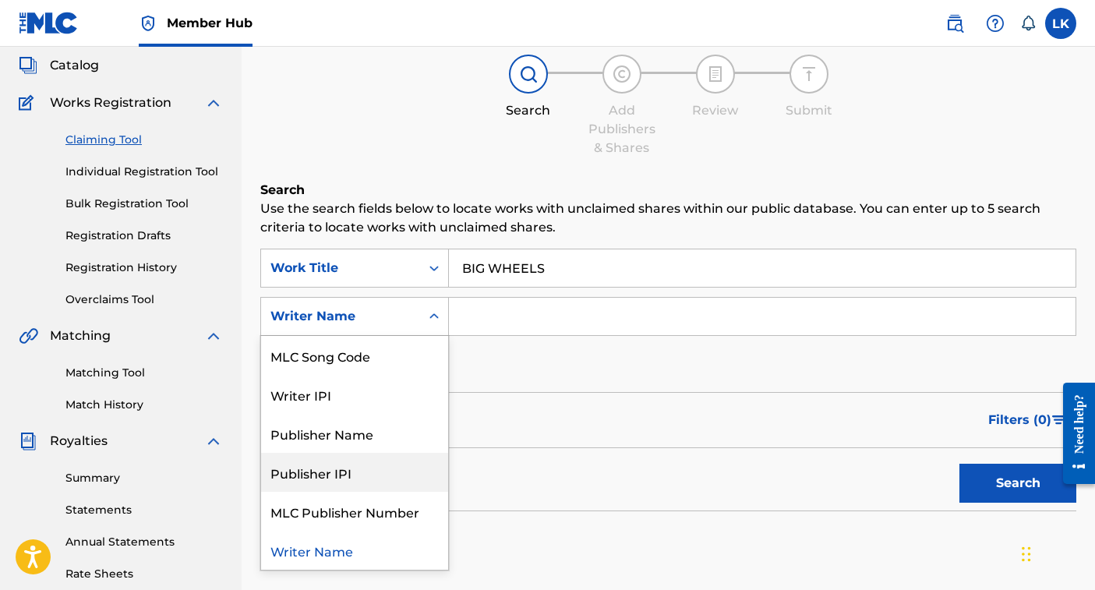
click at [342, 475] on div "Publisher IPI" at bounding box center [354, 472] width 187 height 39
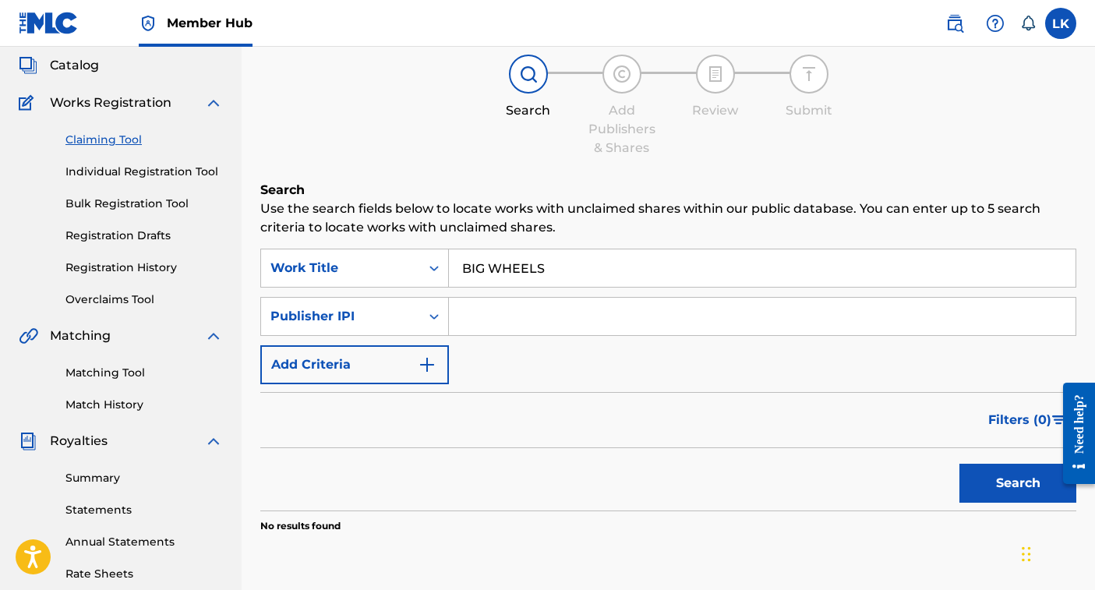
click at [493, 318] on input "Search Form" at bounding box center [762, 316] width 627 height 37
type input "1272309172"
click at [993, 490] on button "Search" at bounding box center [1018, 483] width 117 height 39
click at [154, 170] on link "Individual Registration Tool" at bounding box center [143, 172] width 157 height 16
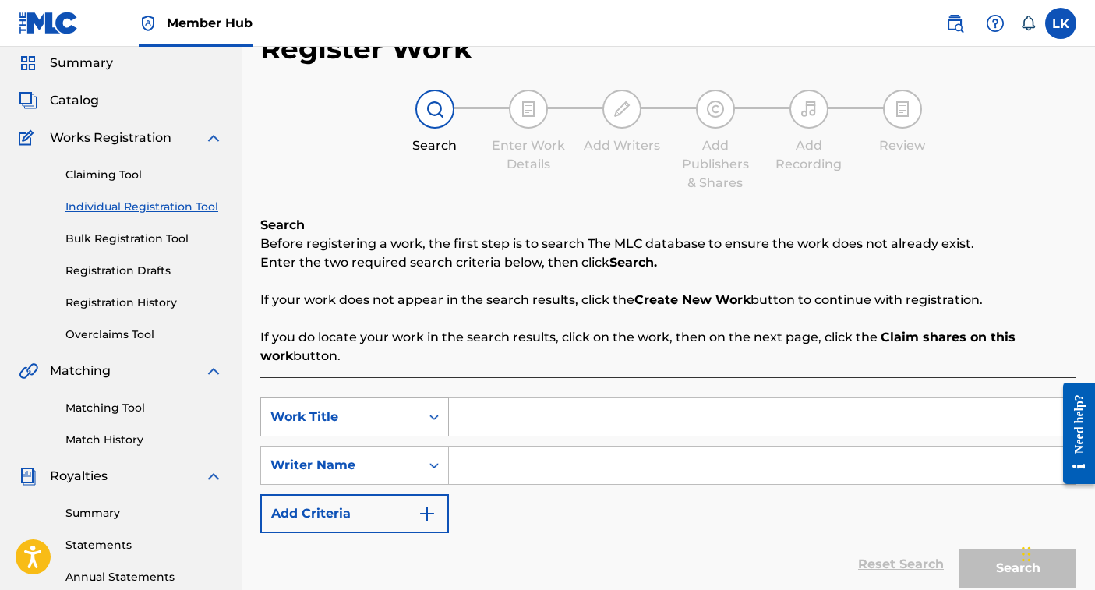
scroll to position [80, 0]
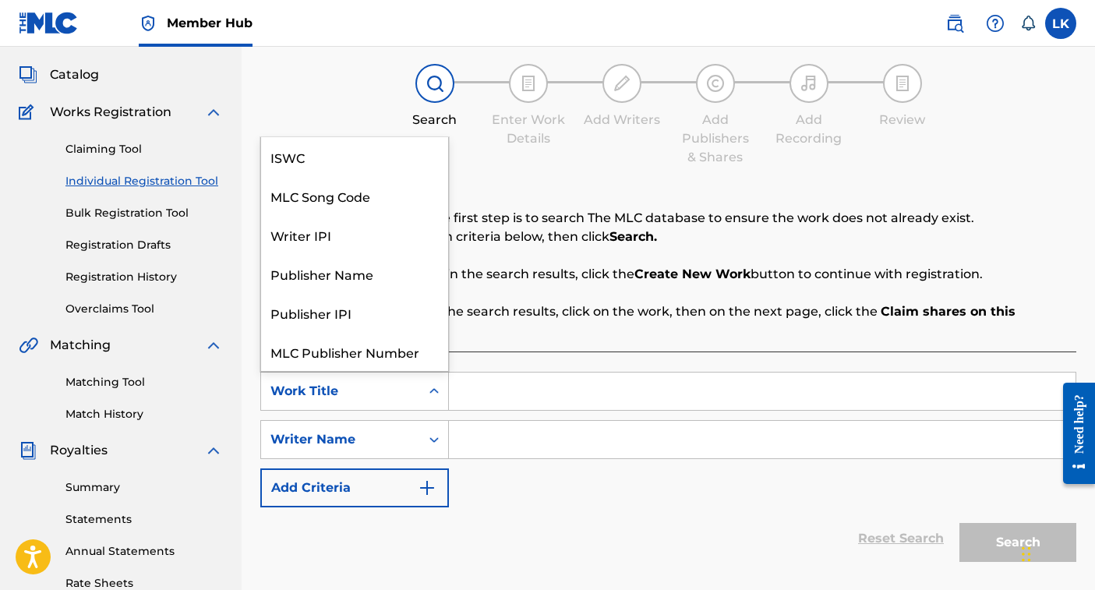
click at [437, 393] on icon "Search Form" at bounding box center [434, 392] width 16 height 16
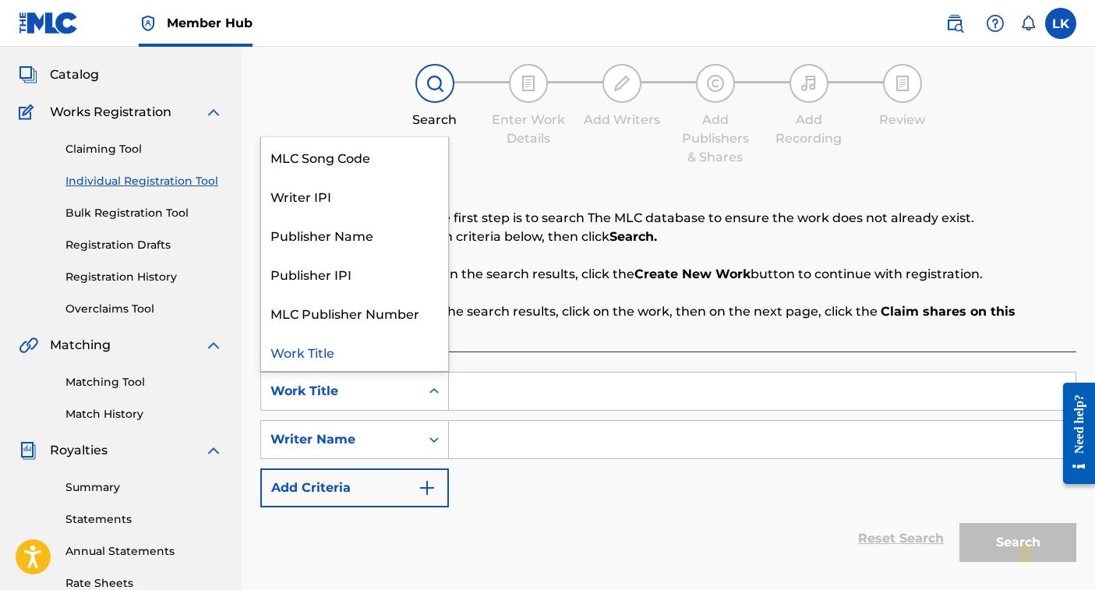
click at [513, 391] on input "Search Form" at bounding box center [762, 391] width 627 height 37
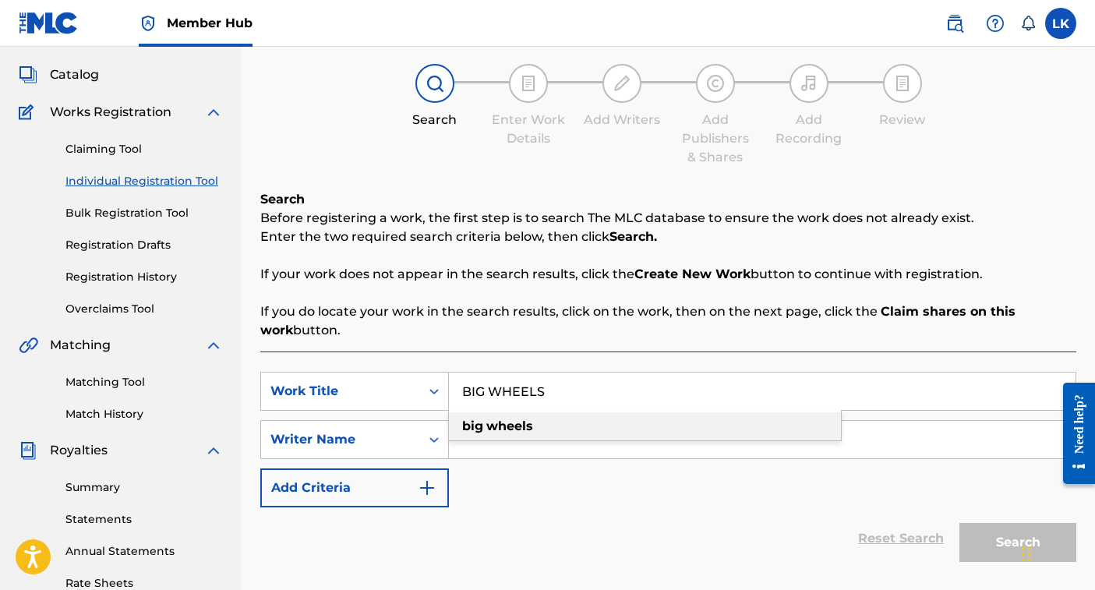
click at [499, 429] on strong "wheels" at bounding box center [509, 426] width 47 height 15
type input "big wheels"
click at [472, 440] on input "Search Form" at bounding box center [762, 439] width 627 height 37
click at [433, 441] on icon "Search Form" at bounding box center [434, 440] width 16 height 16
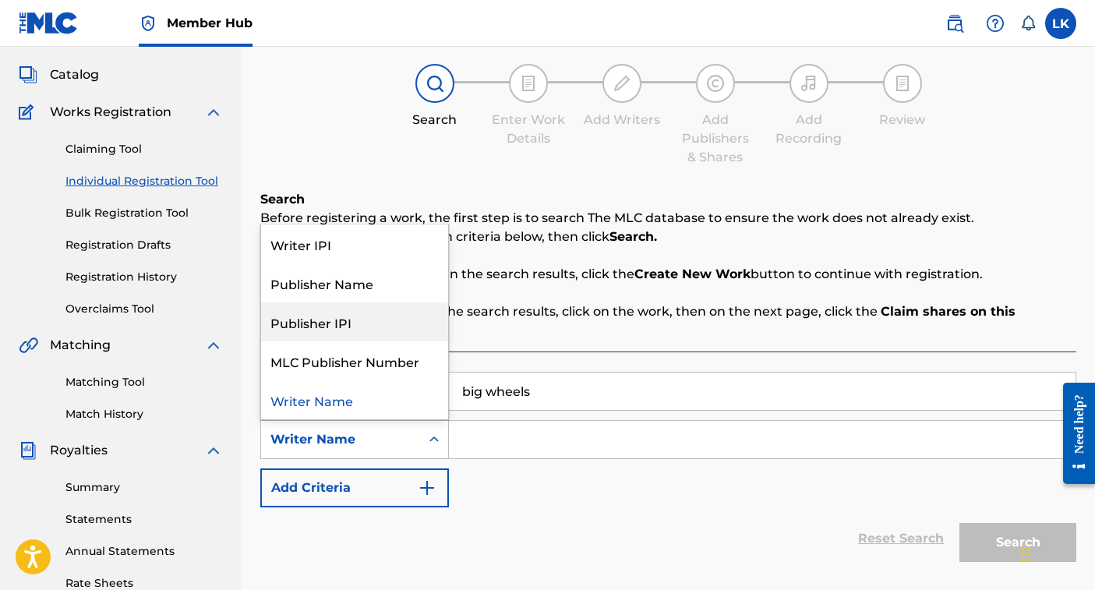
click at [380, 328] on div "Publisher IPI" at bounding box center [354, 321] width 187 height 39
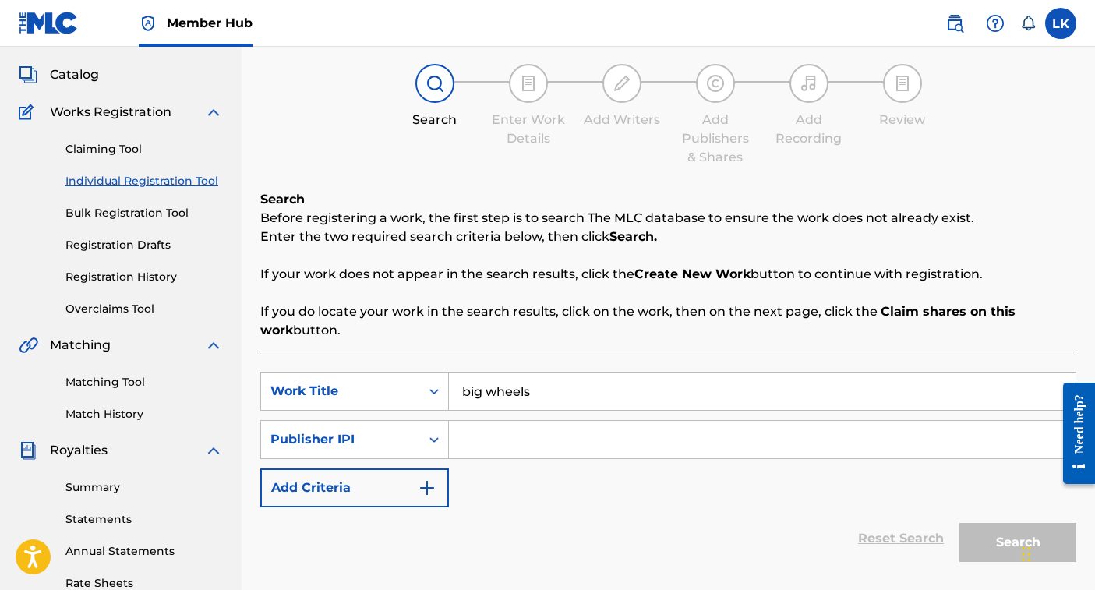
click at [472, 436] on input "Search Form" at bounding box center [762, 439] width 627 height 37
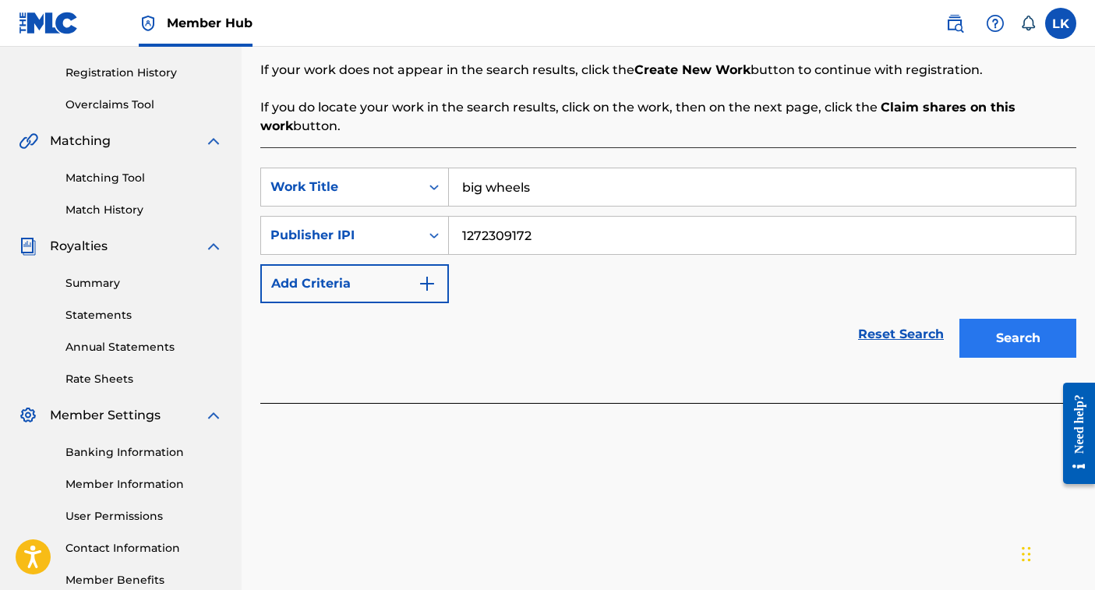
scroll to position [281, 0]
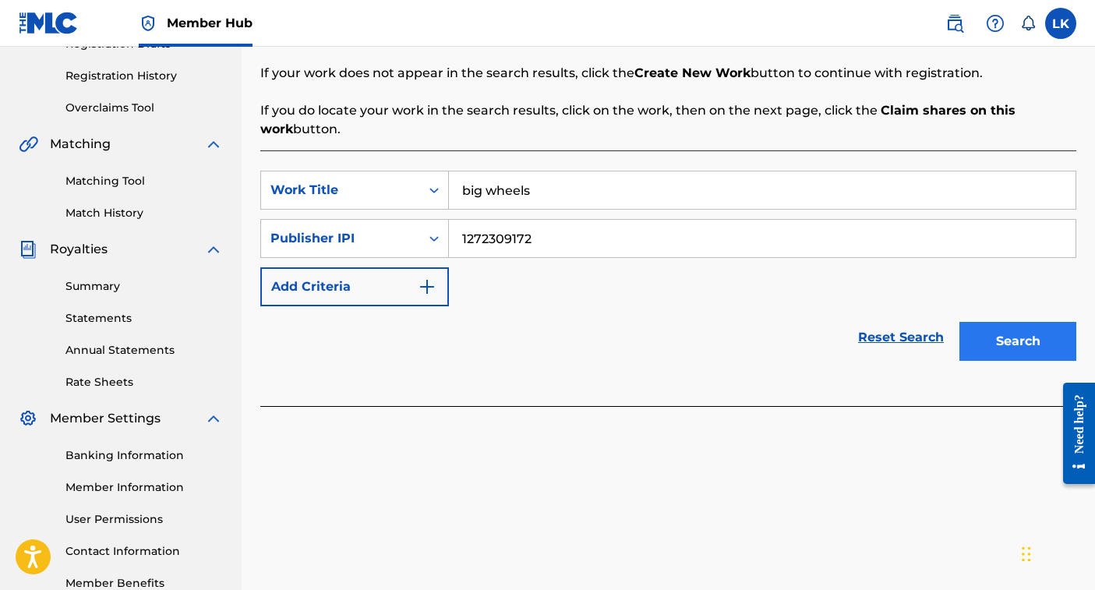
type input "1272309172"
click at [1036, 335] on button "Search" at bounding box center [1018, 341] width 117 height 39
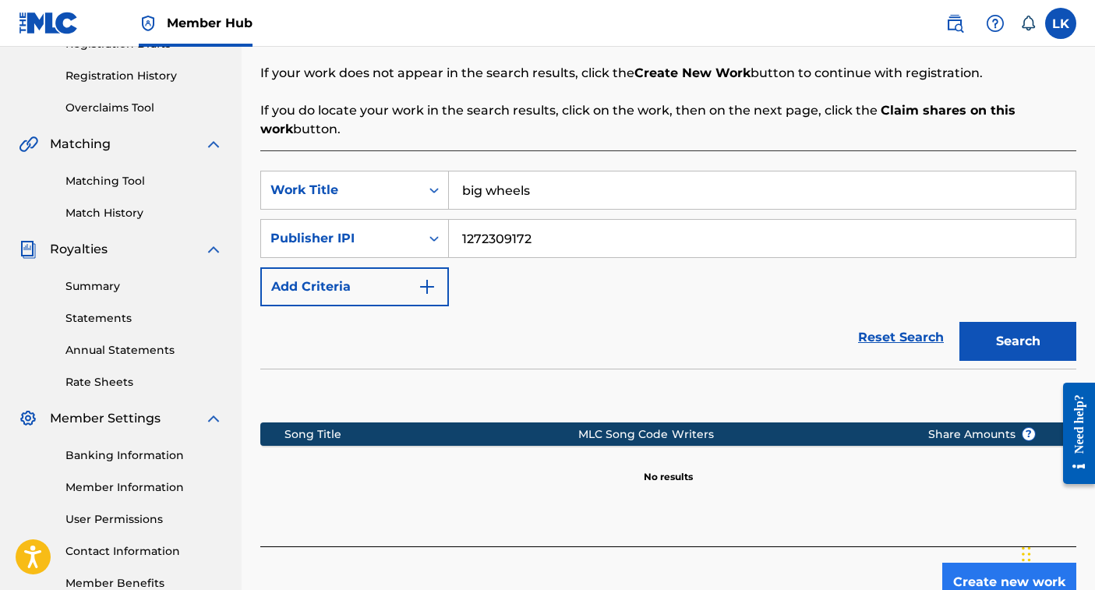
click at [986, 581] on button "Create new work" at bounding box center [1010, 582] width 134 height 39
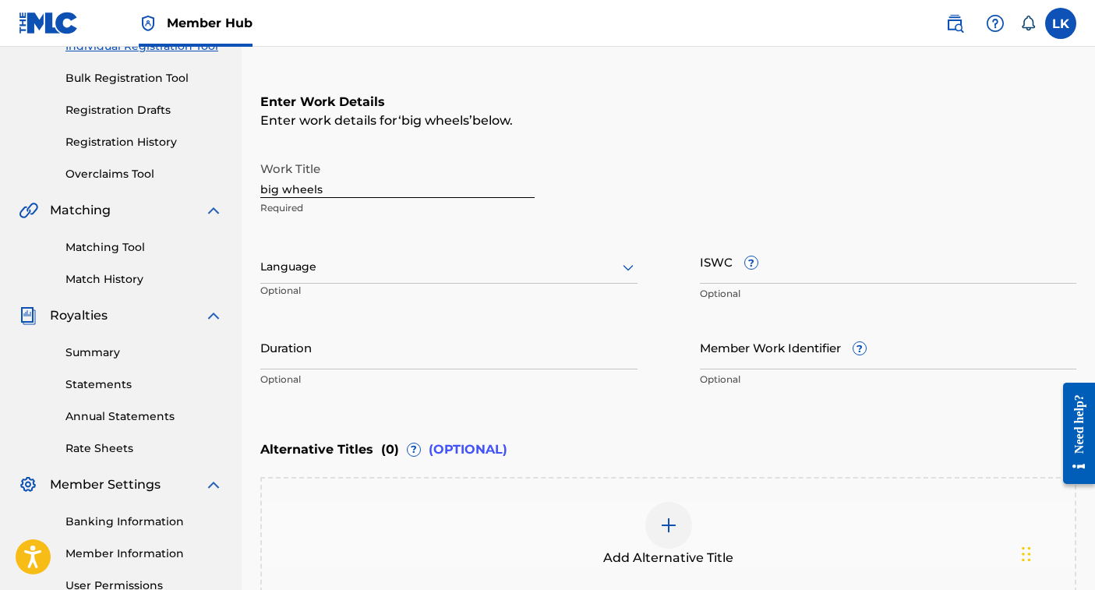
scroll to position [213, 0]
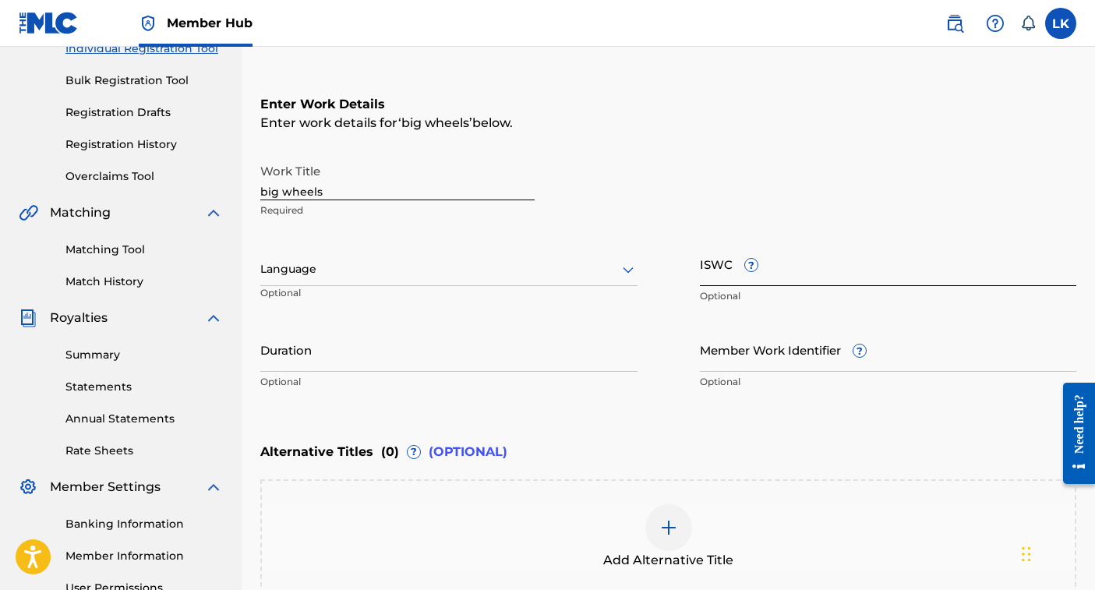
click at [766, 272] on input "ISWC ?" at bounding box center [888, 264] width 377 height 44
paste input "T3303944829"
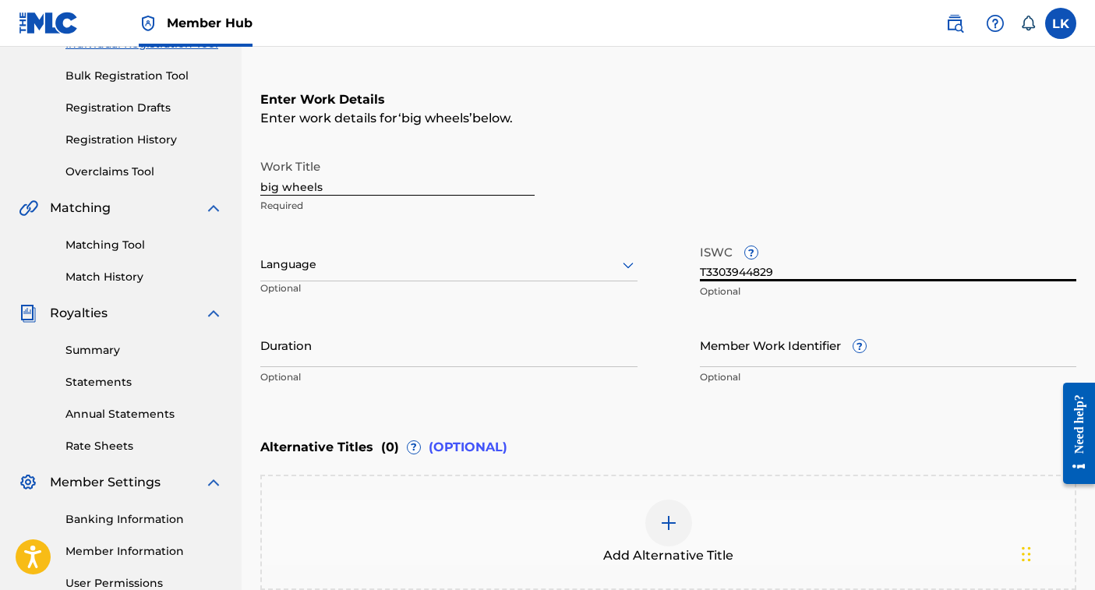
scroll to position [215, 0]
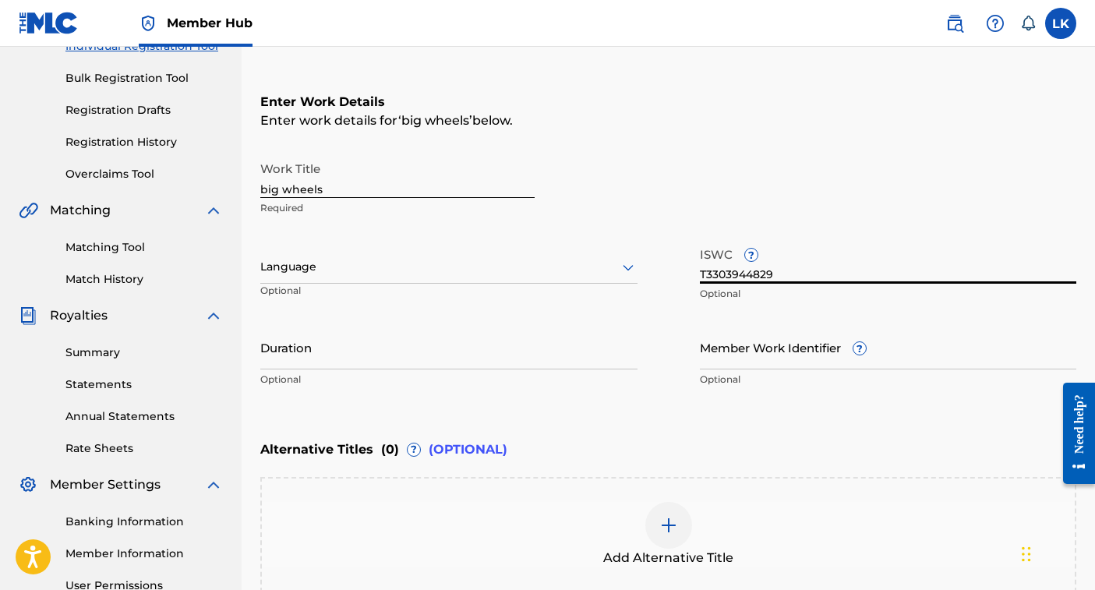
type input "T3303944829"
click at [630, 263] on icon at bounding box center [628, 267] width 19 height 19
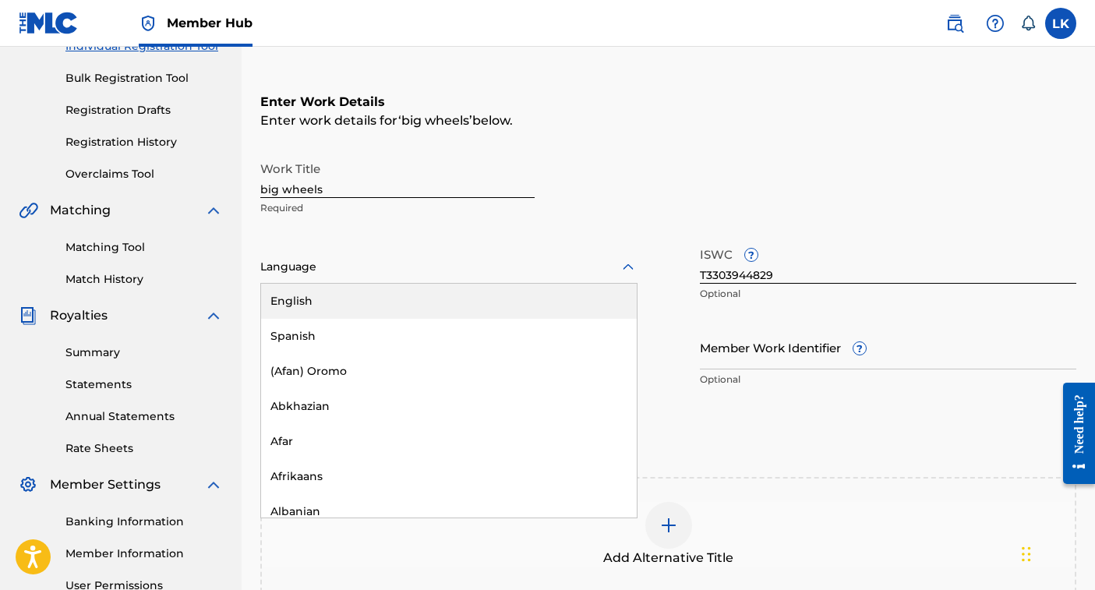
click at [538, 299] on div "English" at bounding box center [449, 301] width 376 height 35
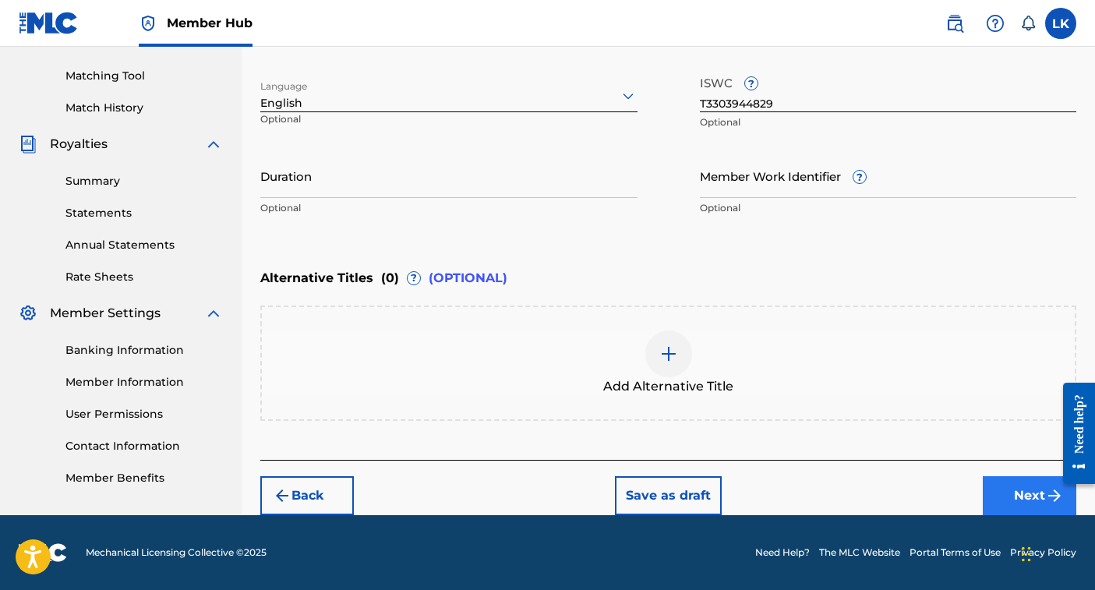
click at [1027, 489] on button "Next" at bounding box center [1030, 495] width 94 height 39
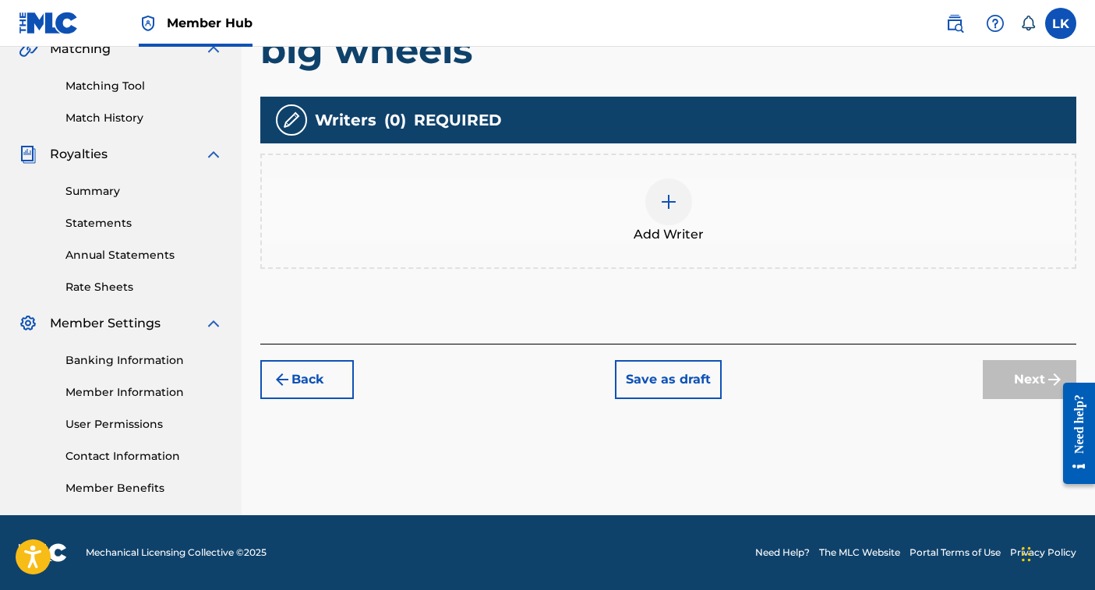
scroll to position [377, 0]
click at [673, 205] on img at bounding box center [669, 202] width 19 height 19
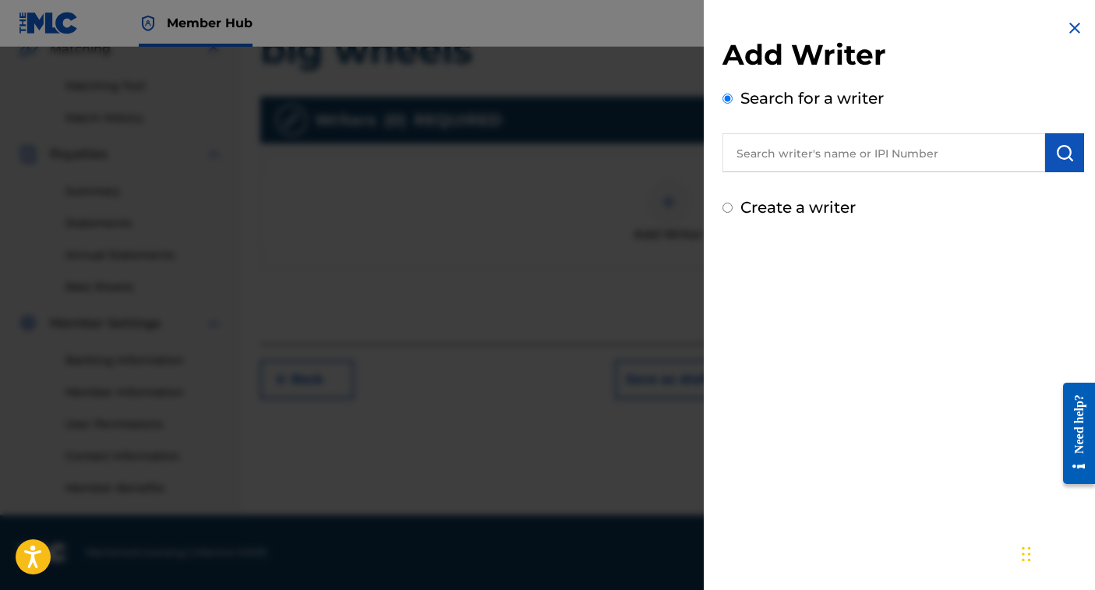
click at [780, 156] on input "text" at bounding box center [884, 152] width 323 height 39
type input "380362175"
click at [1063, 152] on img "submit" at bounding box center [1065, 152] width 19 height 19
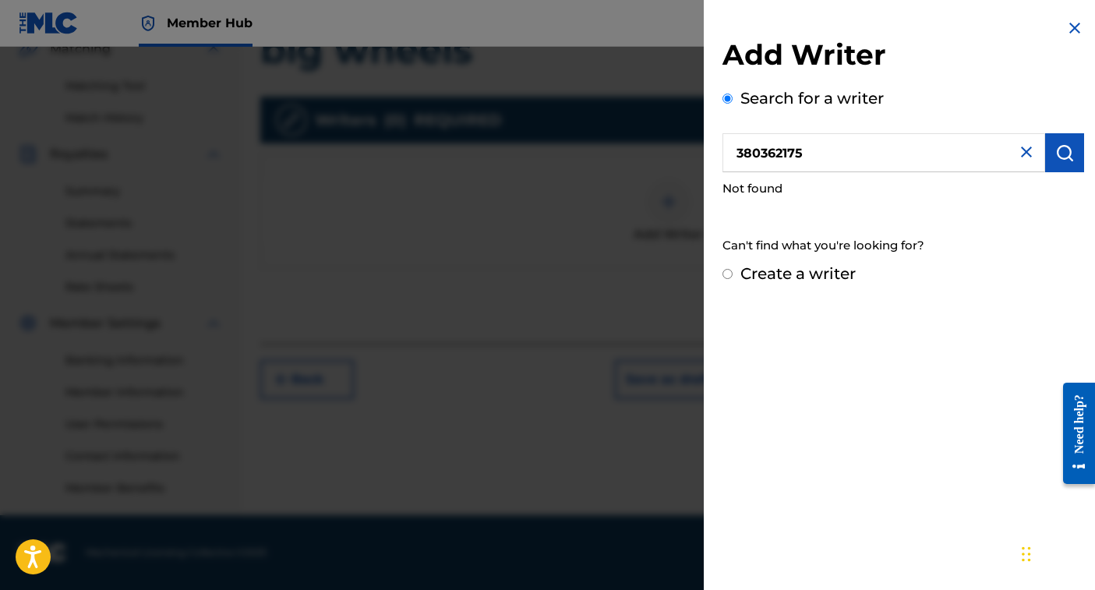
click at [728, 276] on input "Create a writer" at bounding box center [728, 274] width 10 height 10
radio input "false"
radio input "true"
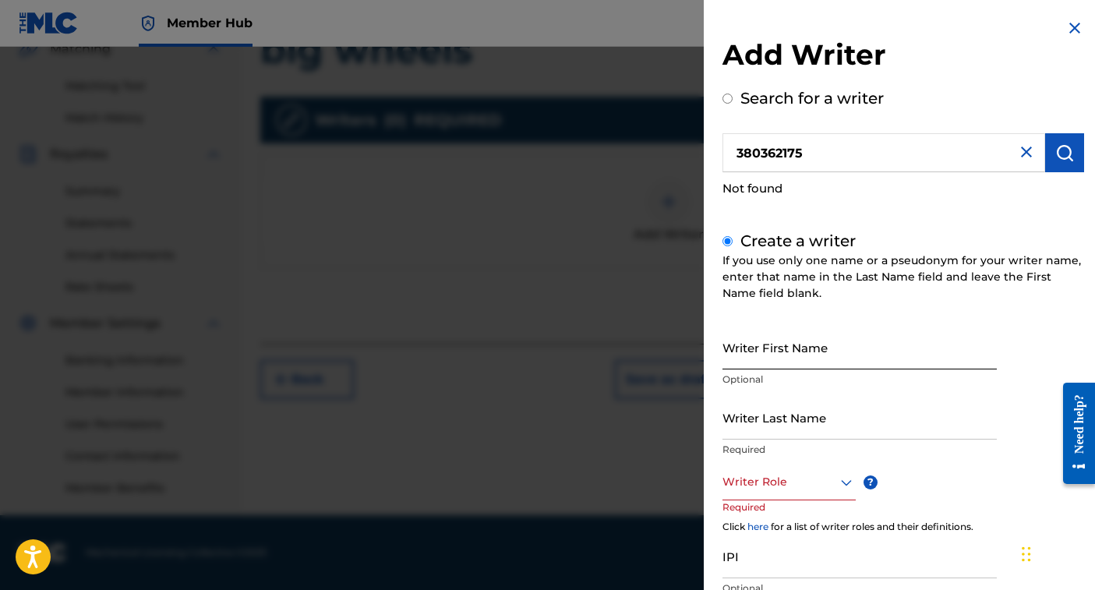
click at [757, 356] on input "Writer First Name" at bounding box center [860, 347] width 274 height 44
click at [914, 350] on input "[PERSON_NAME]" at bounding box center [860, 347] width 274 height 44
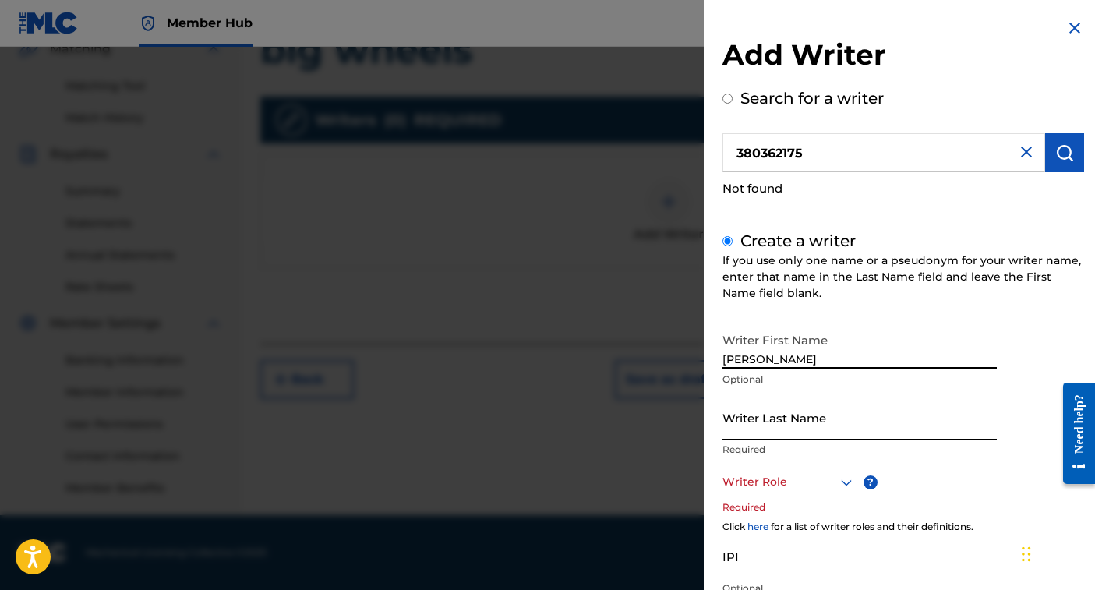
type input "[PERSON_NAME]"
click at [924, 417] on input "Writer Last Name" at bounding box center [860, 417] width 274 height 44
type input "[PERSON_NAME]"
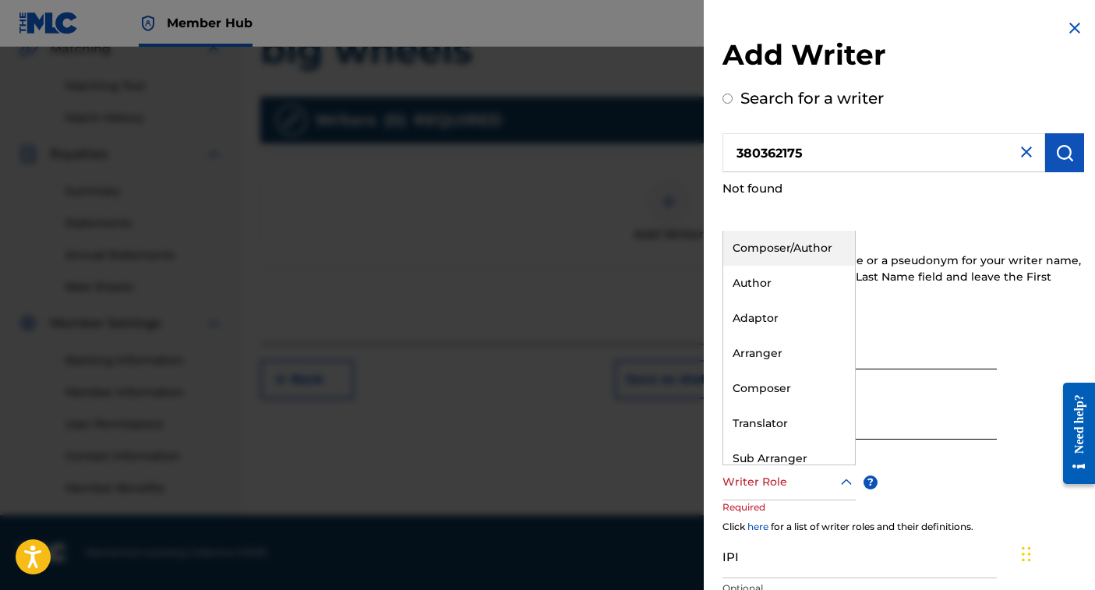
click at [844, 483] on icon at bounding box center [846, 482] width 19 height 19
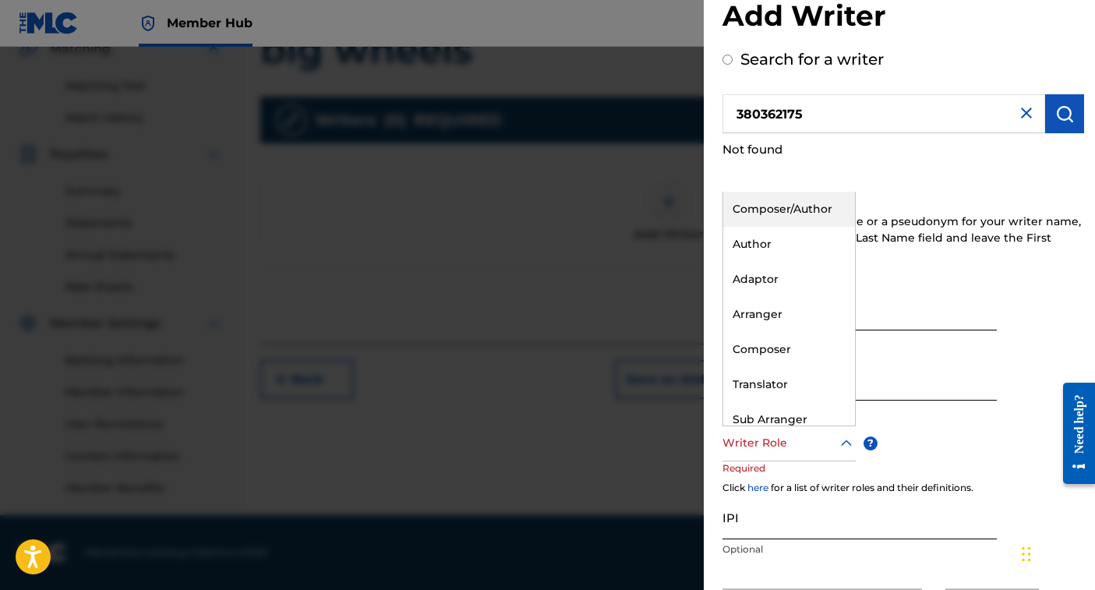
scroll to position [36, 0]
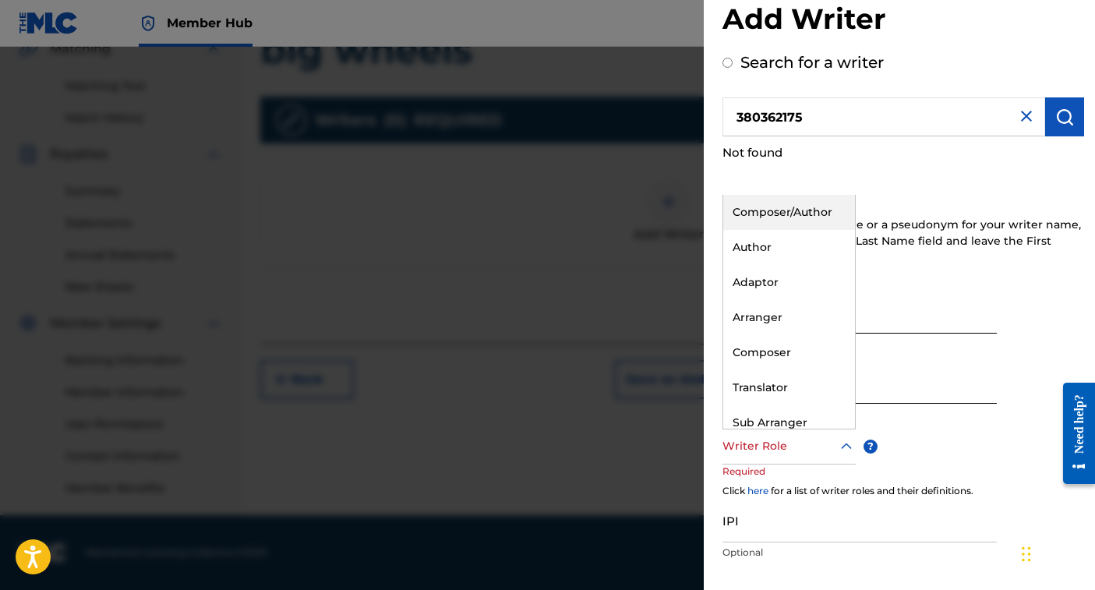
click at [829, 213] on div "Composer/Author" at bounding box center [789, 212] width 132 height 35
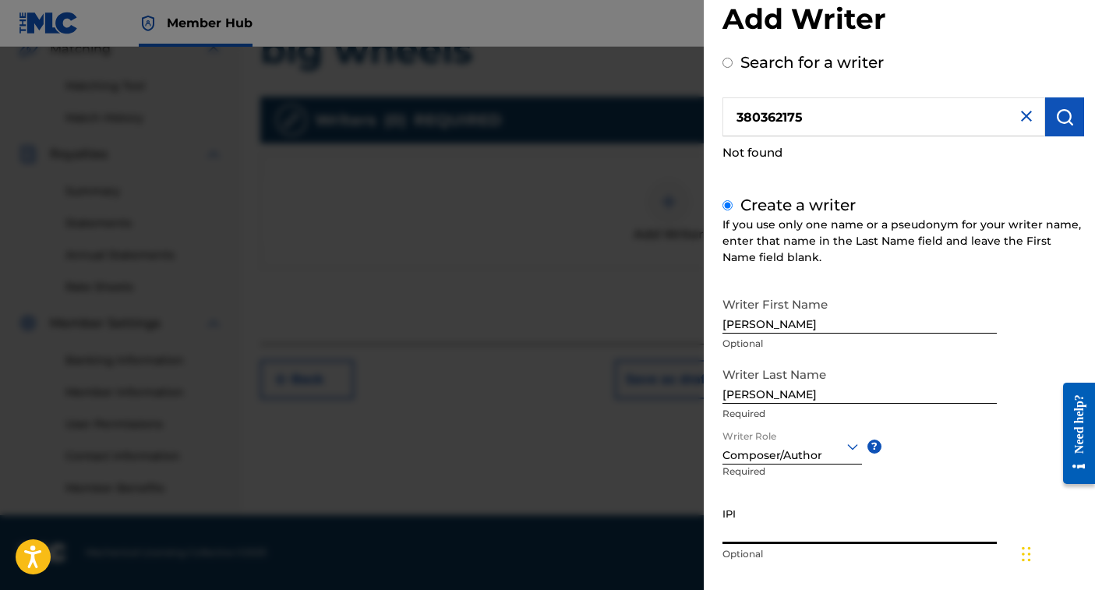
click at [741, 533] on input "IPI" at bounding box center [860, 522] width 274 height 44
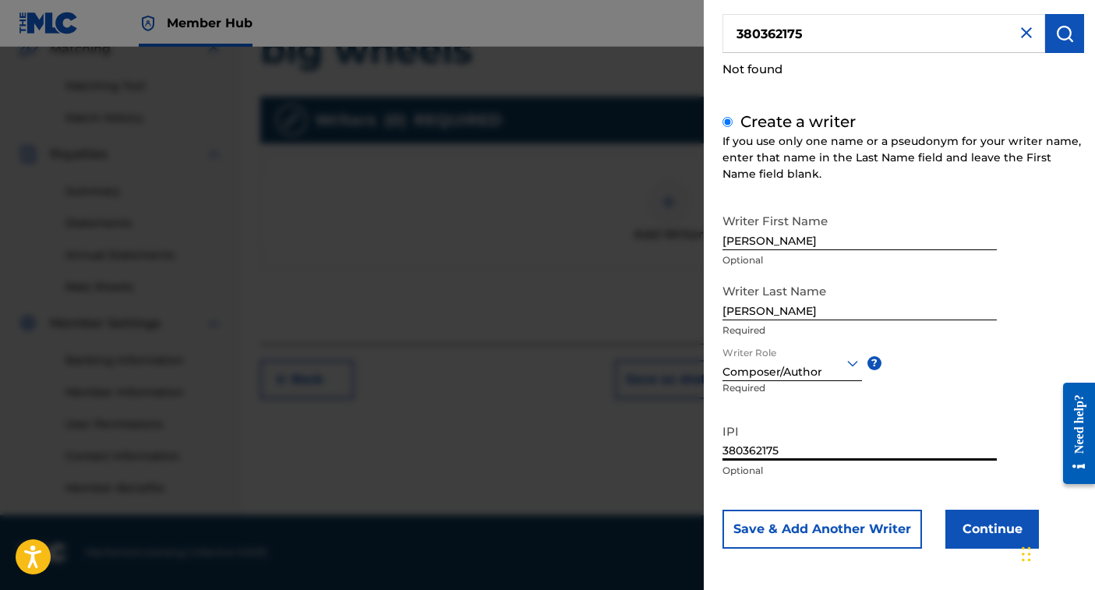
scroll to position [377, 0]
type input "380362175"
click at [991, 530] on button "Continue" at bounding box center [993, 529] width 94 height 39
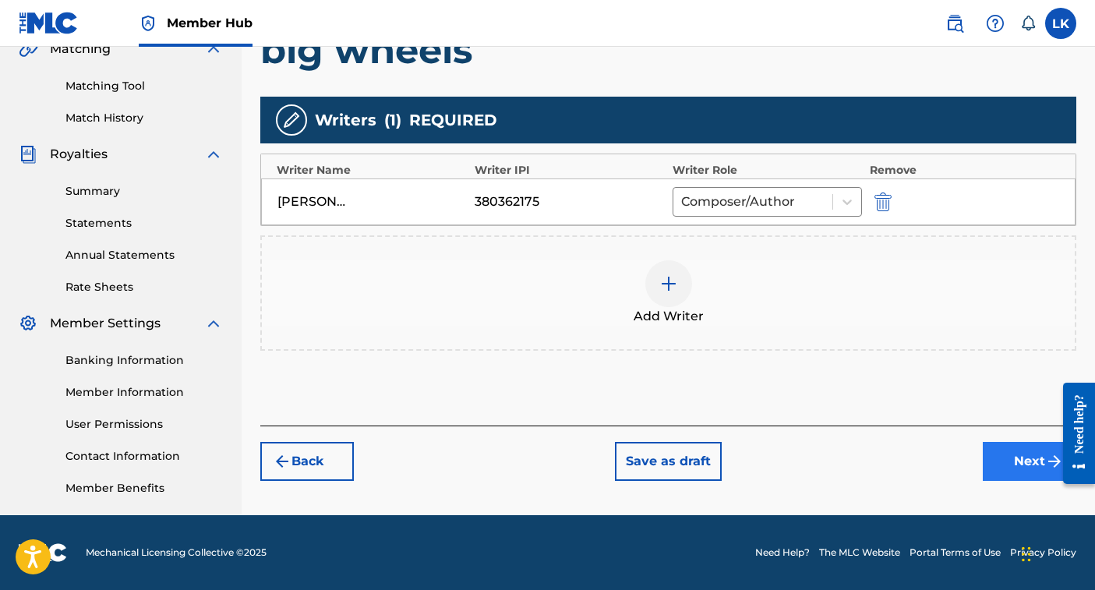
click at [1027, 464] on button "Next" at bounding box center [1030, 461] width 94 height 39
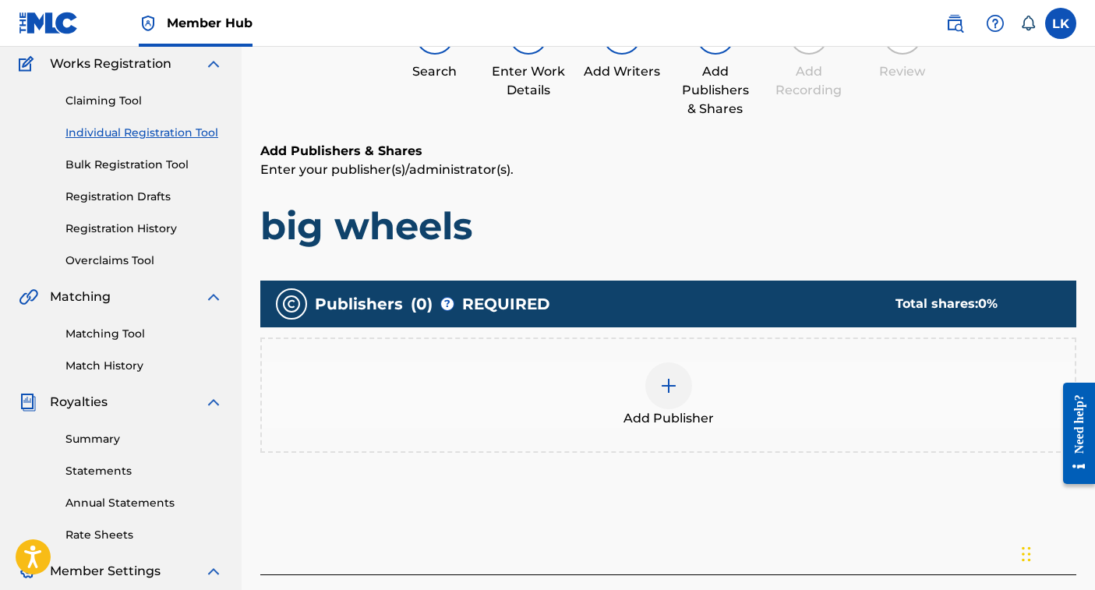
scroll to position [70, 0]
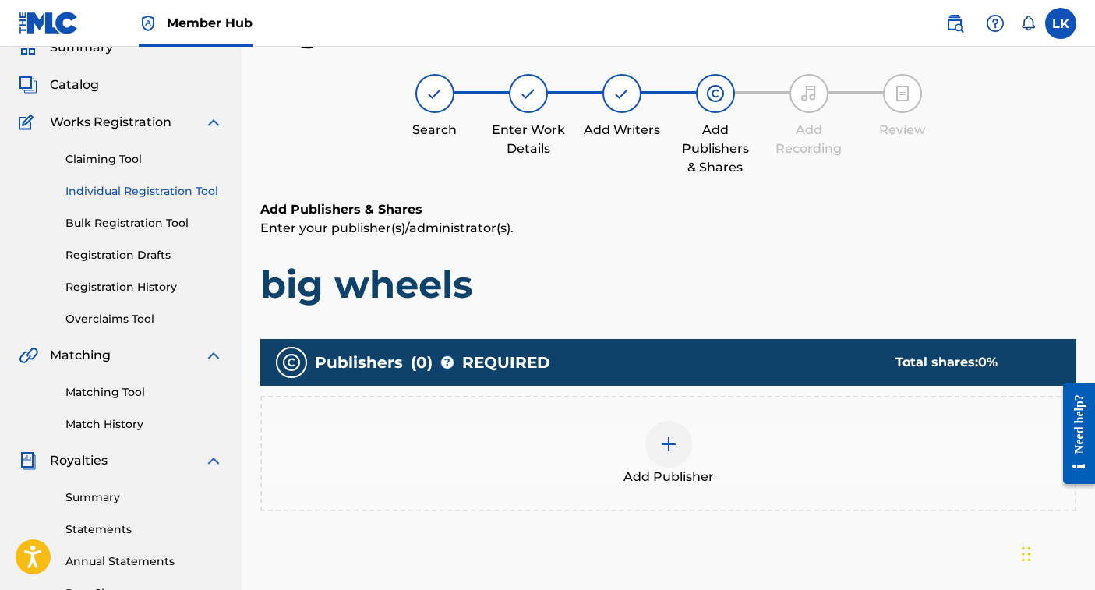
click at [672, 438] on img at bounding box center [669, 444] width 19 height 19
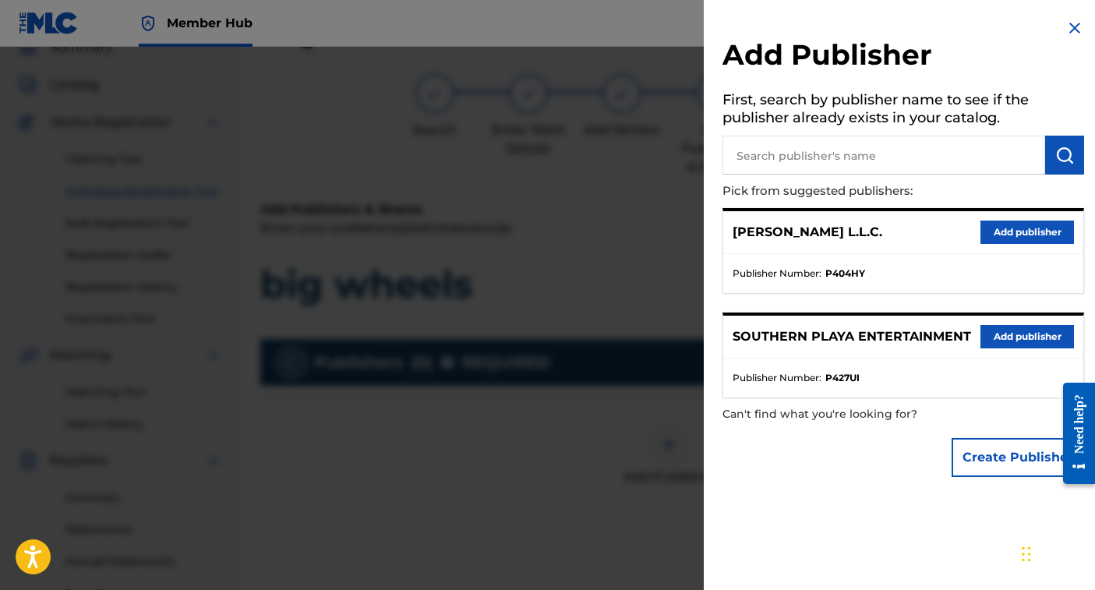
click at [877, 242] on div "[PERSON_NAME] L.L.C. Add publisher" at bounding box center [903, 232] width 360 height 43
click at [1004, 231] on button "Add publisher" at bounding box center [1028, 232] width 94 height 23
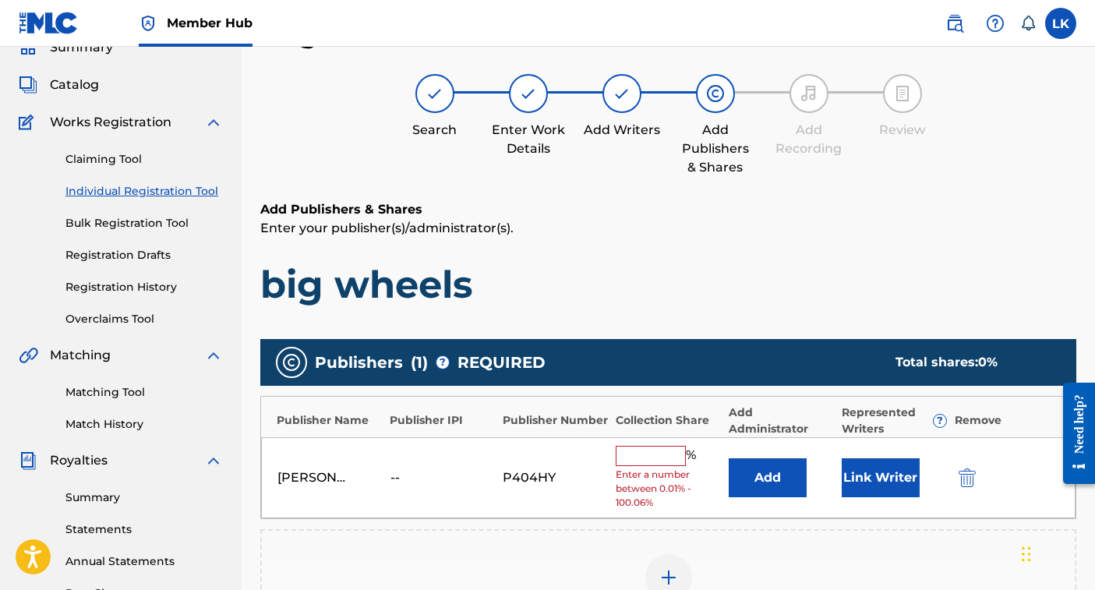
click at [646, 454] on input "text" at bounding box center [651, 456] width 70 height 20
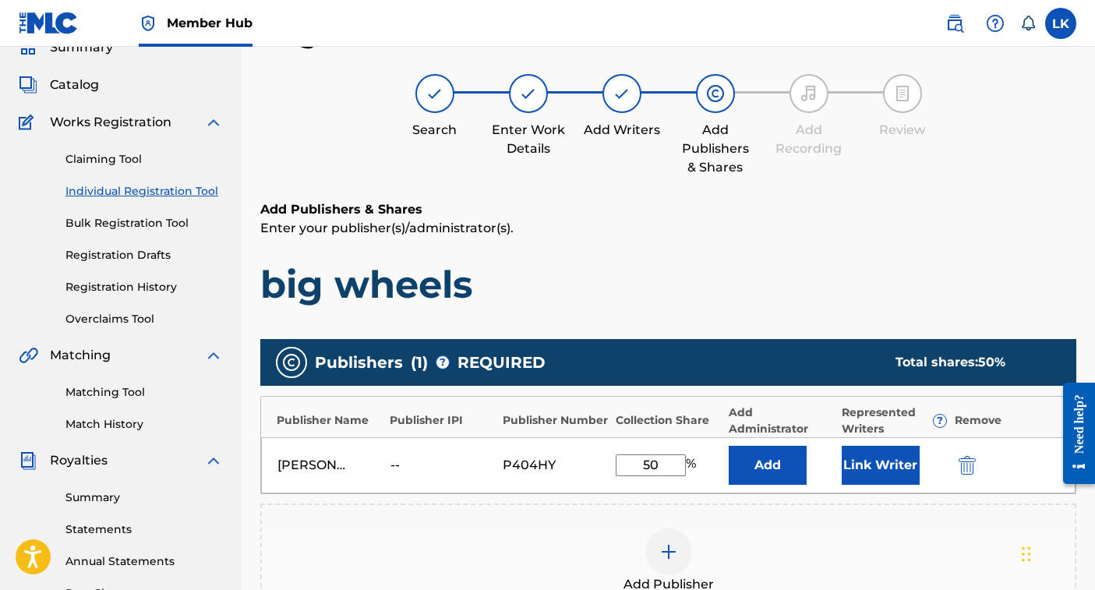
type input "5"
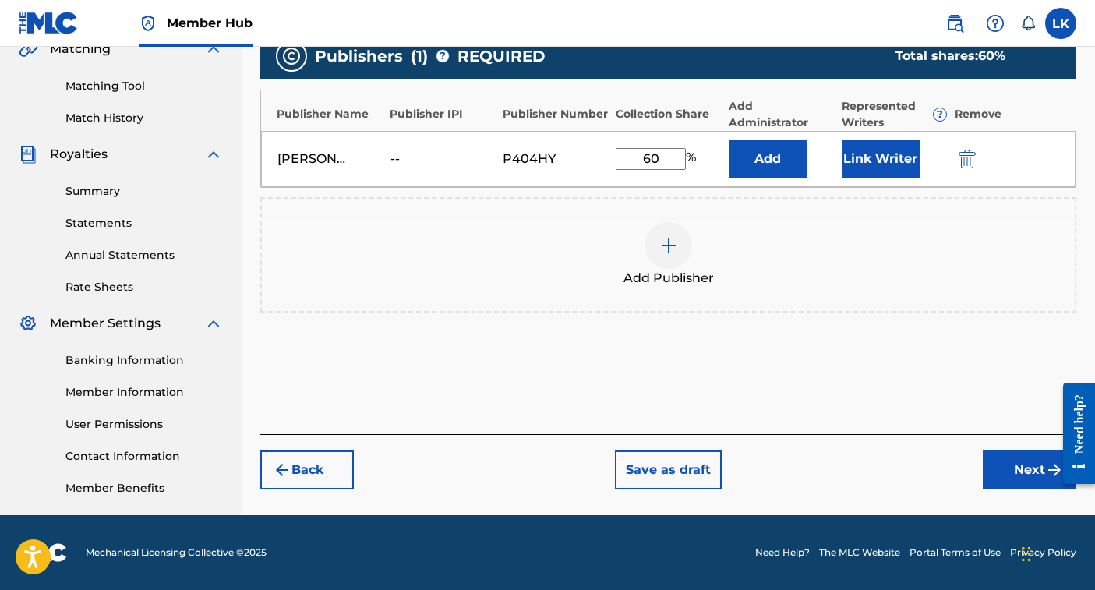
scroll to position [377, 0]
type input "60"
click at [1014, 476] on button "Next" at bounding box center [1030, 470] width 94 height 39
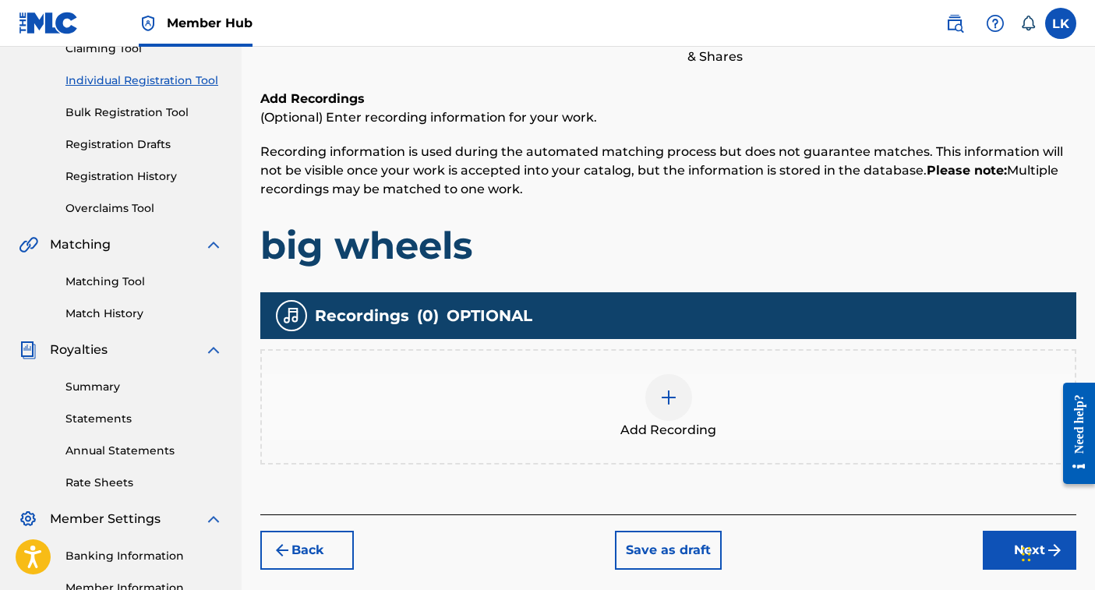
scroll to position [186, 0]
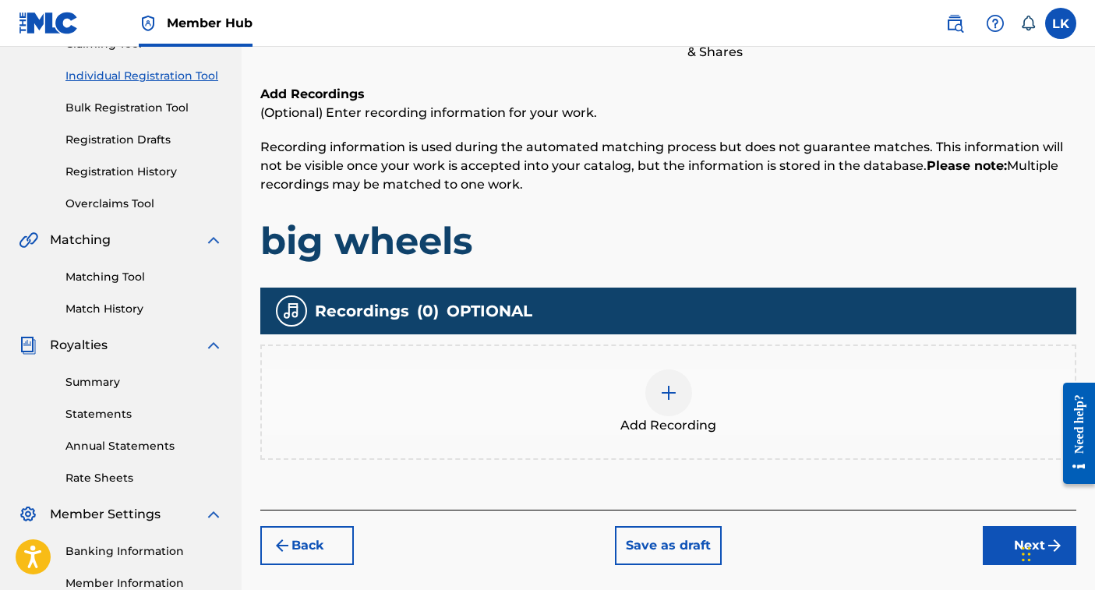
click at [674, 402] on div at bounding box center [668, 393] width 47 height 47
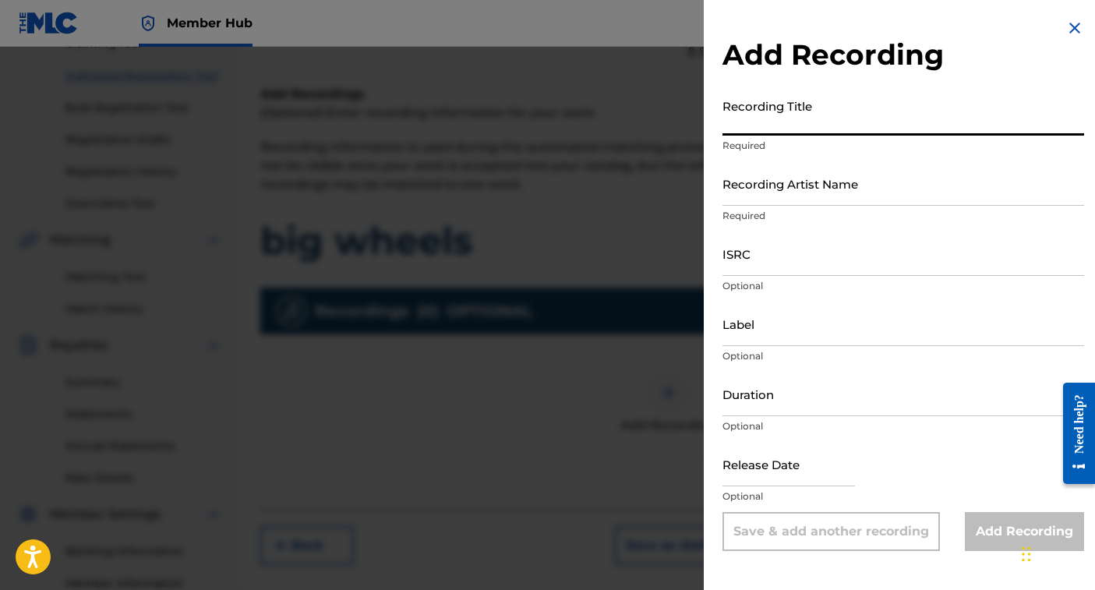
click at [840, 124] on input "Recording Title" at bounding box center [904, 113] width 362 height 44
type input "BIG WHEELS"
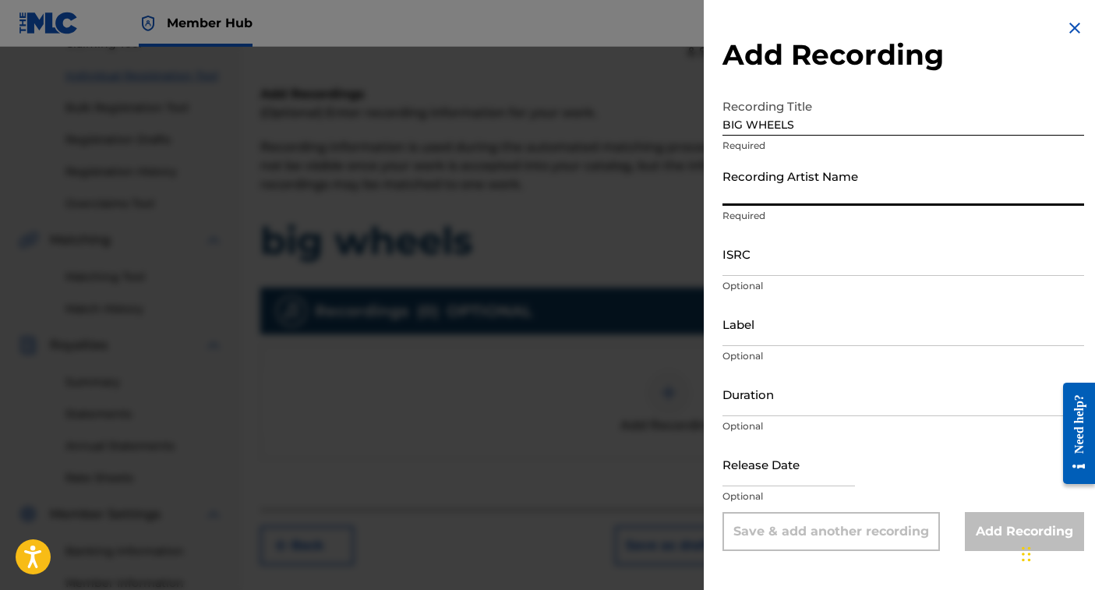
click at [824, 193] on input "Recording Artist Name" at bounding box center [904, 183] width 362 height 44
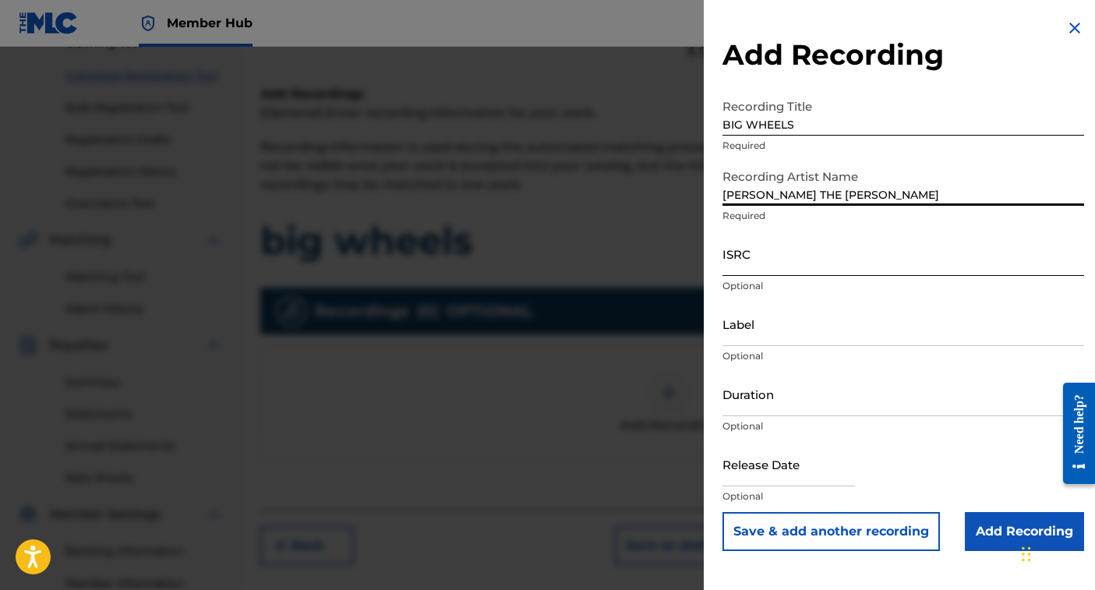
type input "[PERSON_NAME] THE [PERSON_NAME]"
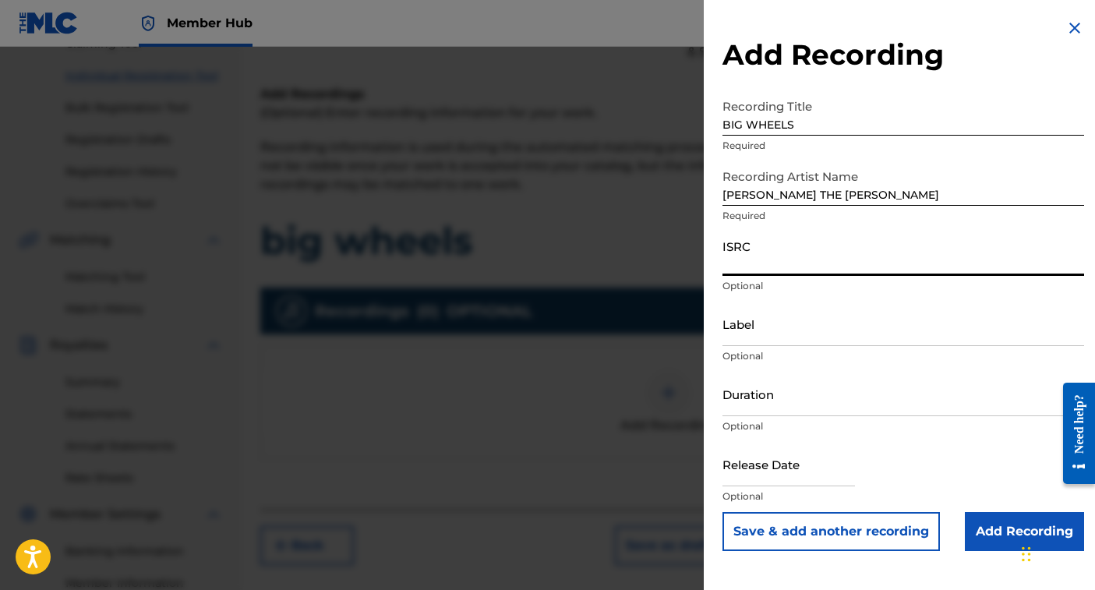
click at [788, 261] on input "ISRC" at bounding box center [904, 254] width 362 height 44
click at [765, 262] on input "ISRC" at bounding box center [904, 254] width 362 height 44
paste input "QZGLM2542582"
type input "QZGLM2542582"
click at [758, 334] on input "Label" at bounding box center [904, 324] width 362 height 44
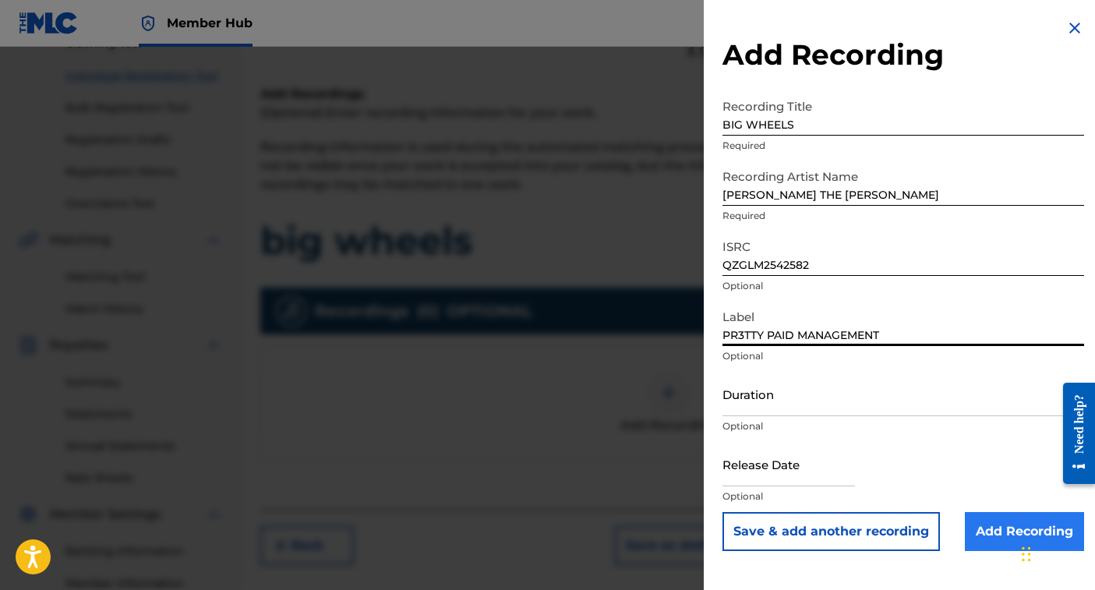
type input "PR3TTY PAID MANAGEMENT"
click at [992, 533] on input "Add Recording" at bounding box center [1024, 531] width 119 height 39
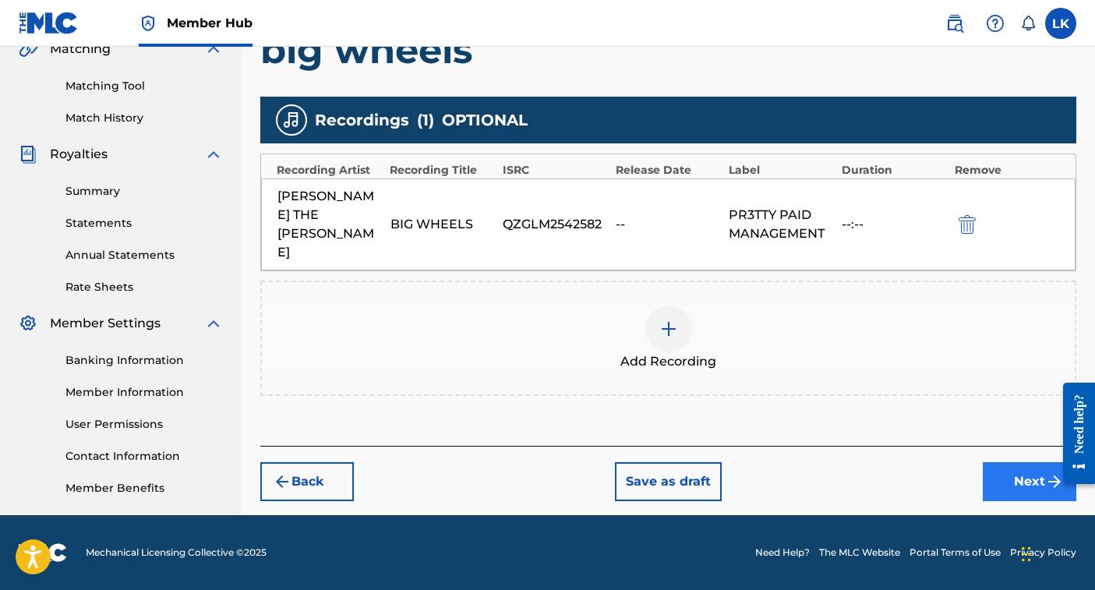
scroll to position [377, 0]
click at [1027, 462] on button "Next" at bounding box center [1030, 481] width 94 height 39
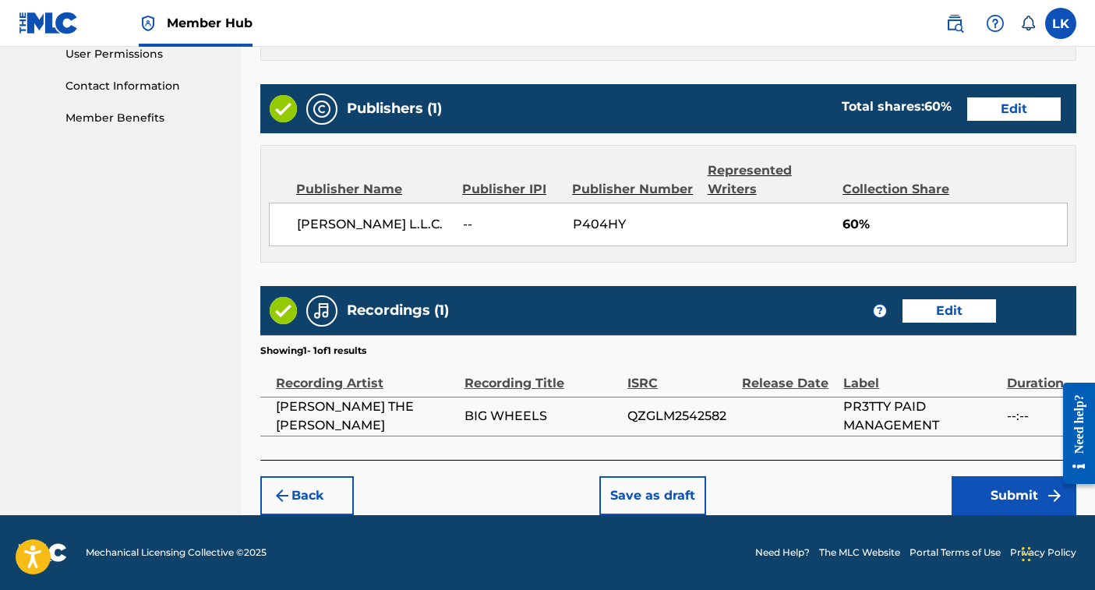
scroll to position [746, 0]
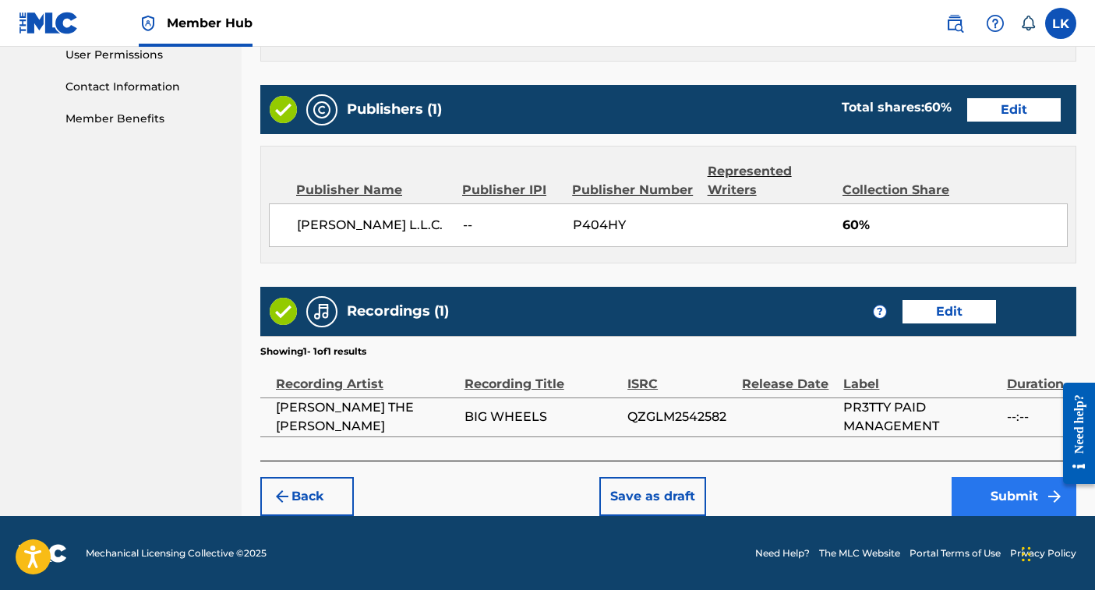
click at [1003, 486] on button "Submit" at bounding box center [1014, 496] width 125 height 39
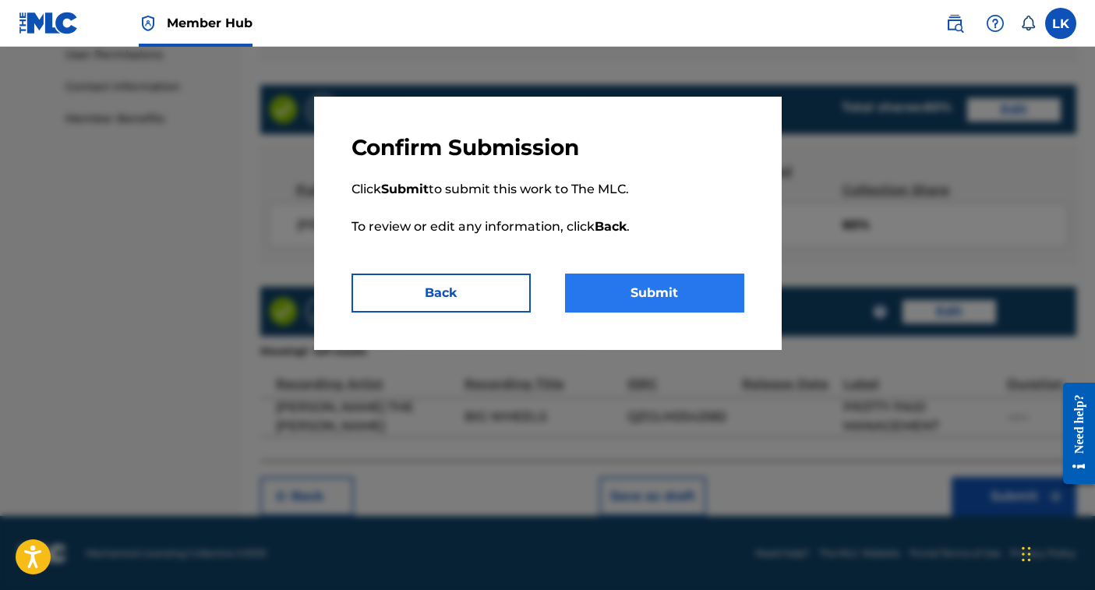
click at [683, 291] on button "Submit" at bounding box center [654, 293] width 179 height 39
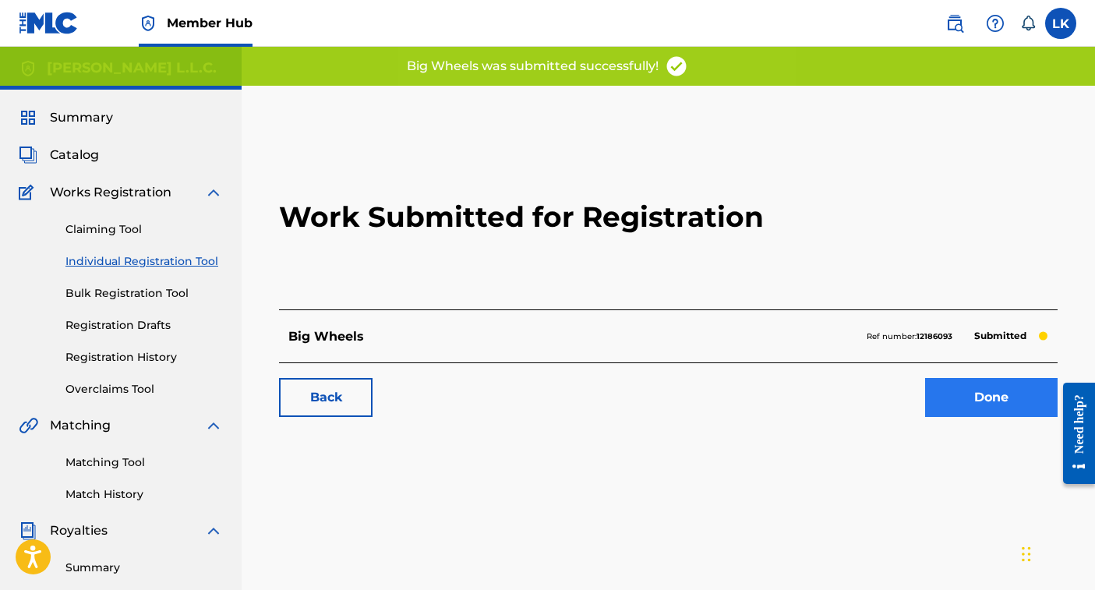
click at [997, 397] on link "Done" at bounding box center [991, 397] width 133 height 39
